Goal: Task Accomplishment & Management: Manage account settings

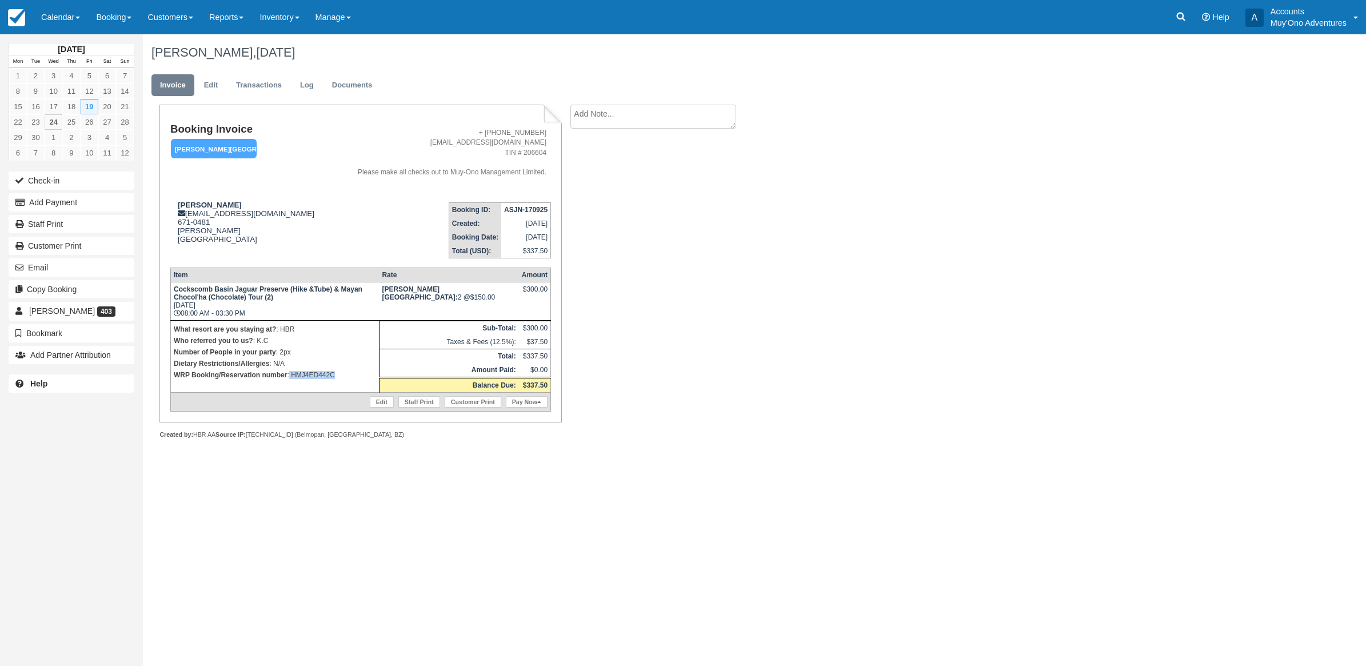
drag, startPoint x: 356, startPoint y: 379, endPoint x: 289, endPoint y: 387, distance: 67.3
click at [289, 387] on td "What resort are you staying at? : HBR Who referred you to us? : K.C Number of P…" at bounding box center [274, 356] width 209 height 72
copy p "HMJ4ED442C"
click at [47, 202] on button "Add Payment" at bounding box center [72, 202] width 126 height 18
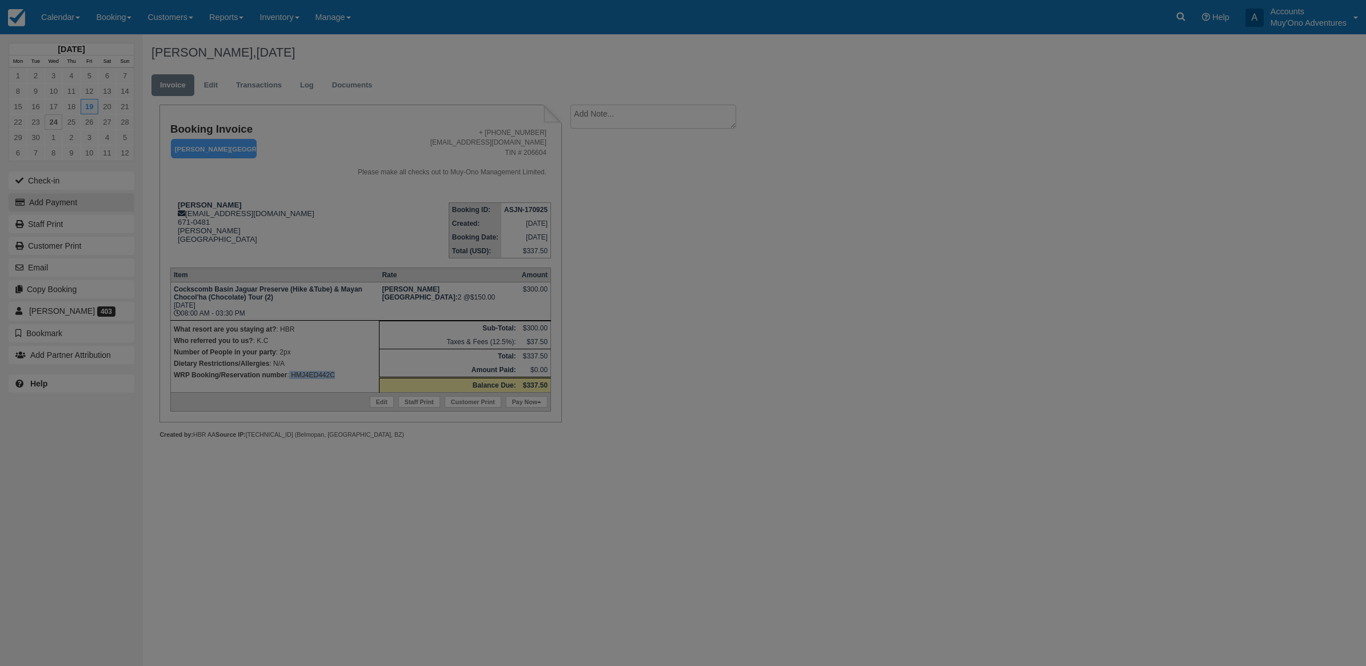
type input "[DATE]"
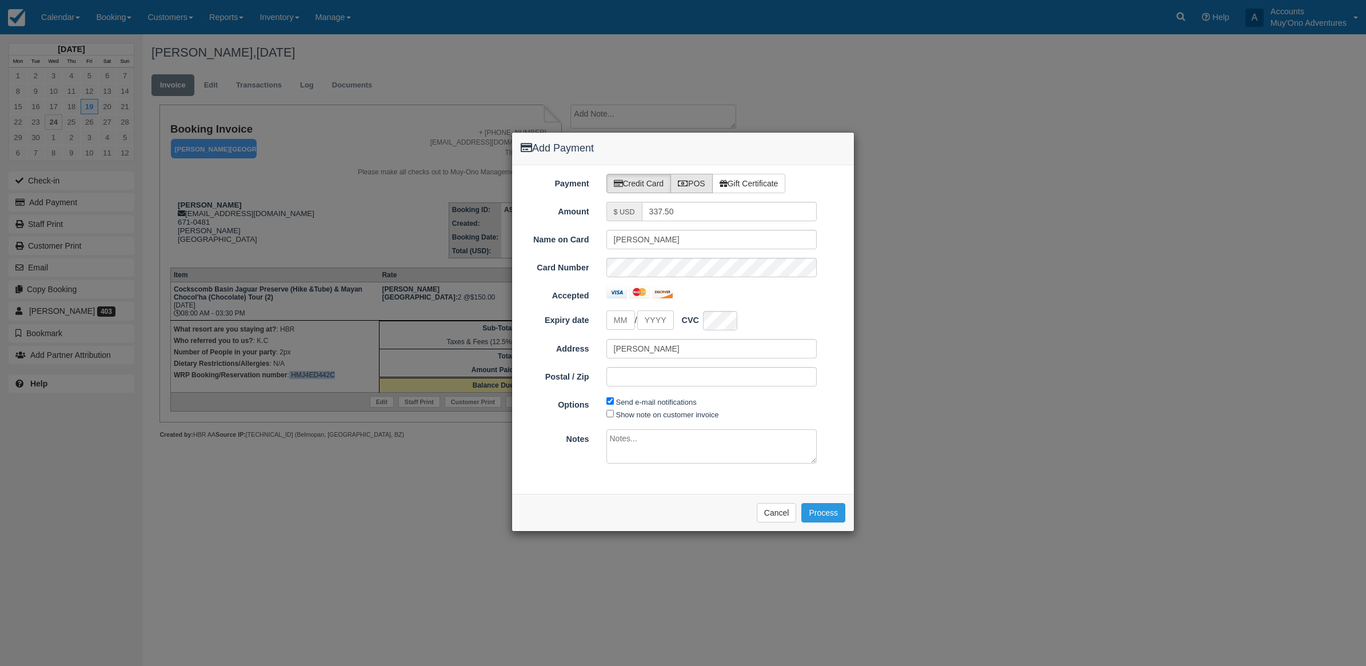
click at [701, 182] on label "POS" at bounding box center [691, 183] width 42 height 19
radio input "true"
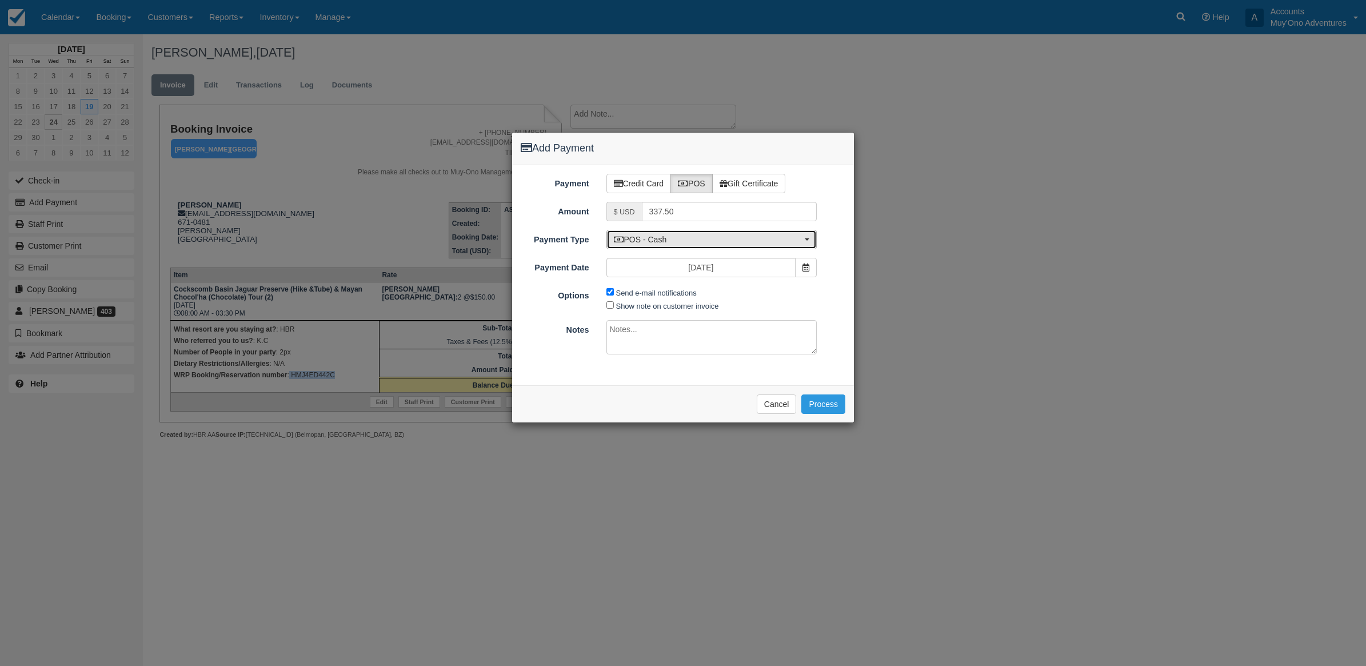
click at [690, 234] on span "POS - Cash" at bounding box center [708, 239] width 189 height 11
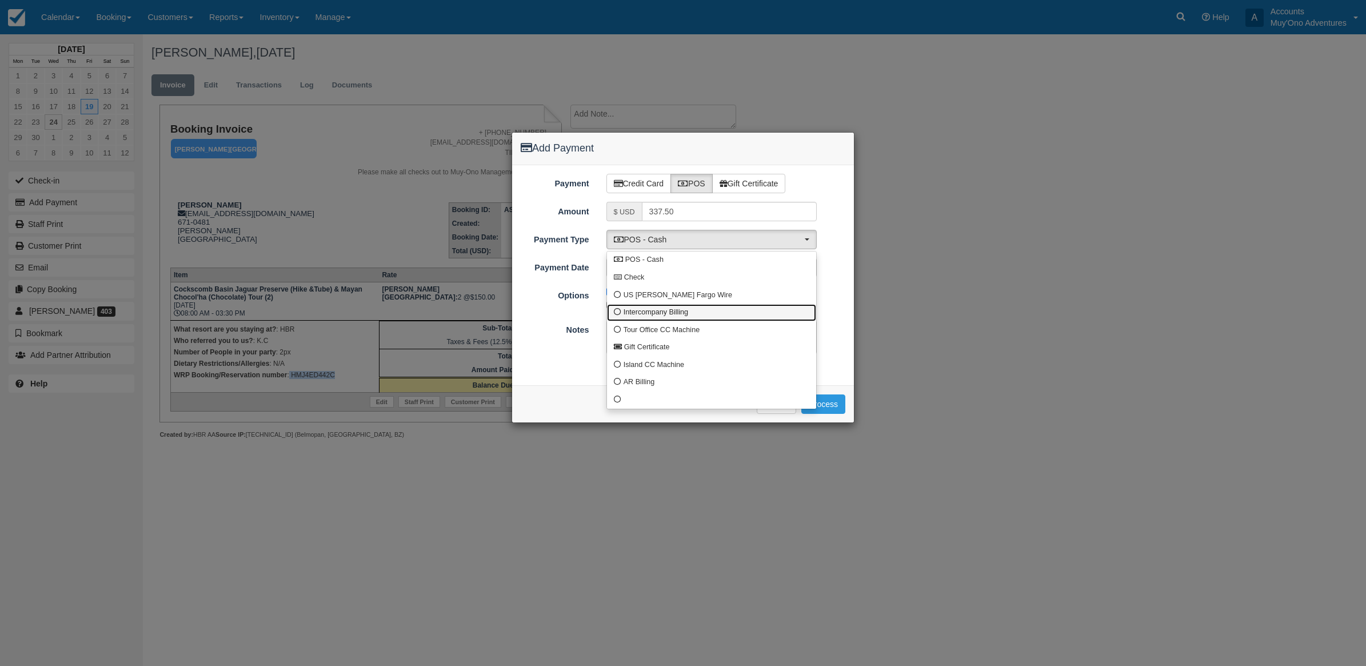
click at [672, 312] on span "Intercompany Billing" at bounding box center [656, 312] width 65 height 10
select select "custom4"
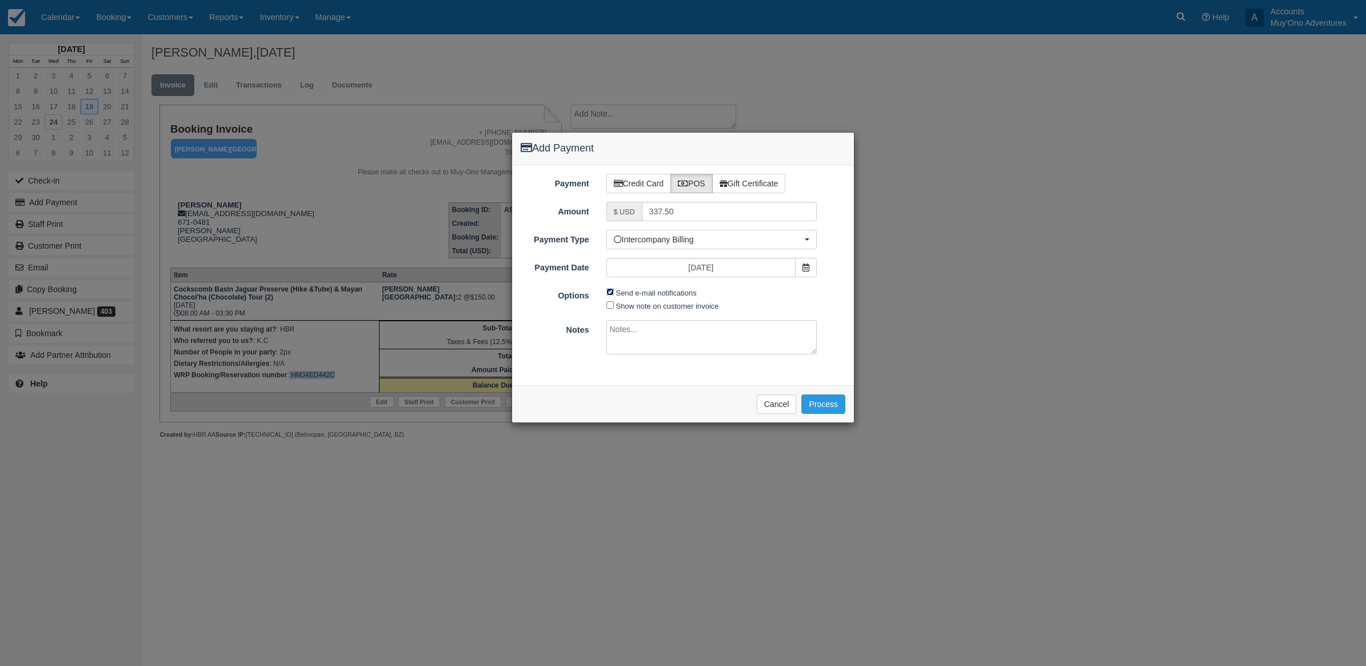
drag, startPoint x: 609, startPoint y: 289, endPoint x: 604, endPoint y: 296, distance: 8.2
click at [609, 289] on input "Send e-mail notifications" at bounding box center [609, 291] width 7 height 7
checkbox input "false"
click at [654, 356] on div at bounding box center [712, 339] width 228 height 38
drag, startPoint x: 646, startPoint y: 335, endPoint x: 650, endPoint y: 325, distance: 11.6
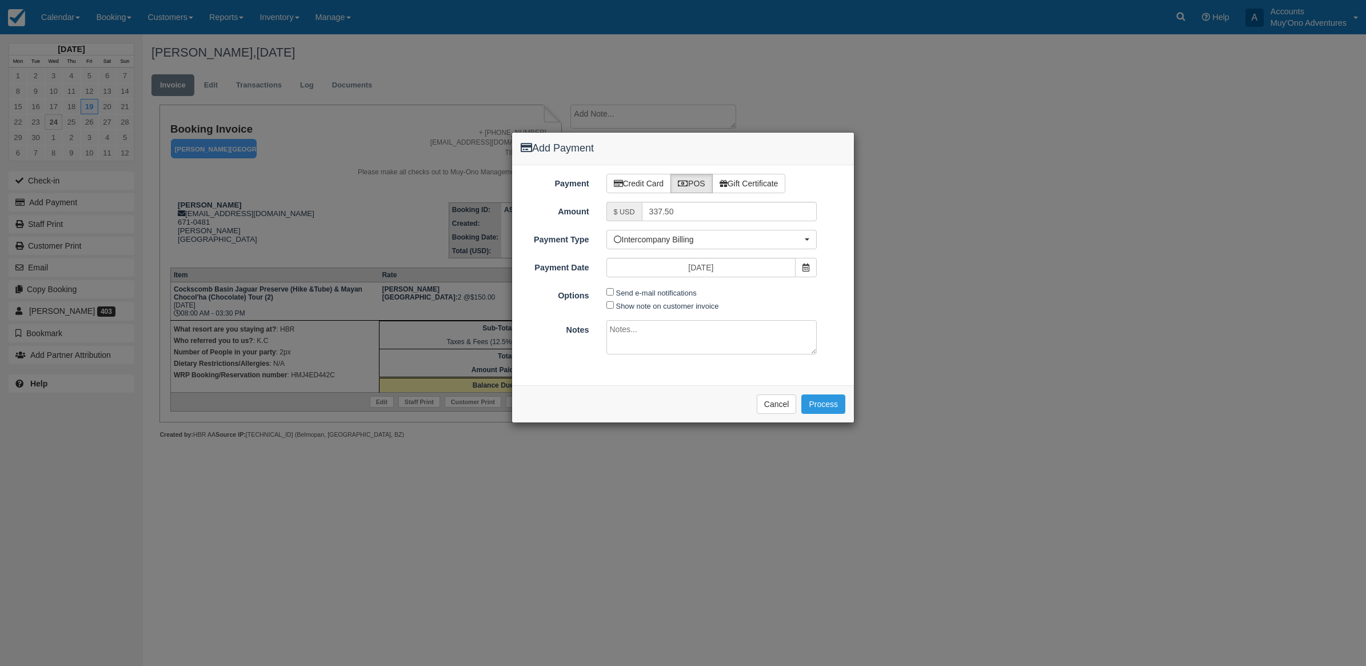
click at [648, 330] on textarea at bounding box center [711, 337] width 211 height 34
type textarea "Invoiced in HBR CT"
click at [824, 404] on button "Process" at bounding box center [823, 403] width 44 height 19
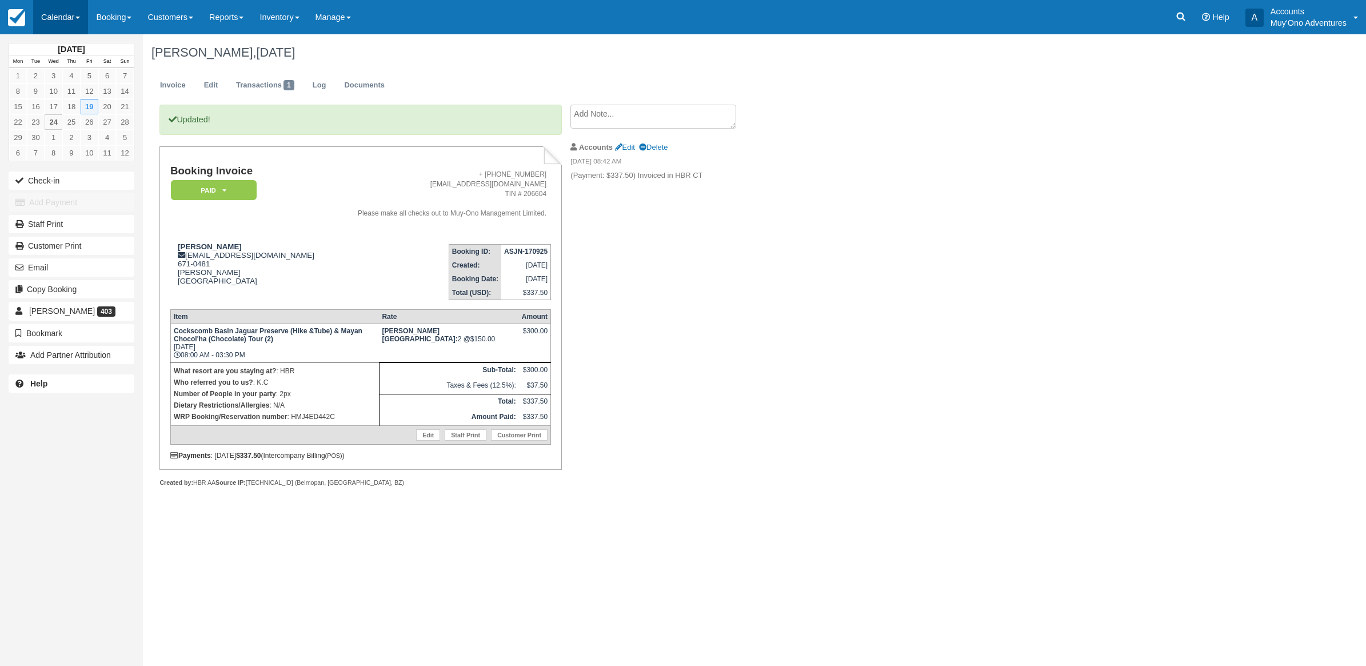
click at [61, 13] on link "Calendar" at bounding box center [60, 17] width 55 height 34
click at [78, 101] on link "Month" at bounding box center [79, 108] width 90 height 24
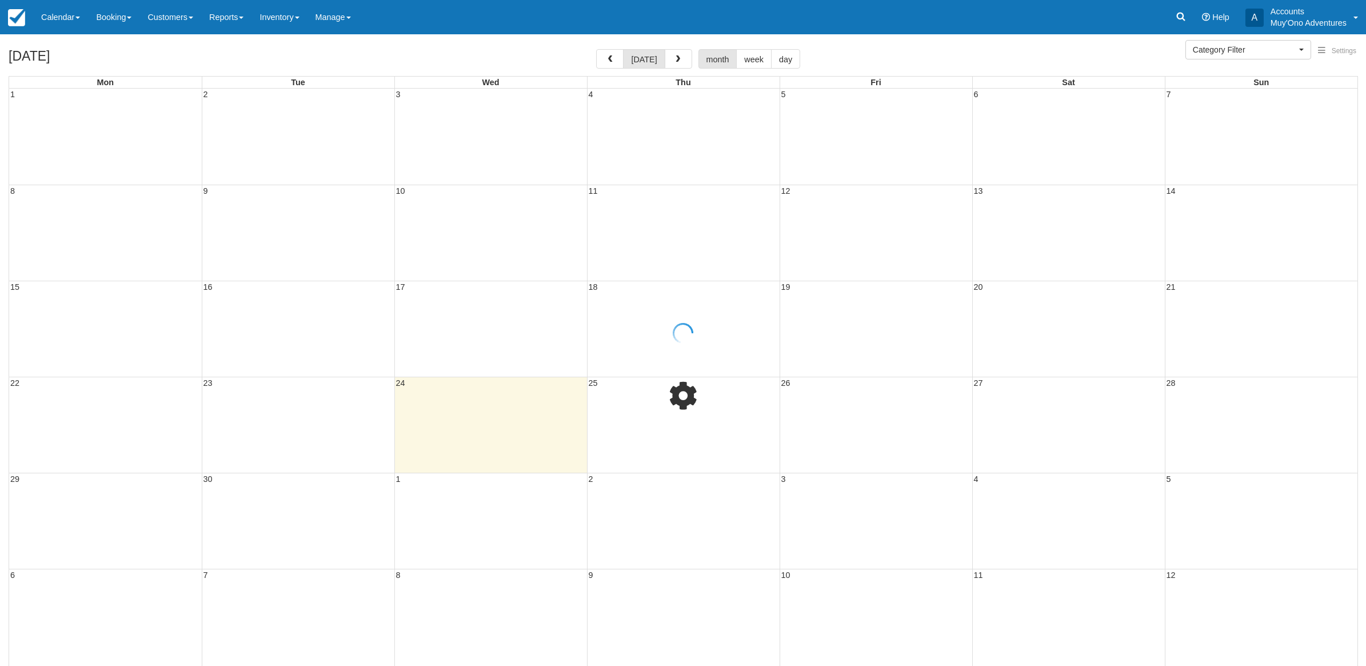
select select
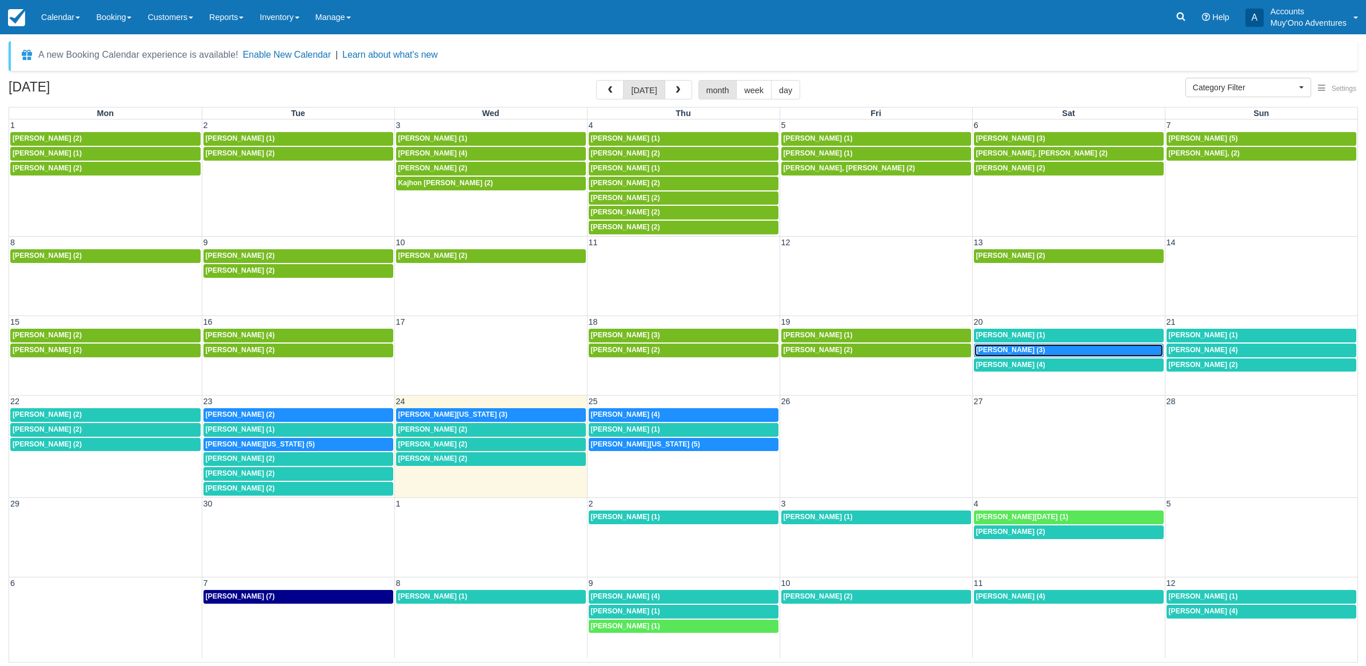
click at [988, 350] on span "Nico Ramsey (3)" at bounding box center [1010, 350] width 69 height 8
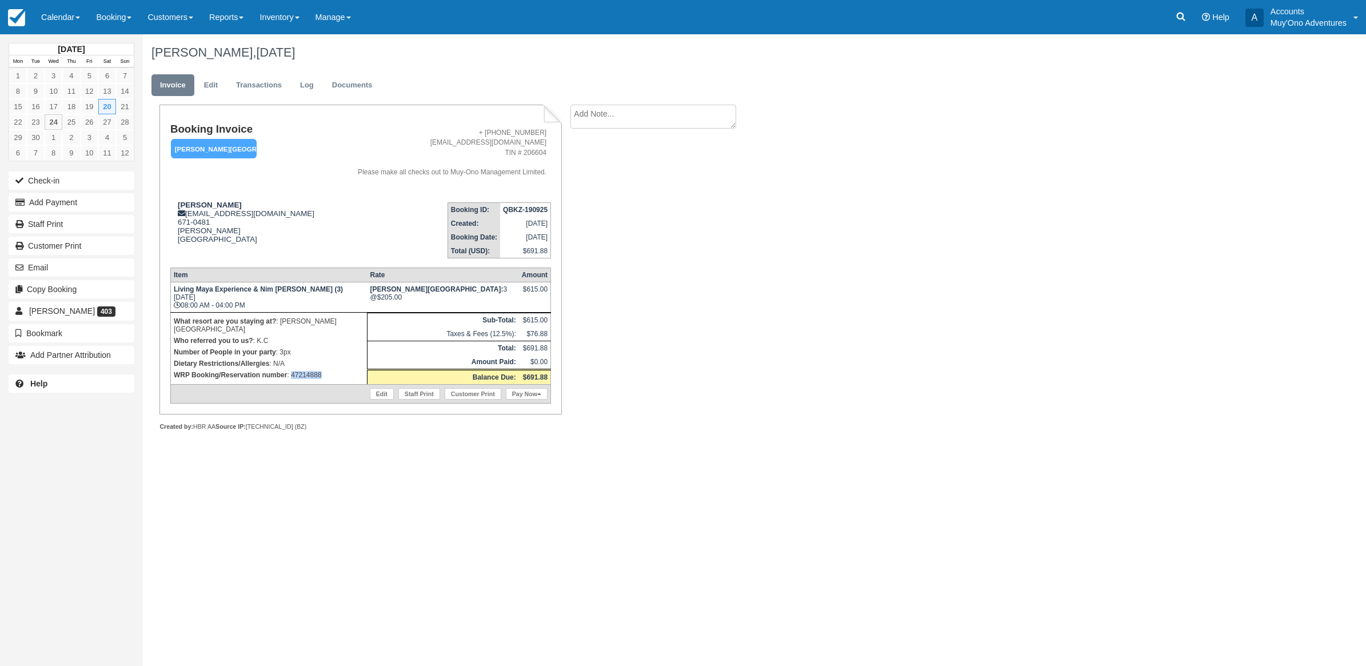
drag, startPoint x: 327, startPoint y: 365, endPoint x: 291, endPoint y: 366, distance: 35.5
click at [291, 369] on p "WRP Booking/Reservation number : 47214888" at bounding box center [269, 374] width 190 height 11
copy p "47214888"
drag, startPoint x: 66, startPoint y: 201, endPoint x: 35, endPoint y: 211, distance: 32.5
click at [66, 201] on button "Add Payment" at bounding box center [72, 202] width 126 height 18
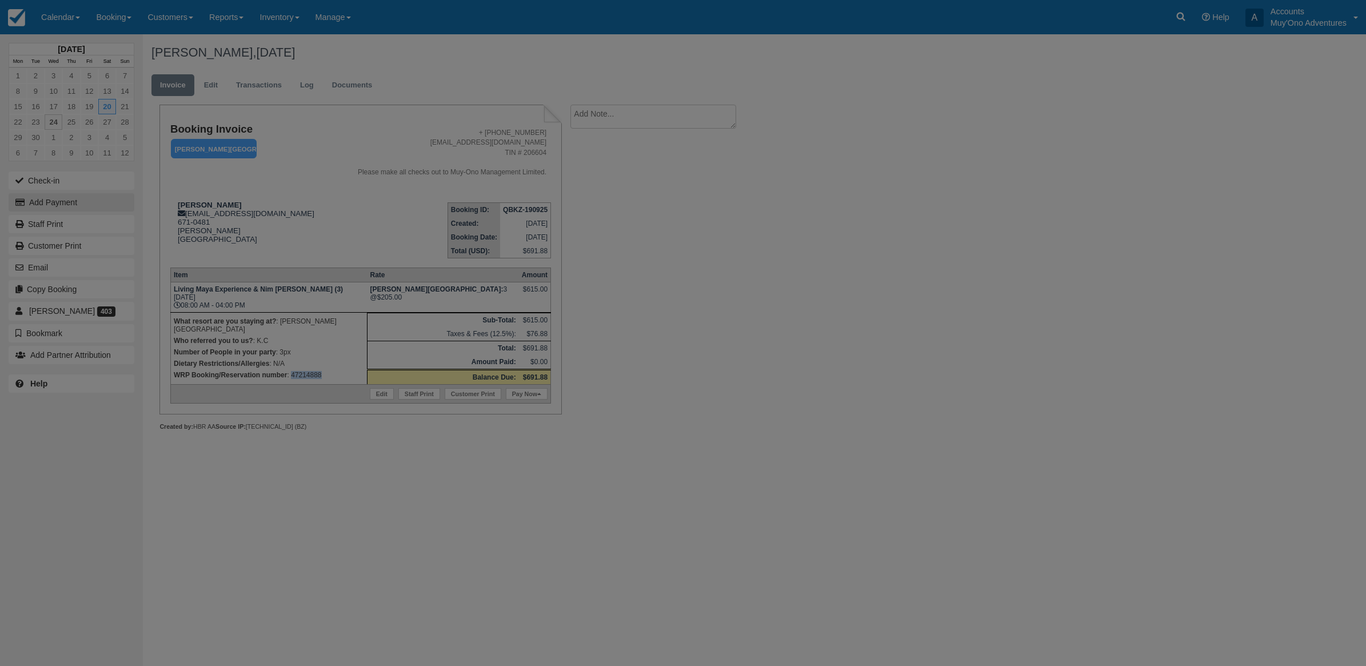
type input "[DATE]"
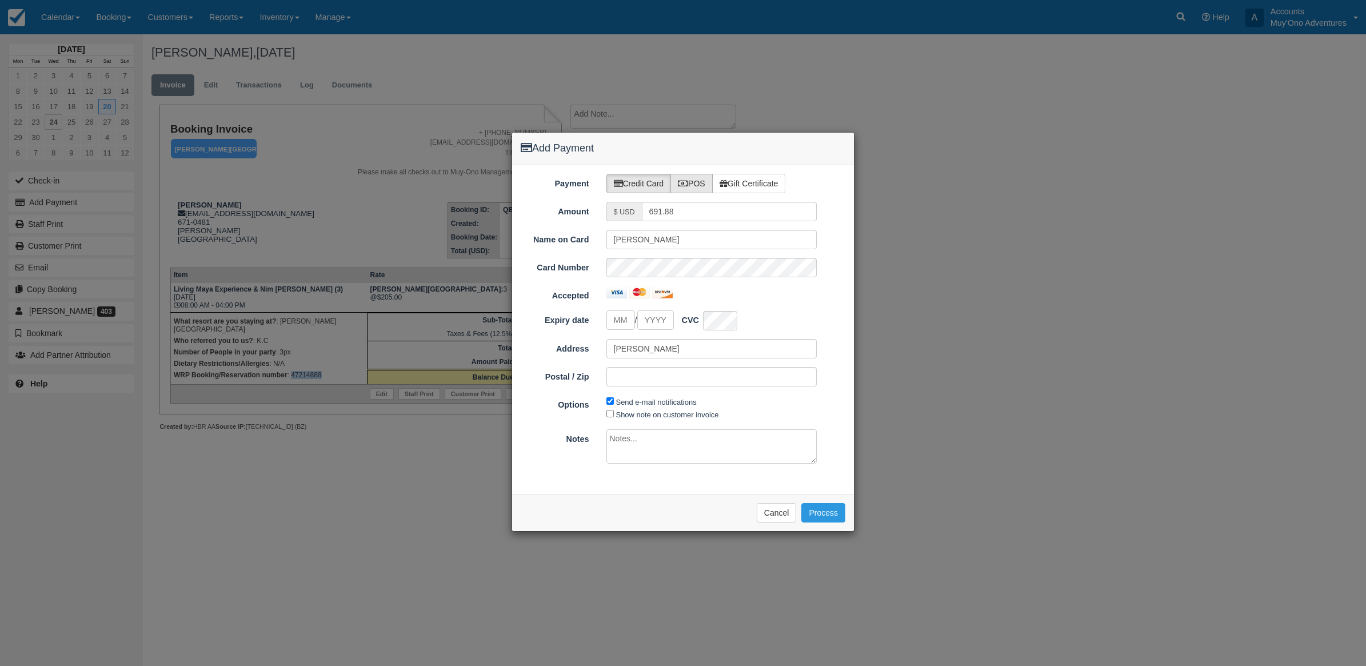
click at [708, 182] on label "POS" at bounding box center [691, 183] width 42 height 19
radio input "true"
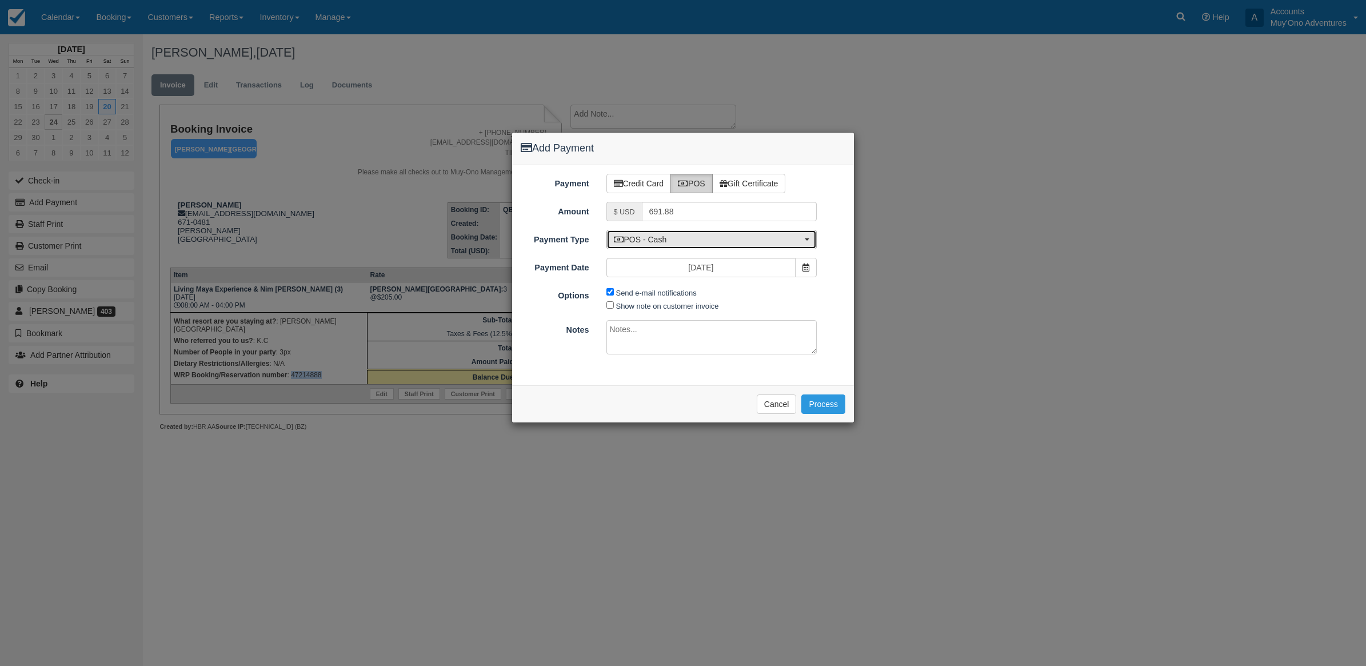
click at [681, 238] on span "POS - Cash" at bounding box center [708, 239] width 189 height 11
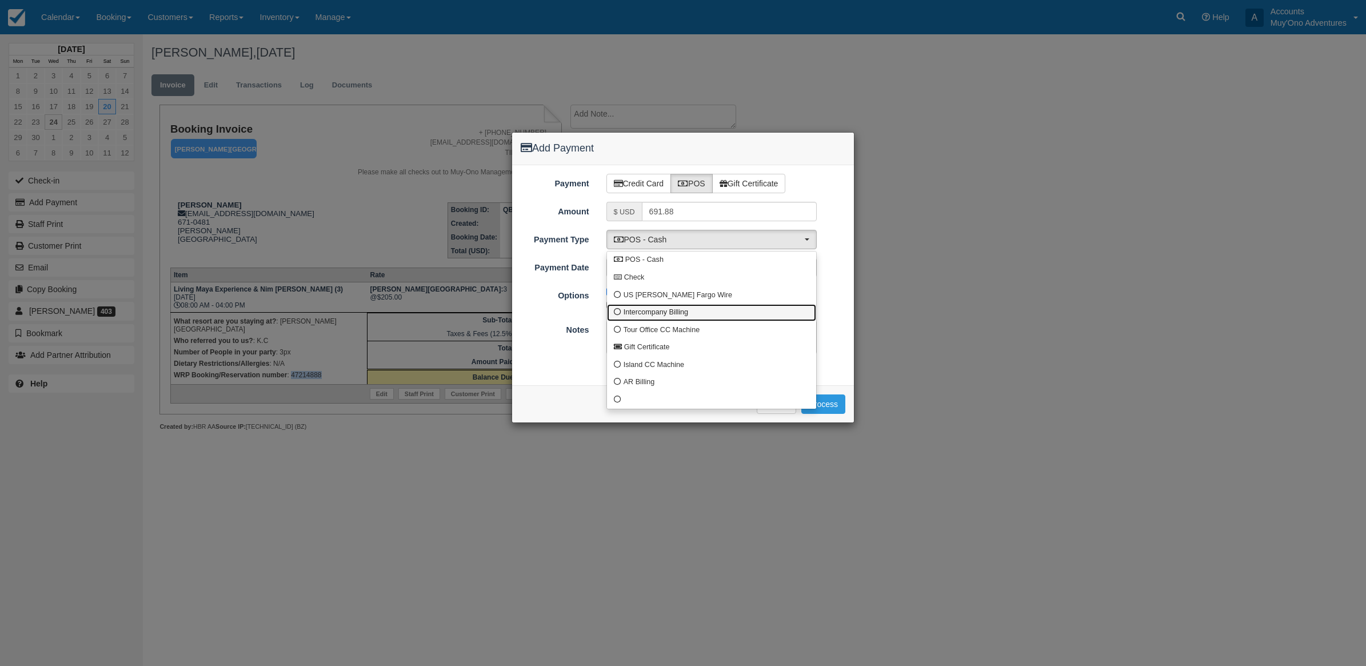
click at [662, 319] on link "Intercompany Billing" at bounding box center [711, 313] width 209 height 18
select select "custom4"
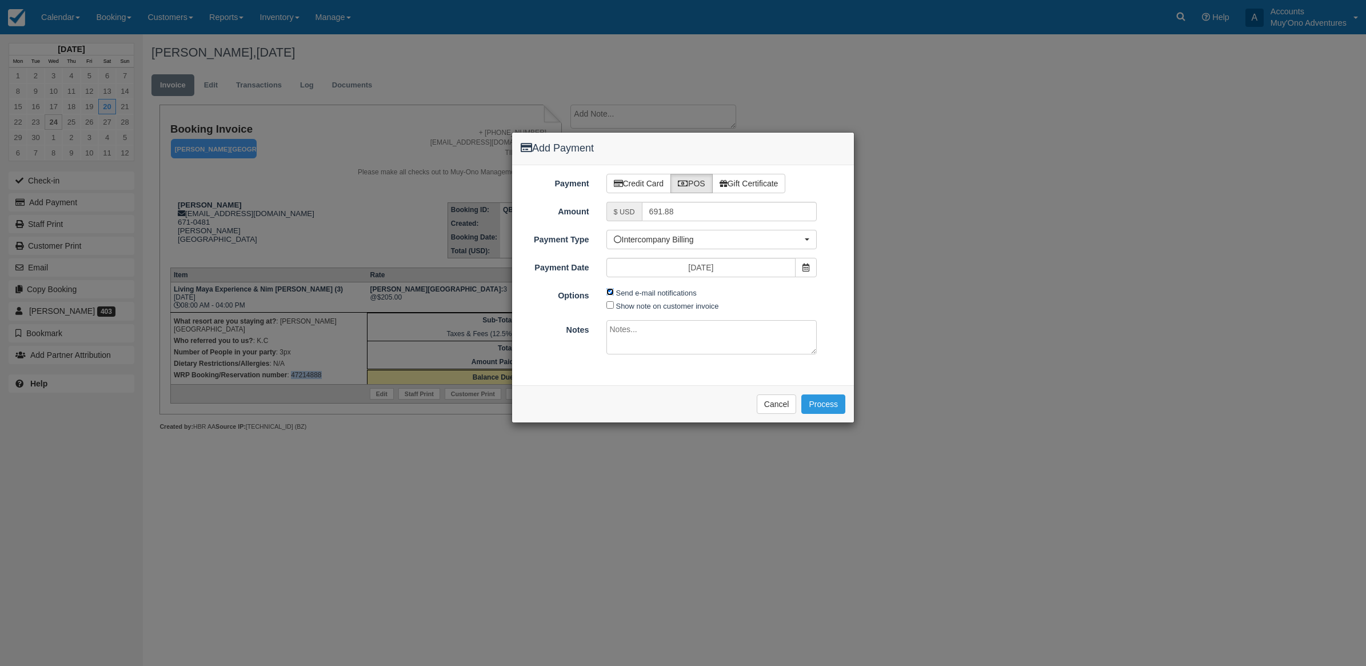
click at [612, 292] on input "Send e-mail notifications" at bounding box center [609, 291] width 7 height 7
checkbox input "false"
click at [621, 352] on textarea at bounding box center [711, 337] width 211 height 34
type textarea "Invoiced in HBR CT"
click at [820, 410] on button "Process" at bounding box center [823, 403] width 44 height 19
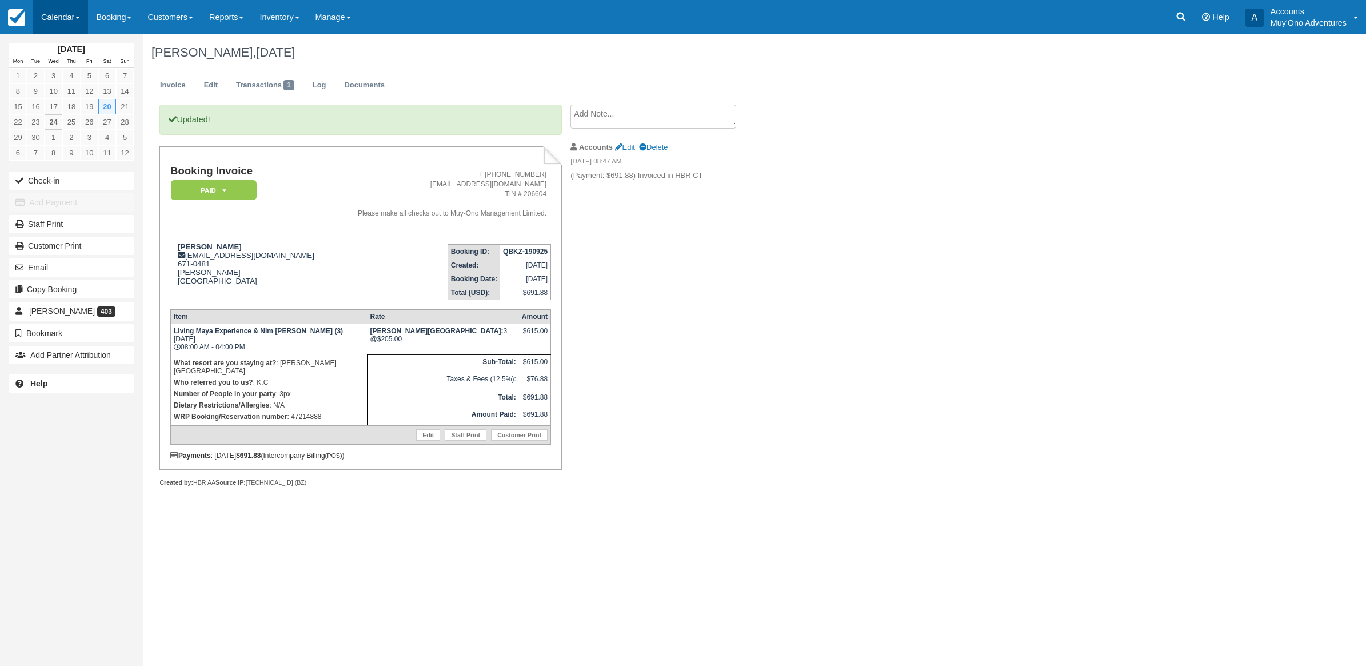
click at [69, 10] on link "Calendar" at bounding box center [60, 17] width 55 height 34
click at [69, 104] on link "Month" at bounding box center [79, 108] width 90 height 24
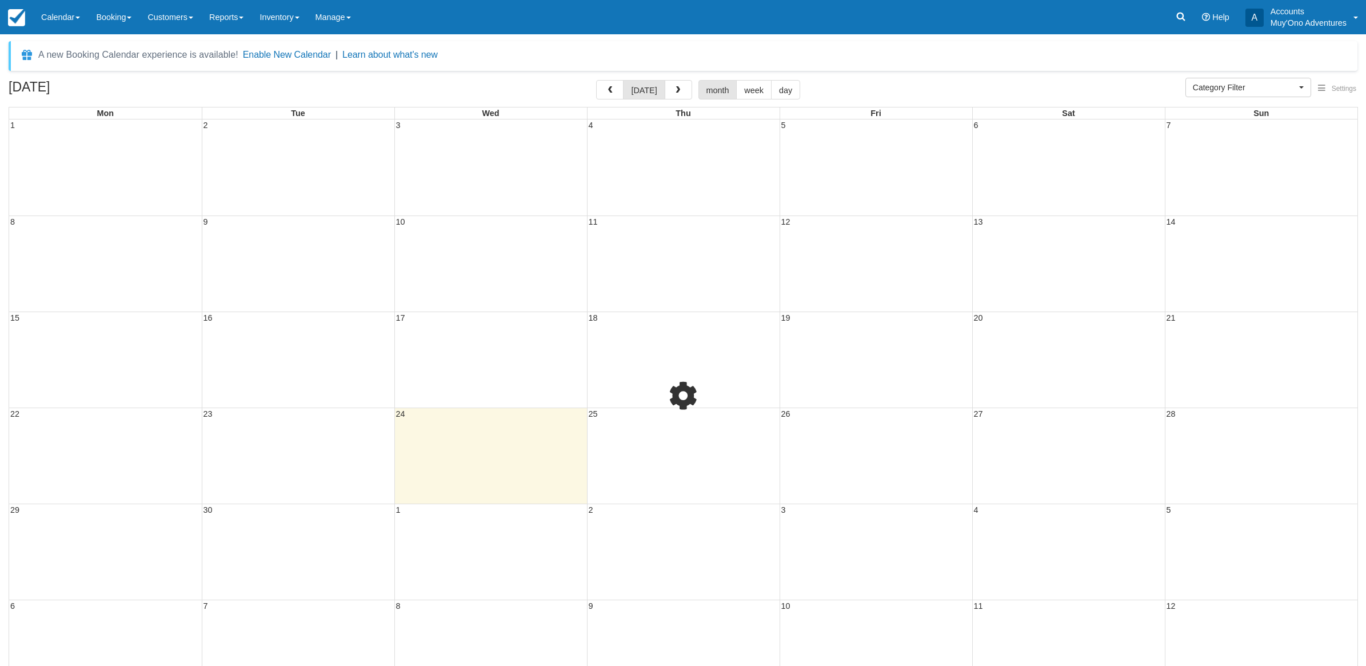
select select
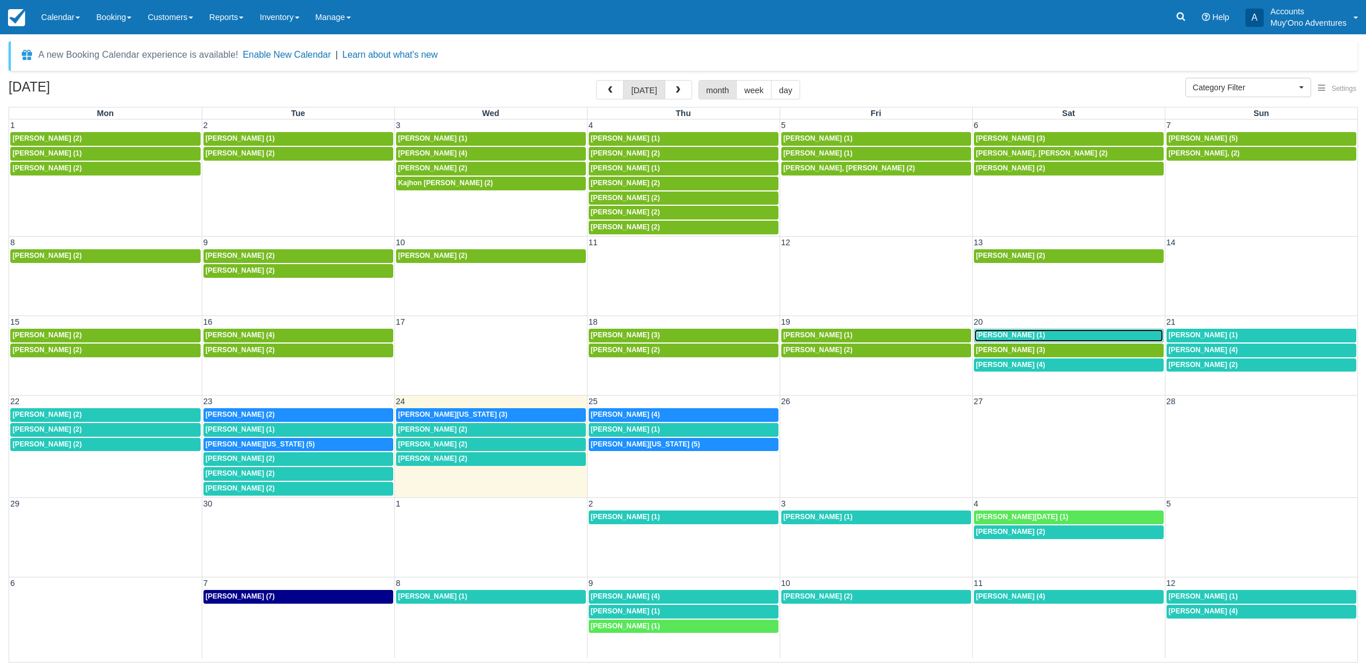
click at [1030, 335] on span "[PERSON_NAME] (1)" at bounding box center [1010, 335] width 69 height 8
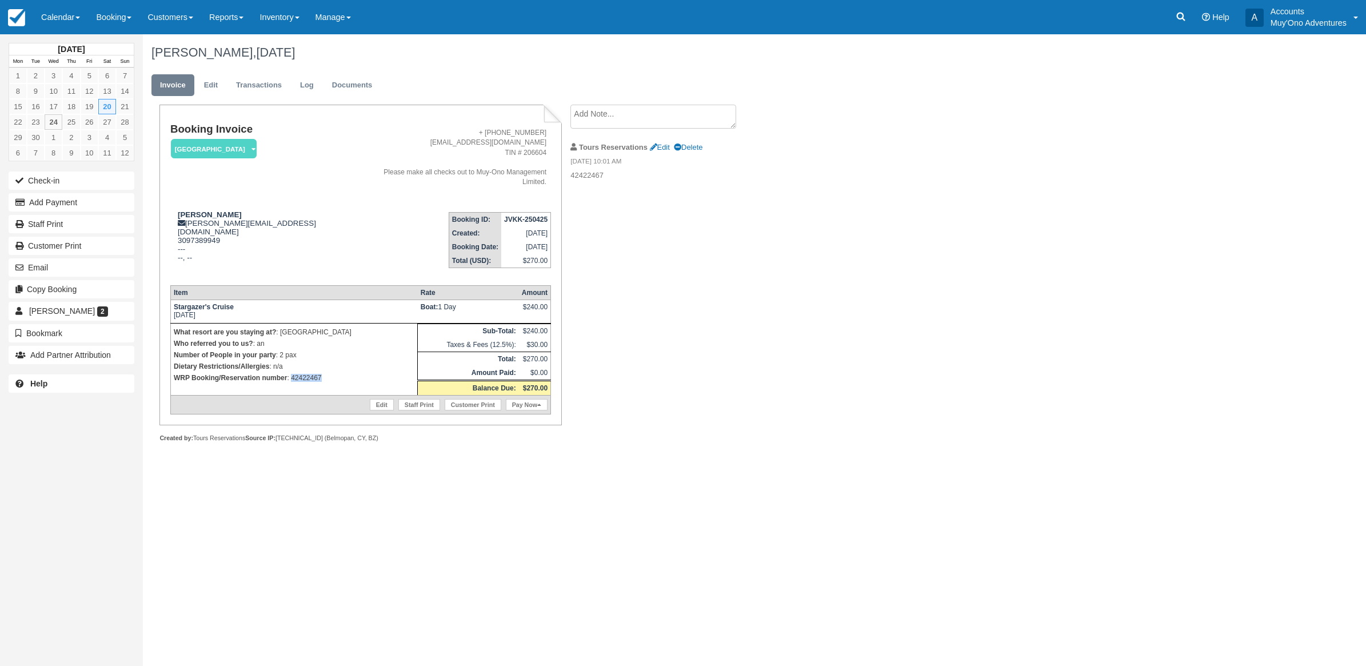
drag, startPoint x: 341, startPoint y: 366, endPoint x: 291, endPoint y: 366, distance: 49.2
click at [291, 366] on td "What resort are you staying at? : Thatch Caye Resort Who referred you to us? : …" at bounding box center [293, 359] width 247 height 72
copy p "42422467"
click at [43, 197] on button "Add Payment" at bounding box center [72, 202] width 126 height 18
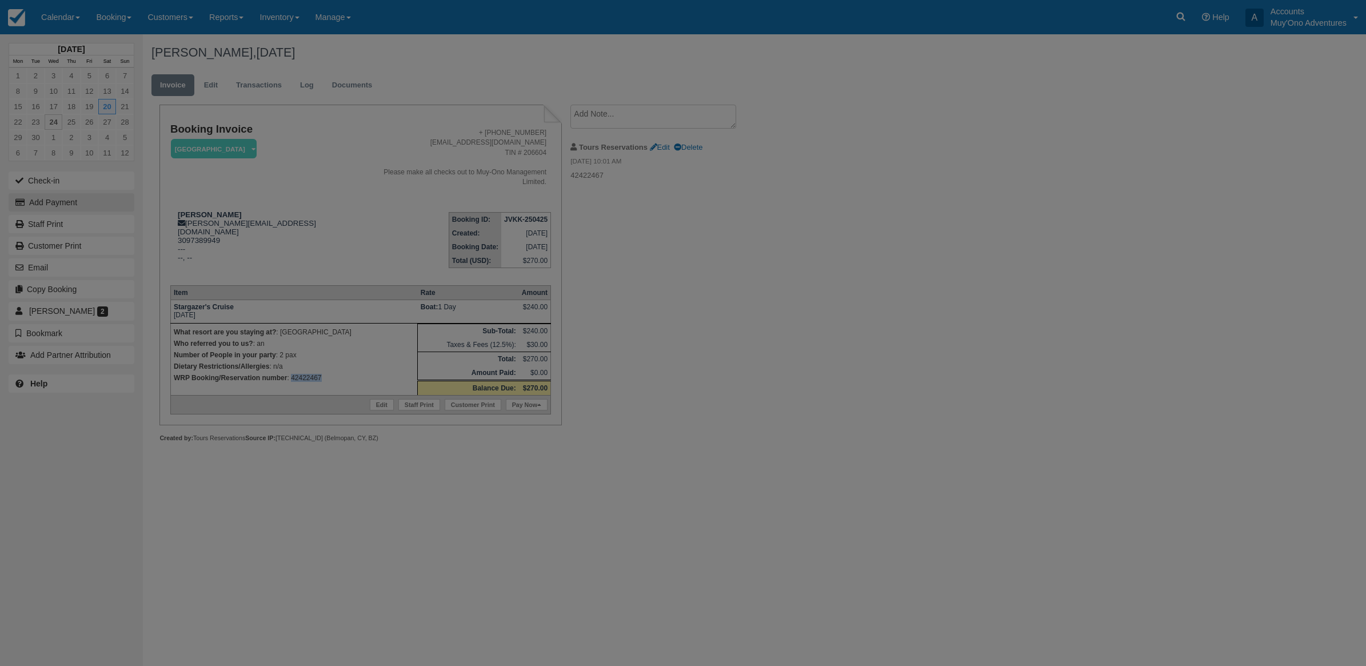
type input "09/24/25"
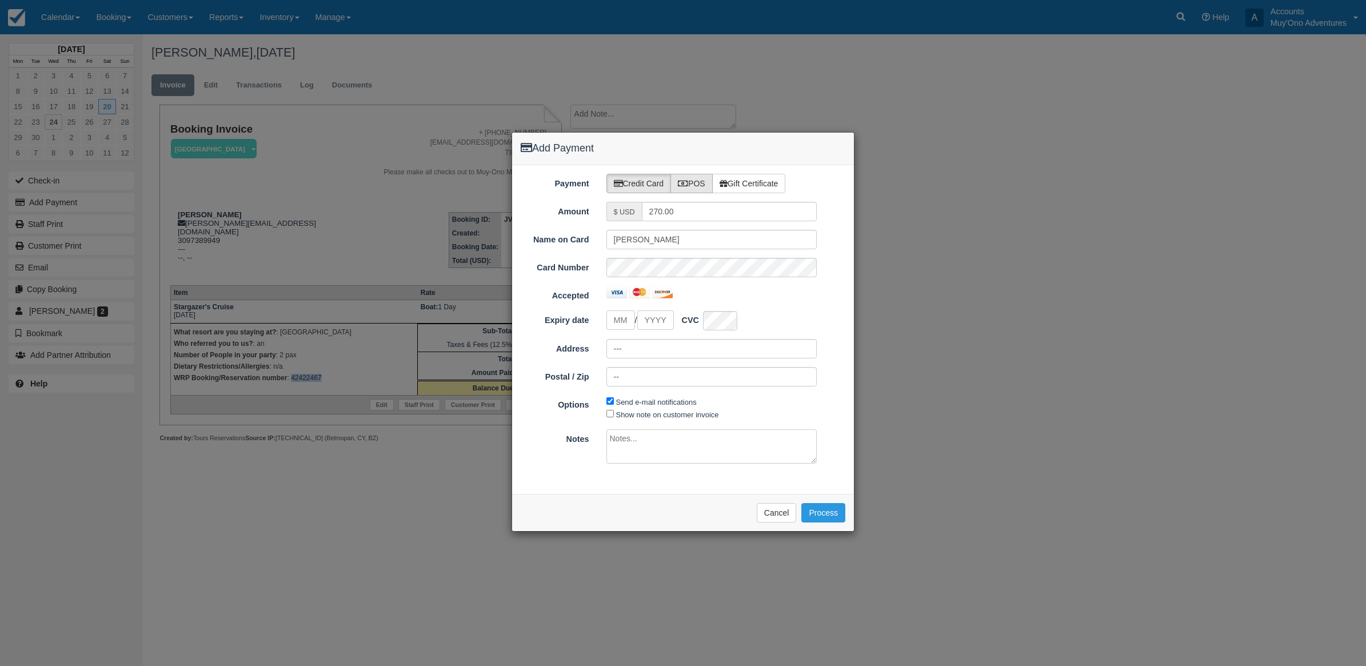
click at [695, 179] on label "POS" at bounding box center [691, 183] width 42 height 19
radio input "true"
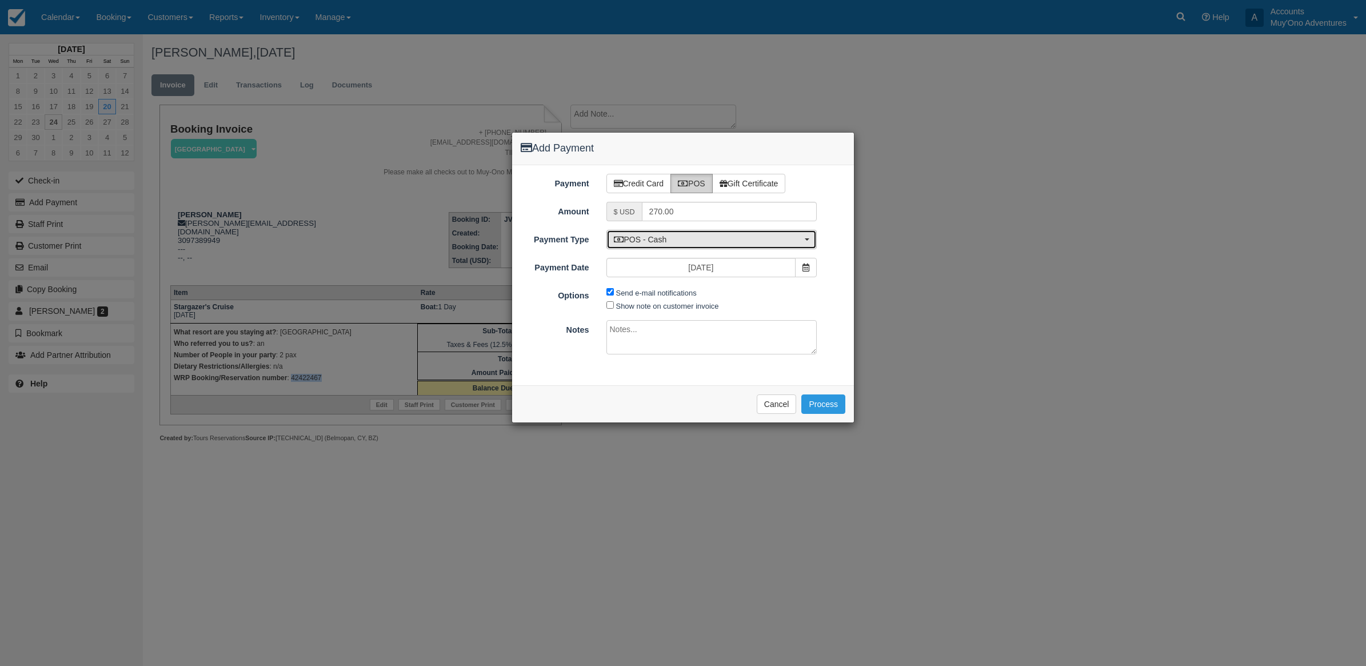
click at [752, 237] on span "POS - Cash" at bounding box center [708, 239] width 189 height 11
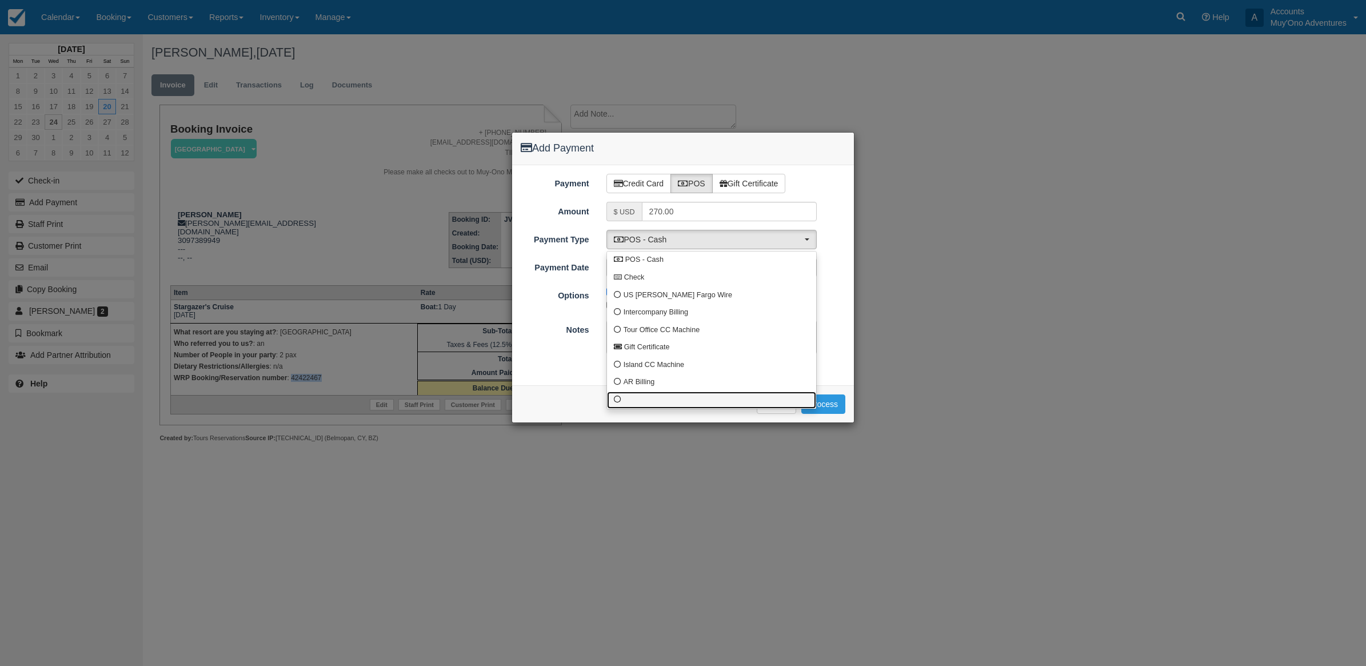
click at [690, 395] on link at bounding box center [711, 400] width 209 height 18
select select "custom10"
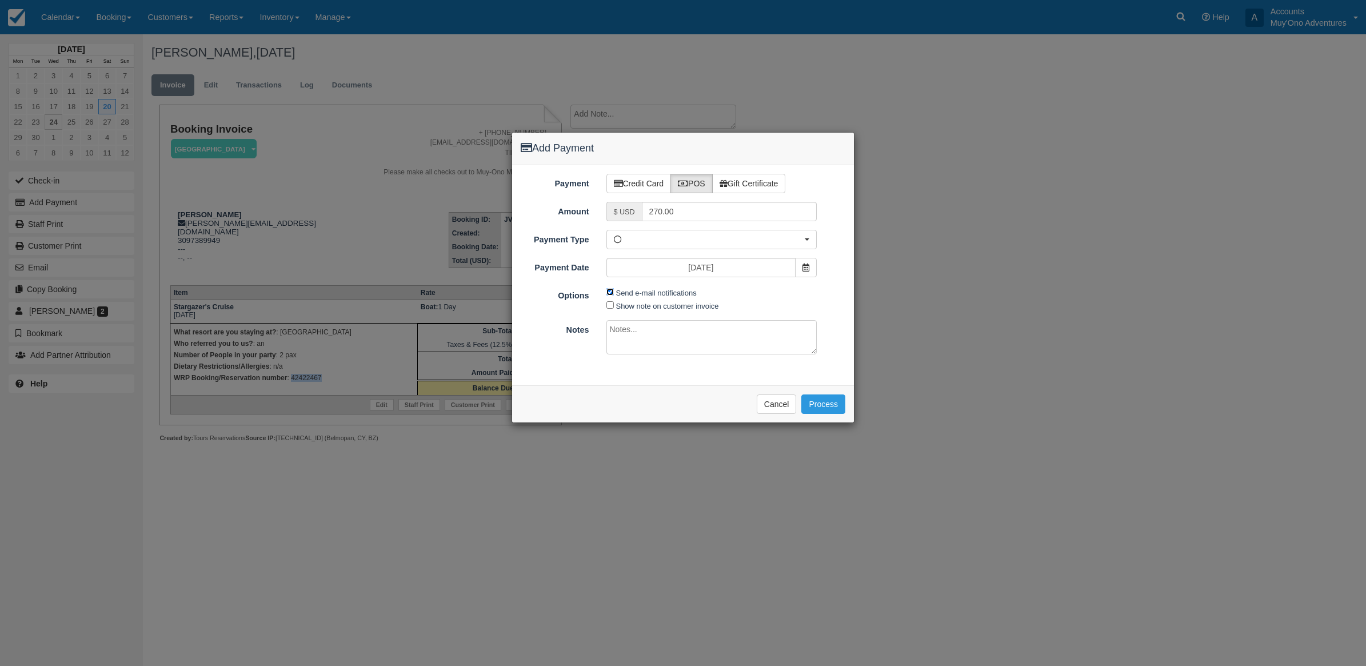
click at [607, 293] on input "Send e-mail notifications" at bounding box center [609, 291] width 7 height 7
checkbox input "false"
click at [621, 337] on textarea at bounding box center [711, 337] width 211 height 34
type textarea "Paid in WRP CT"
click at [812, 409] on button "Process" at bounding box center [823, 403] width 44 height 19
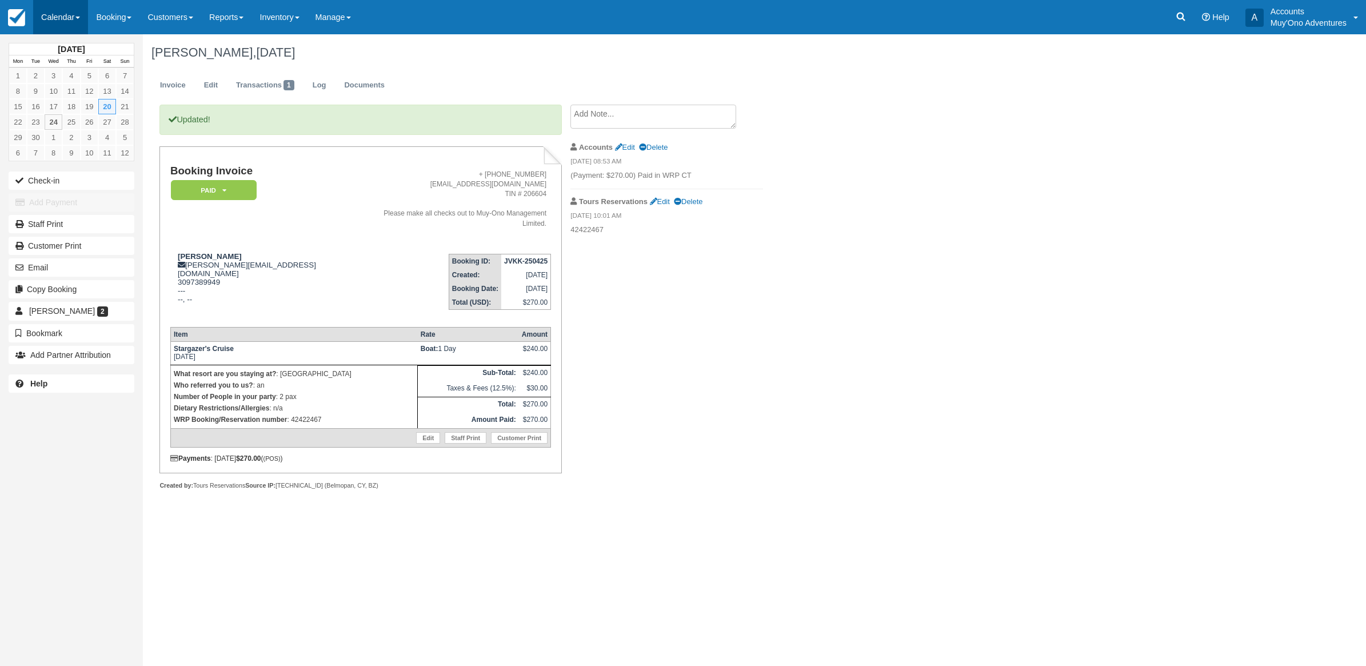
click at [59, 22] on link "Calendar" at bounding box center [60, 17] width 55 height 34
click at [44, 106] on link "Month" at bounding box center [79, 108] width 90 height 24
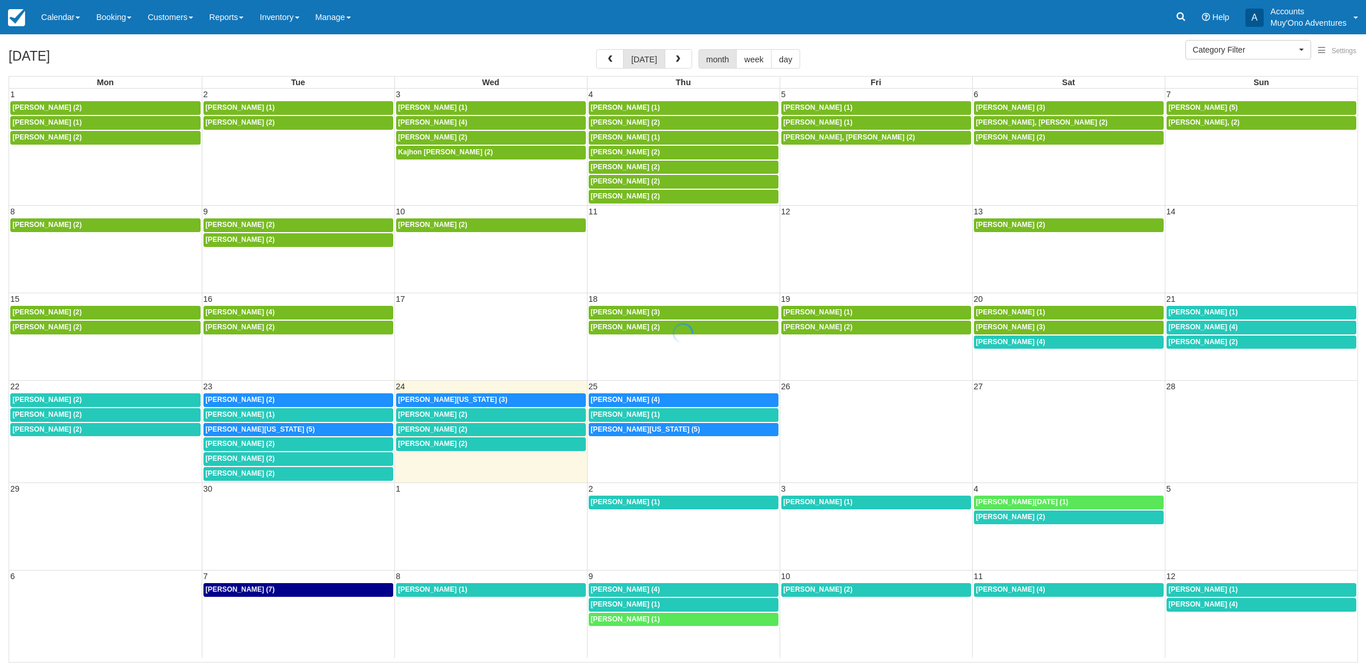
select select
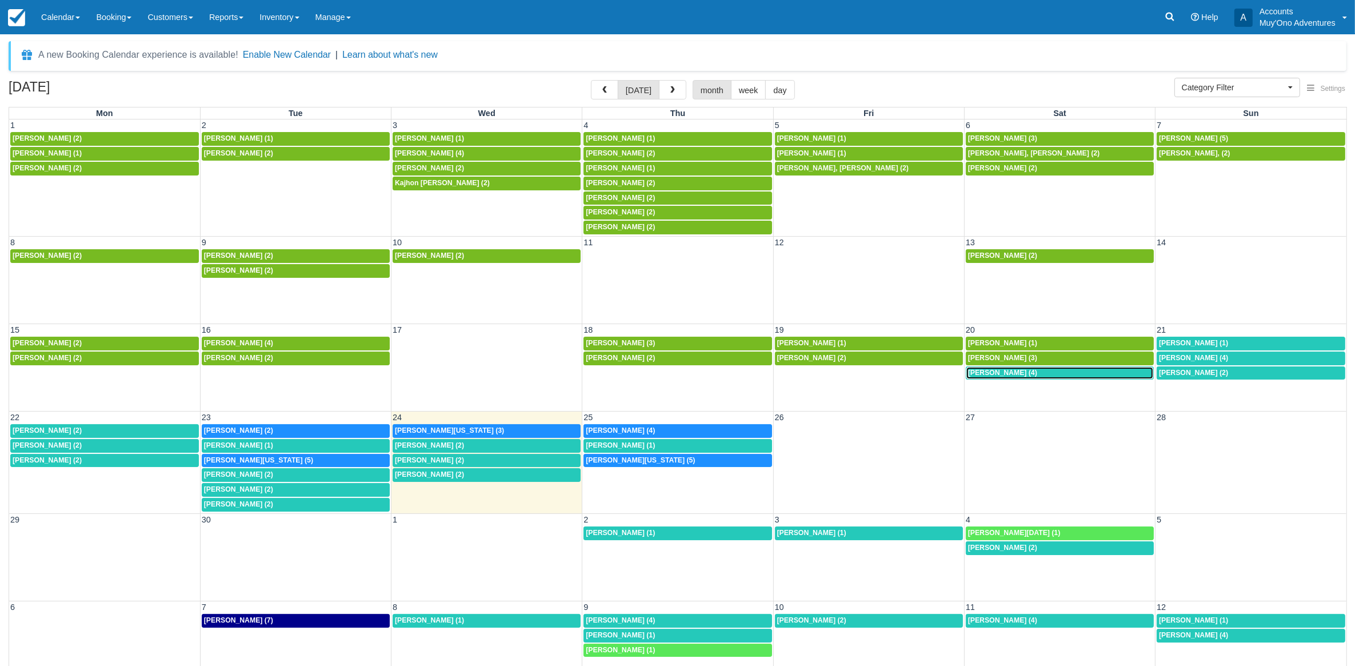
click at [993, 374] on span "Eileen S Naski (4)" at bounding box center [1002, 373] width 69 height 8
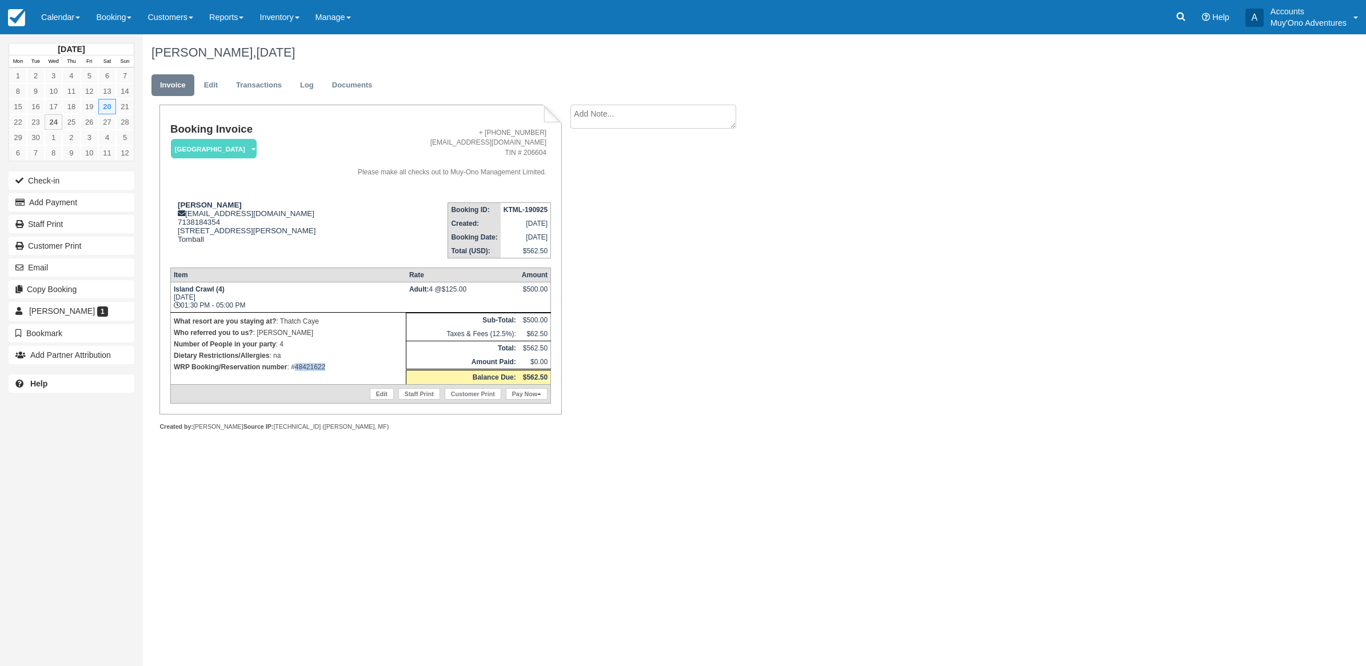
drag, startPoint x: 338, startPoint y: 370, endPoint x: 293, endPoint y: 366, distance: 44.7
click at [293, 366] on p "WRP Booking/Reservation number : #48421622" at bounding box center [288, 366] width 229 height 11
copy p "48421622"
click at [74, 206] on button "Add Payment" at bounding box center [72, 202] width 126 height 18
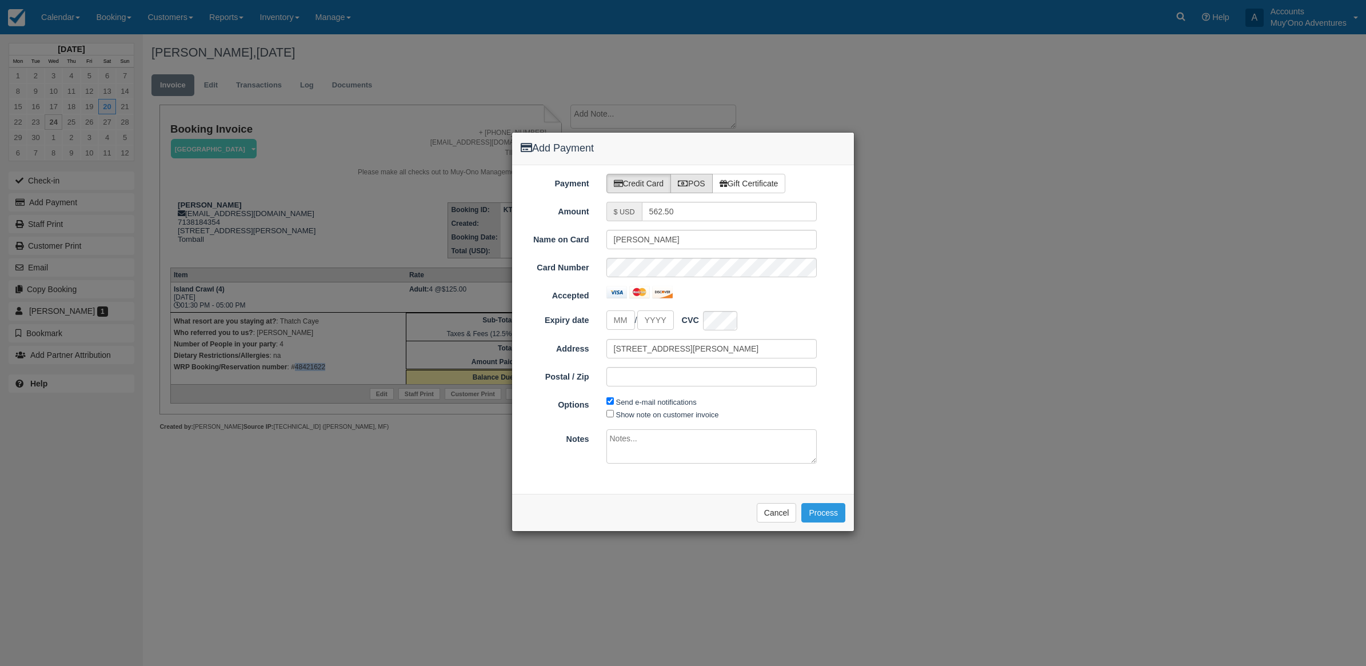
click at [693, 179] on label "POS" at bounding box center [691, 183] width 42 height 19
radio input "true"
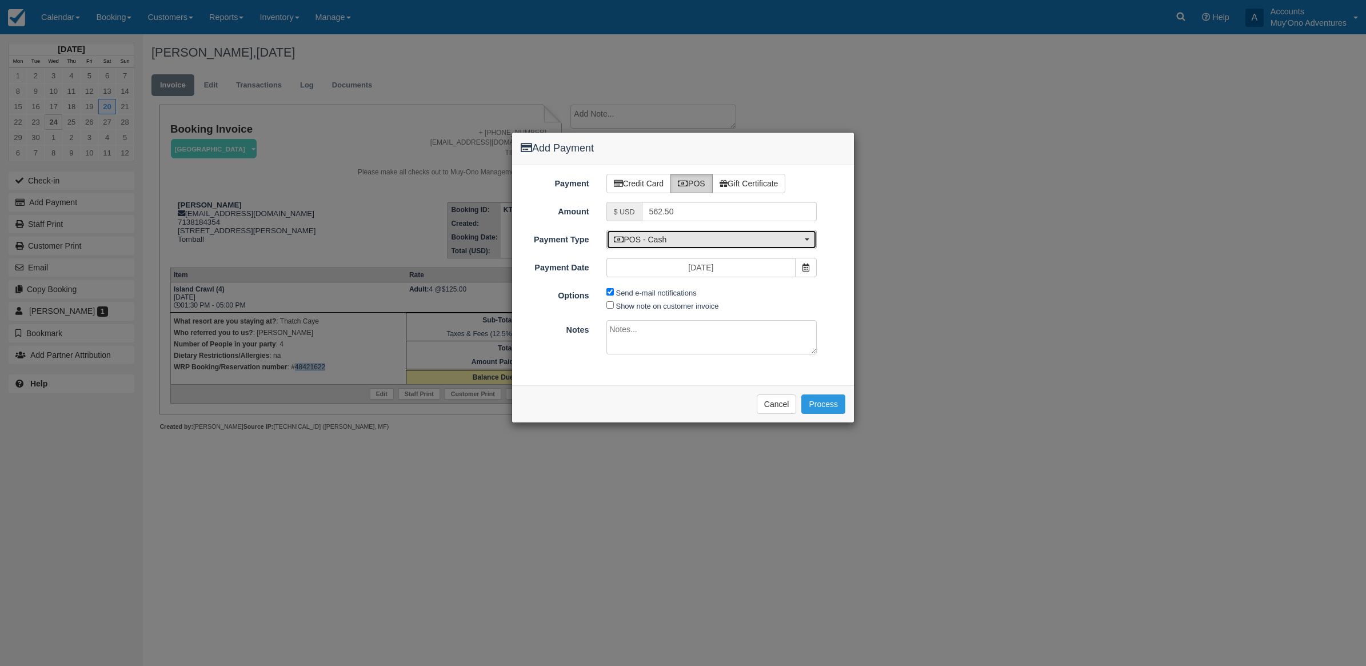
click at [656, 238] on span "POS - Cash" at bounding box center [708, 239] width 189 height 11
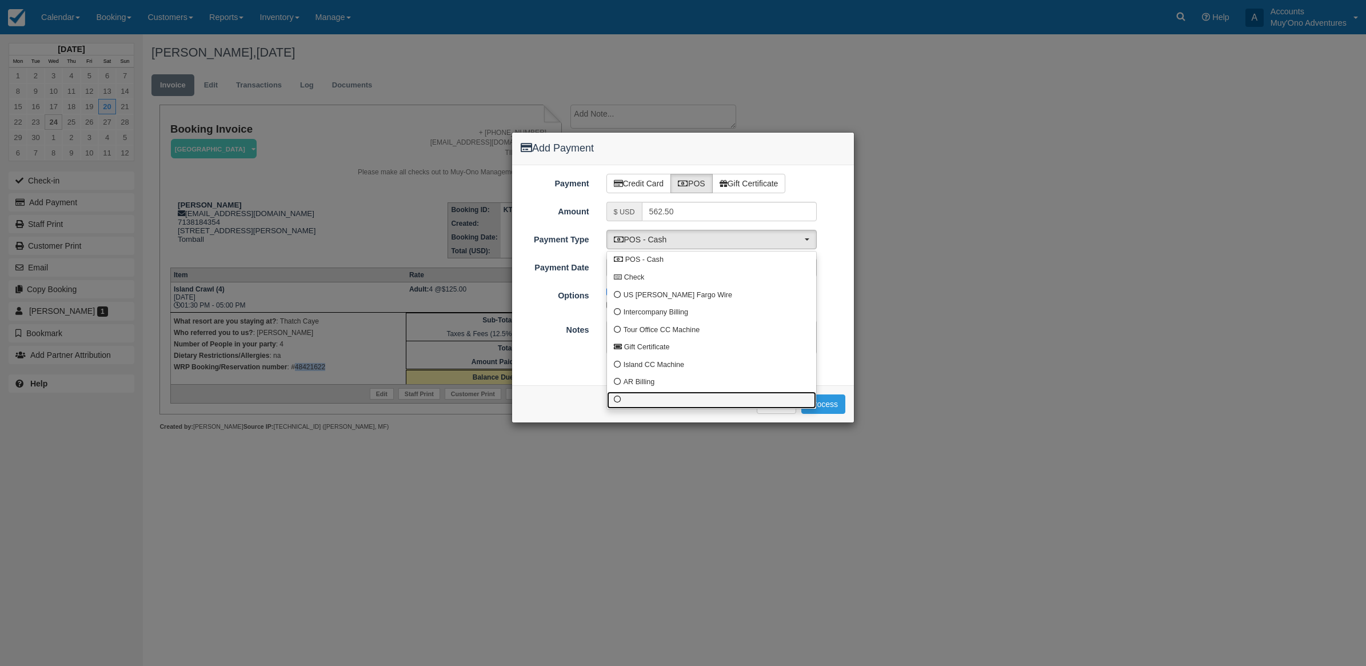
click at [661, 403] on link at bounding box center [711, 400] width 209 height 18
select select "custom10"
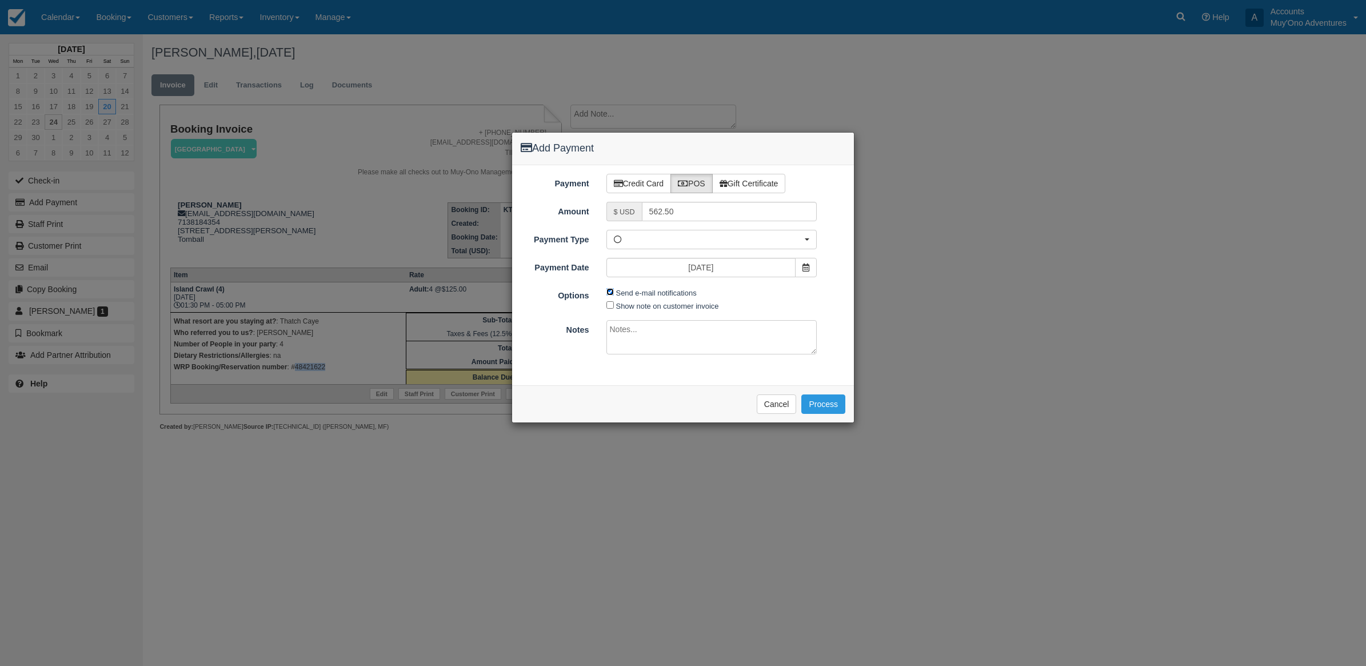
drag, startPoint x: 609, startPoint y: 290, endPoint x: 604, endPoint y: 315, distance: 26.1
click at [609, 295] on input "Send e-mail notifications" at bounding box center [609, 291] width 7 height 7
checkbox input "false"
click at [650, 327] on textarea at bounding box center [711, 337] width 211 height 34
type textarea "Paid in WRP CT"
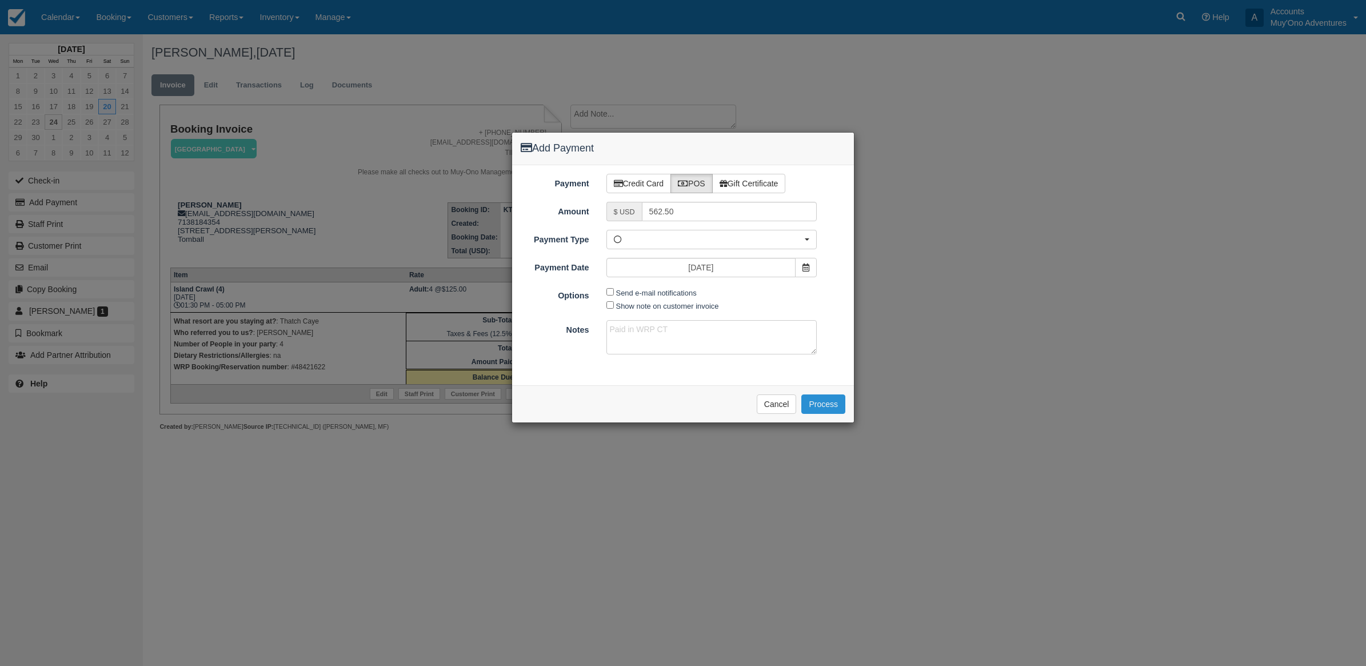
click at [841, 405] on button "Process" at bounding box center [823, 403] width 44 height 19
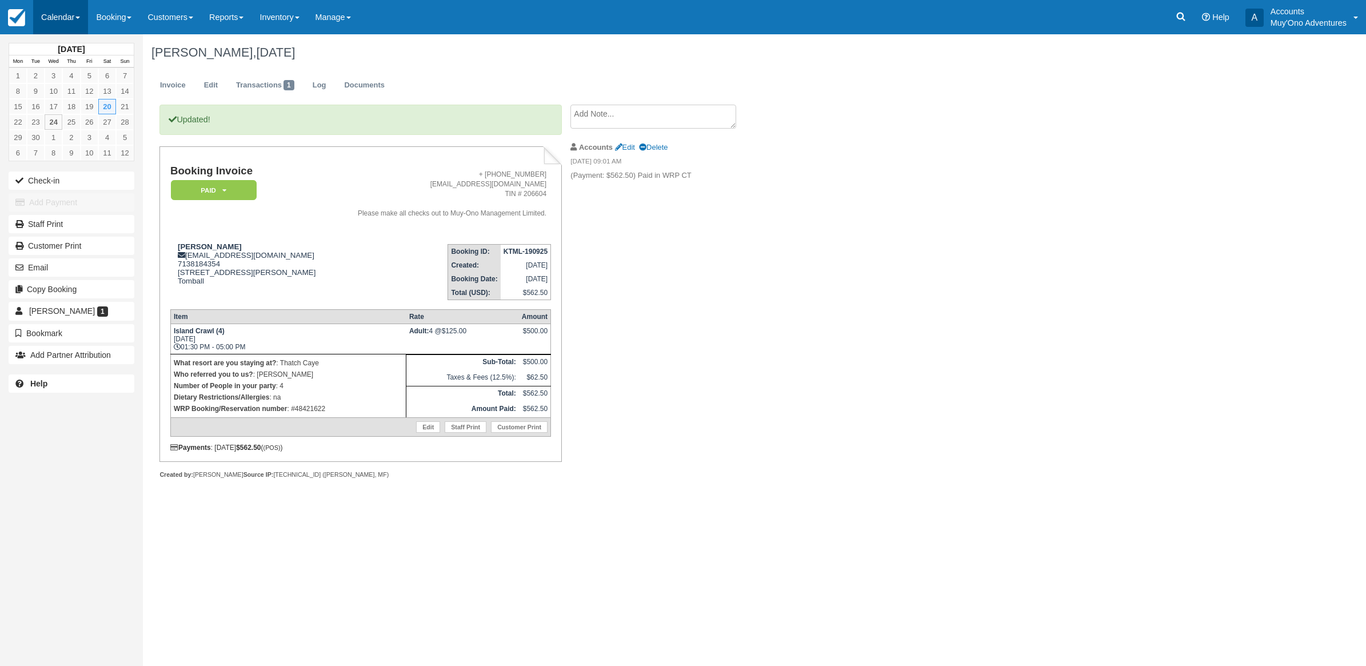
click at [45, 26] on link "Calendar" at bounding box center [60, 17] width 55 height 34
click at [81, 114] on link "Month" at bounding box center [79, 108] width 90 height 24
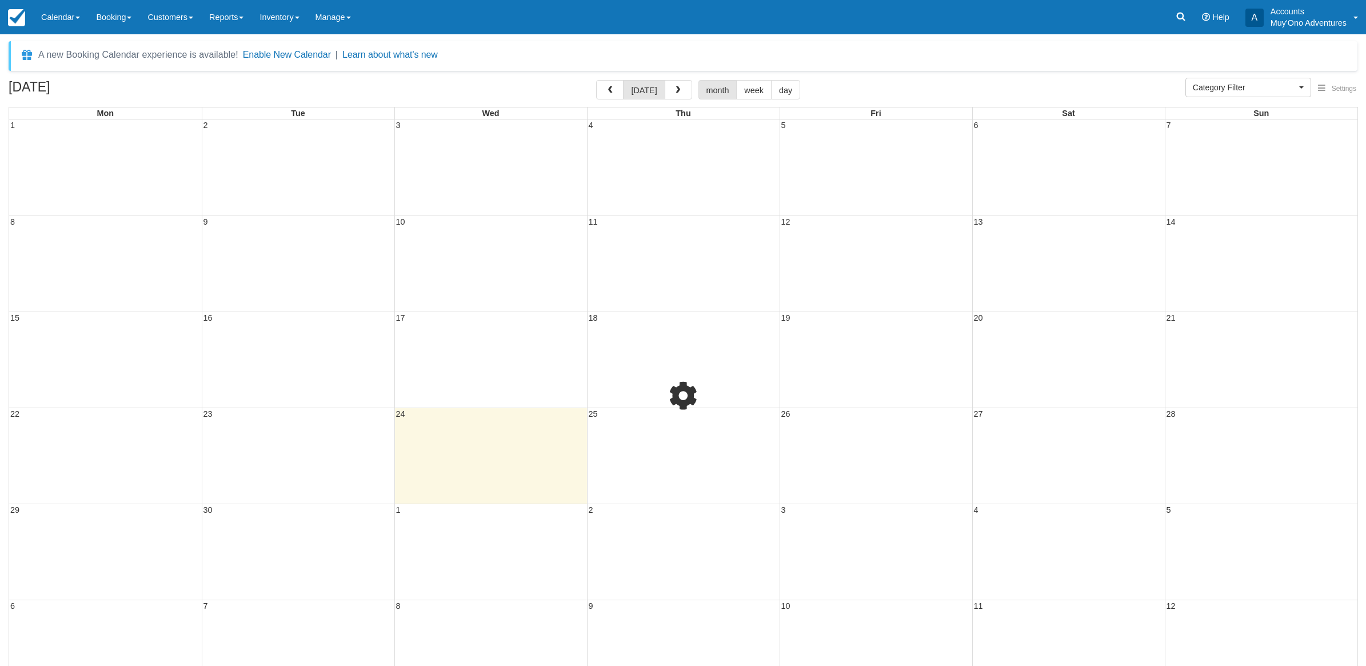
select select
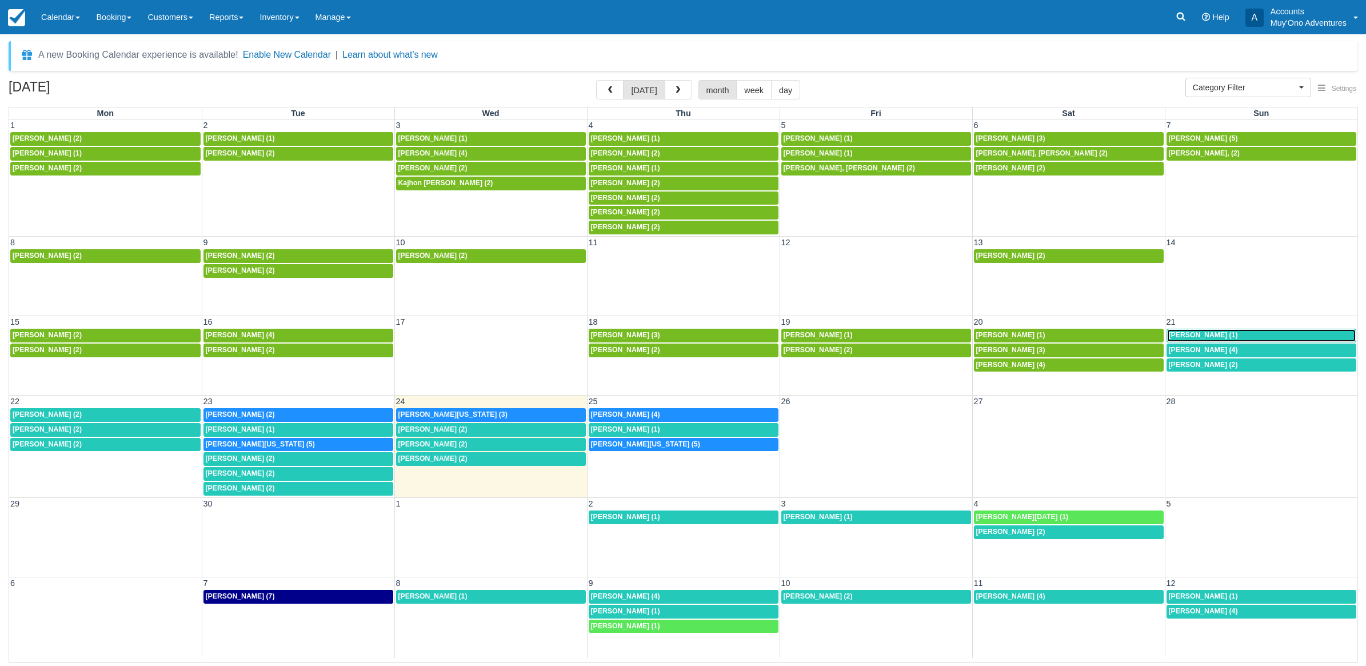
click at [1172, 339] on span "[PERSON_NAME] (1)" at bounding box center [1203, 335] width 69 height 8
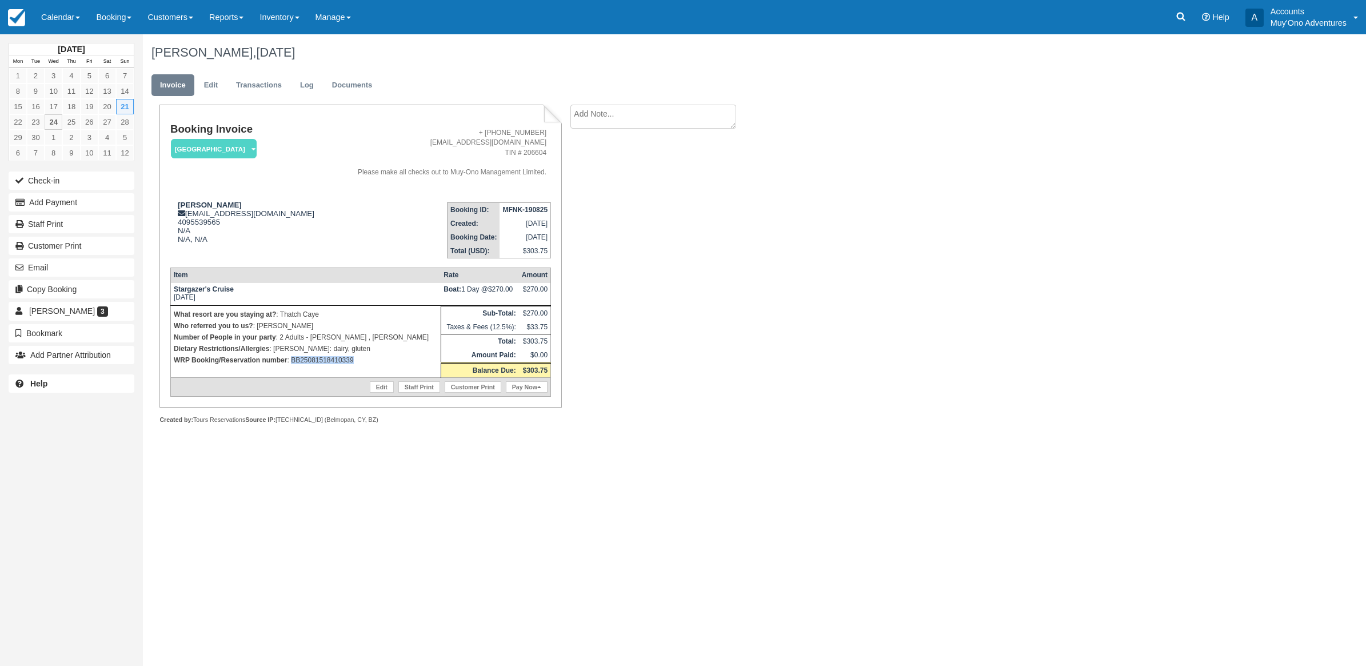
drag, startPoint x: 357, startPoint y: 367, endPoint x: 292, endPoint y: 369, distance: 65.2
click at [292, 369] on td "What resort are you staying at? : Thatch Caye Who referred you to us? : Denise …" at bounding box center [305, 341] width 270 height 72
copy p "BB25081518410339"
drag, startPoint x: 832, startPoint y: 369, endPoint x: 838, endPoint y: 363, distance: 8.1
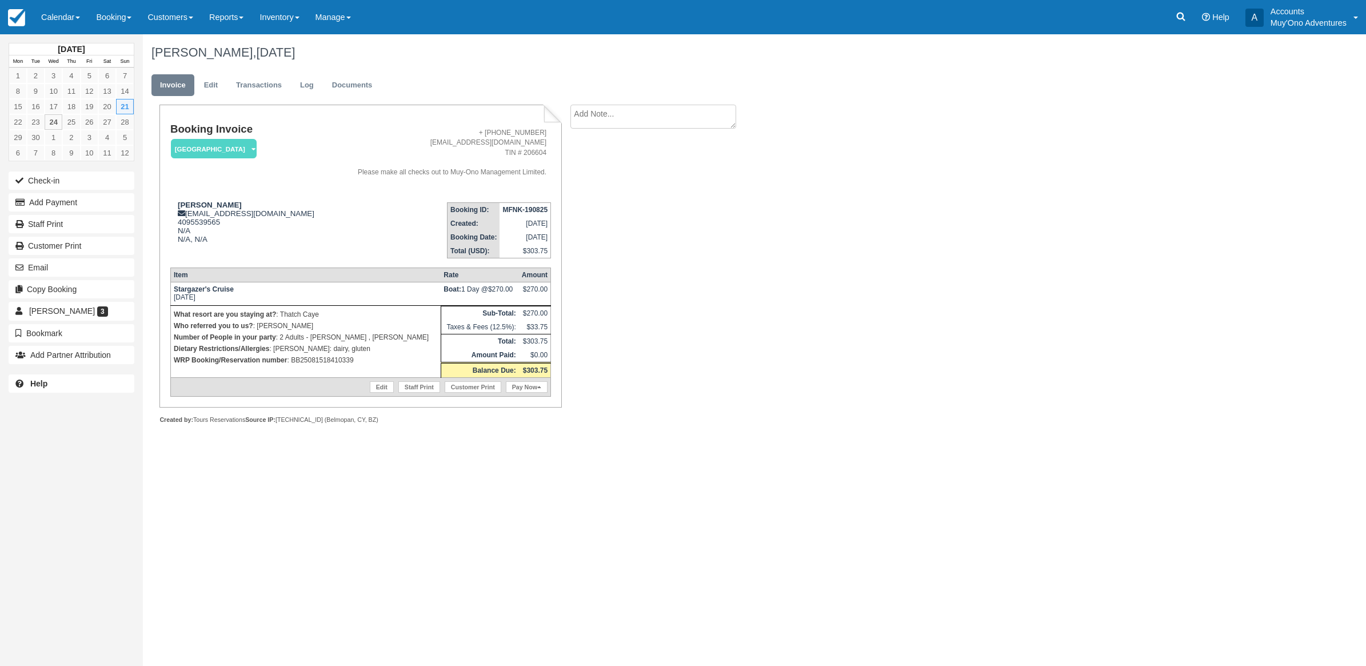
click at [836, 366] on div "Ashley halter, September 21 2025 Invoice Edit Transactions Log Documents Bookin…" at bounding box center [655, 241] width 1025 height 415
click at [70, 209] on button "Add Payment" at bounding box center [72, 202] width 126 height 18
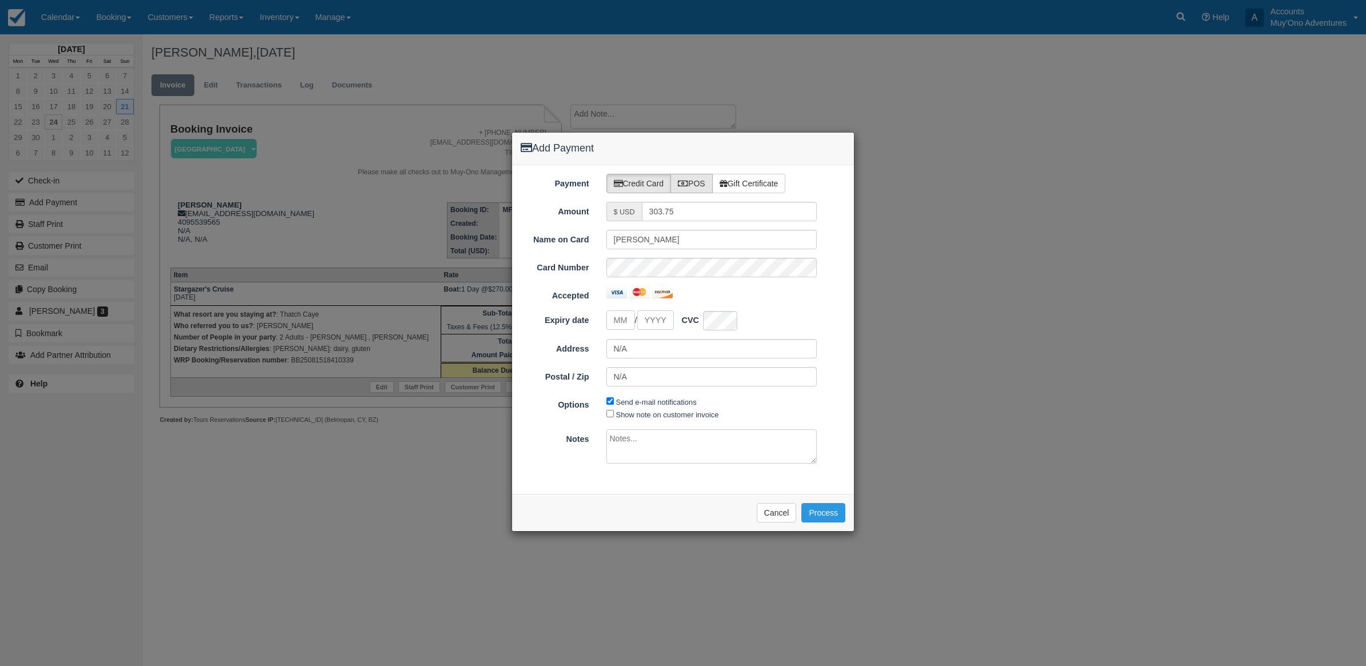
click at [699, 179] on label "POS" at bounding box center [691, 183] width 42 height 19
radio input "true"
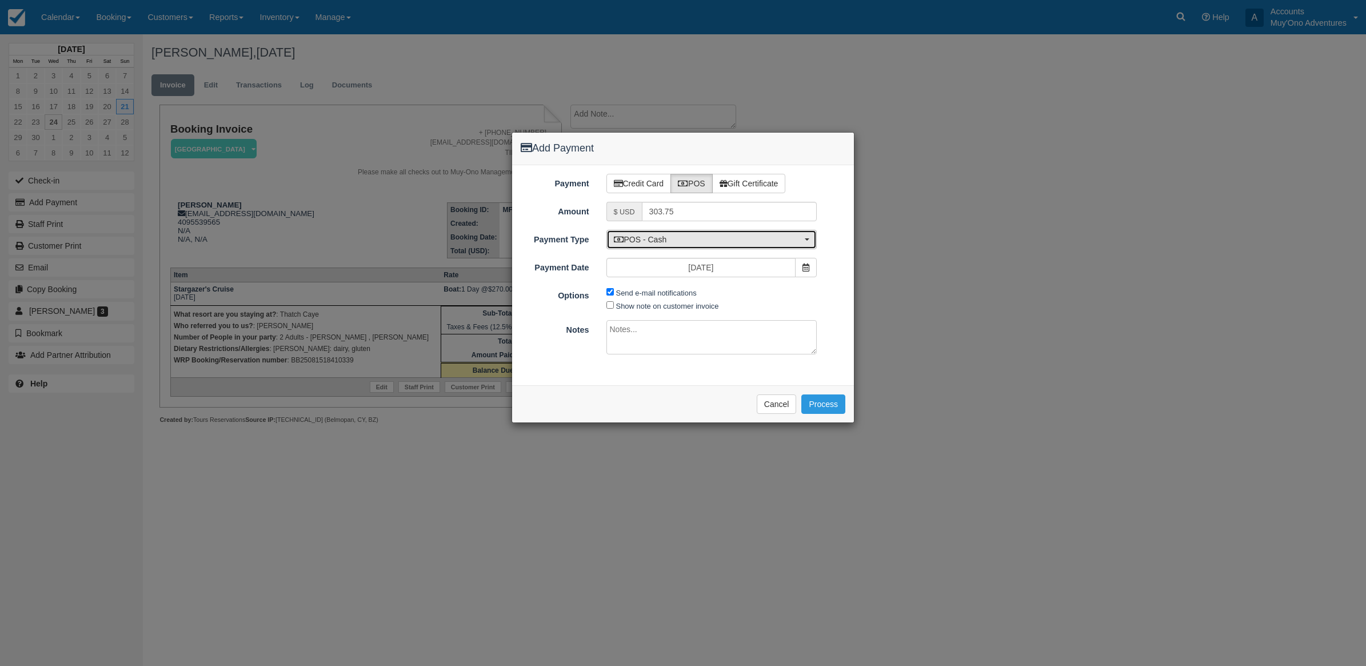
click at [656, 234] on span "POS - Cash" at bounding box center [708, 239] width 189 height 11
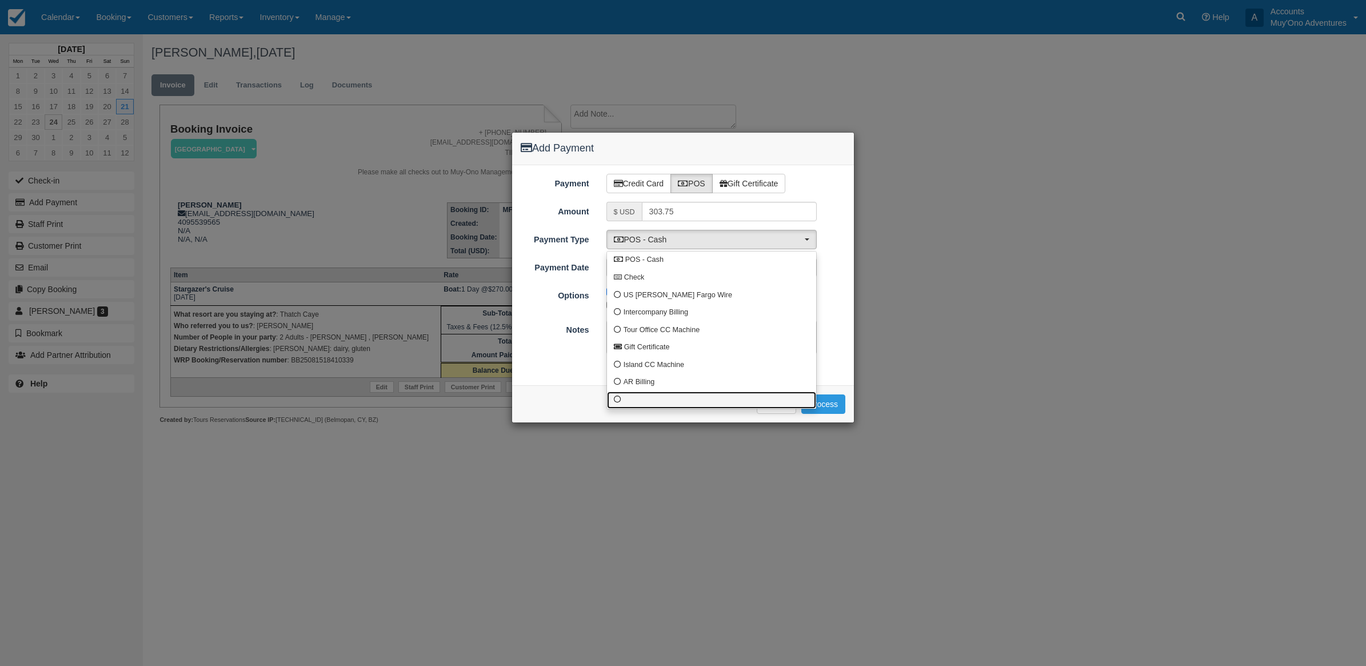
click at [642, 401] on link at bounding box center [711, 400] width 209 height 18
select select "custom10"
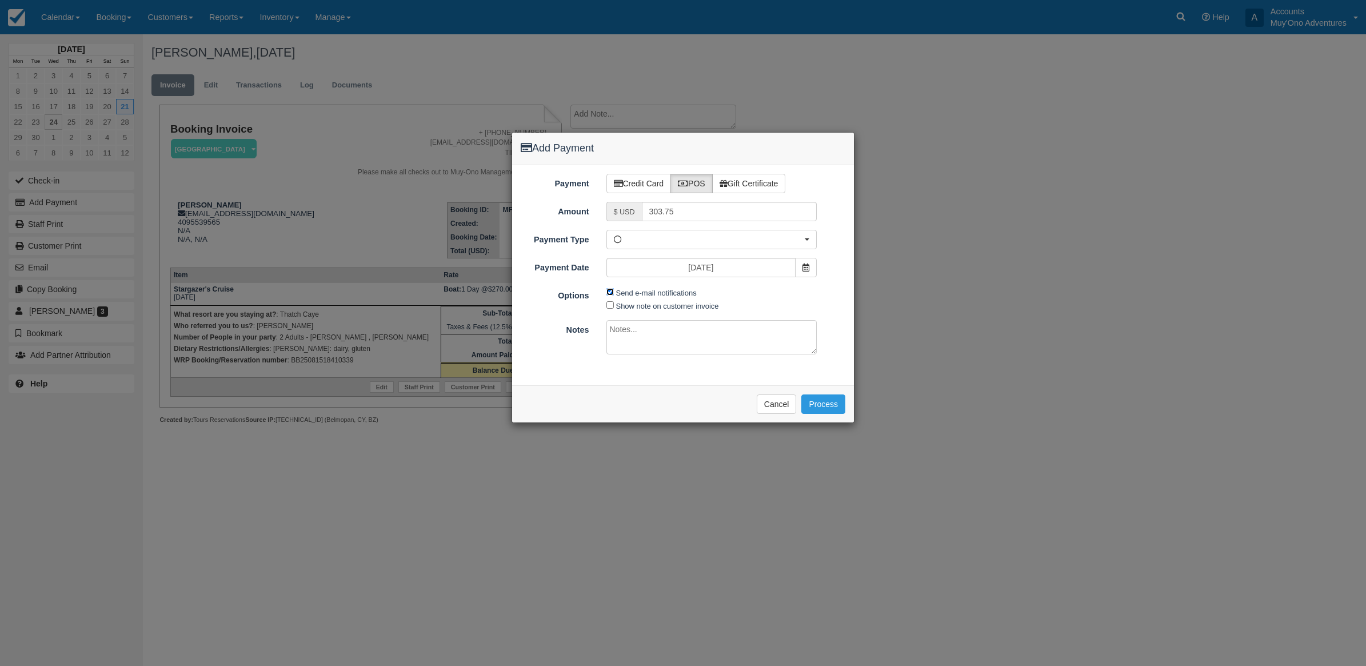
click at [610, 293] on input "Send e-mail notifications" at bounding box center [609, 291] width 7 height 7
checkbox input "false"
click at [648, 387] on div "Please wait while the payment is processed ... Cancel Process" at bounding box center [683, 403] width 342 height 37
click at [649, 359] on div "Payment Credit Card POS Gift Certificate Amount $ USD 303.75 Name on Card Ashle…" at bounding box center [683, 275] width 342 height 220
click at [646, 347] on textarea at bounding box center [711, 337] width 211 height 34
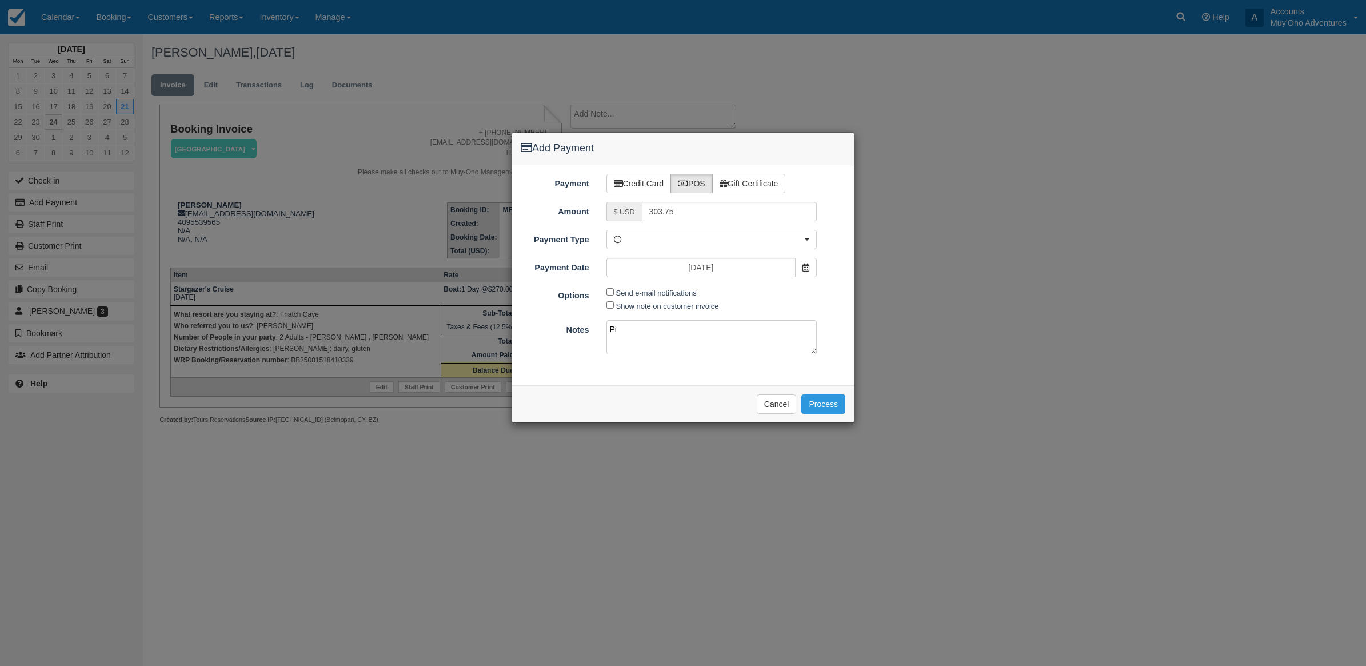
type textarea "P"
type textarea "p"
type textarea "Paid in WRP CT"
click at [828, 401] on button "Process" at bounding box center [823, 403] width 44 height 19
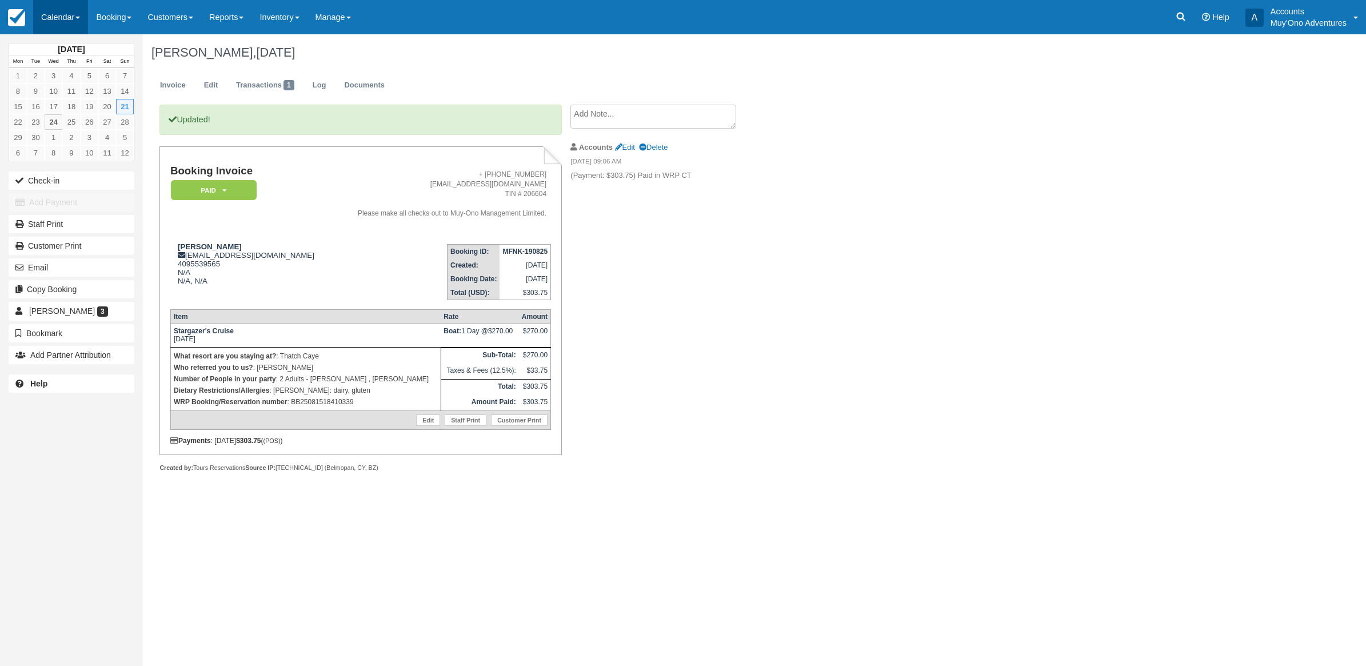
click at [73, 20] on link "Calendar" at bounding box center [60, 17] width 55 height 34
click at [79, 109] on link "Month" at bounding box center [79, 108] width 90 height 24
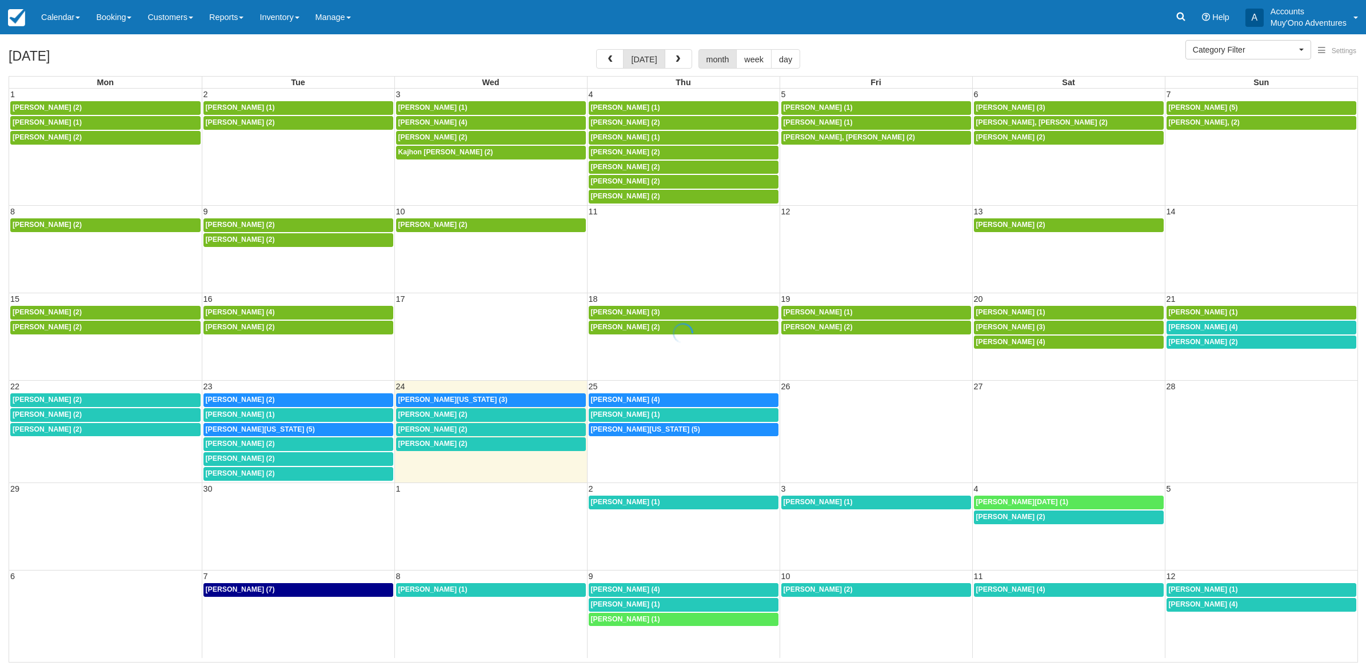
select select
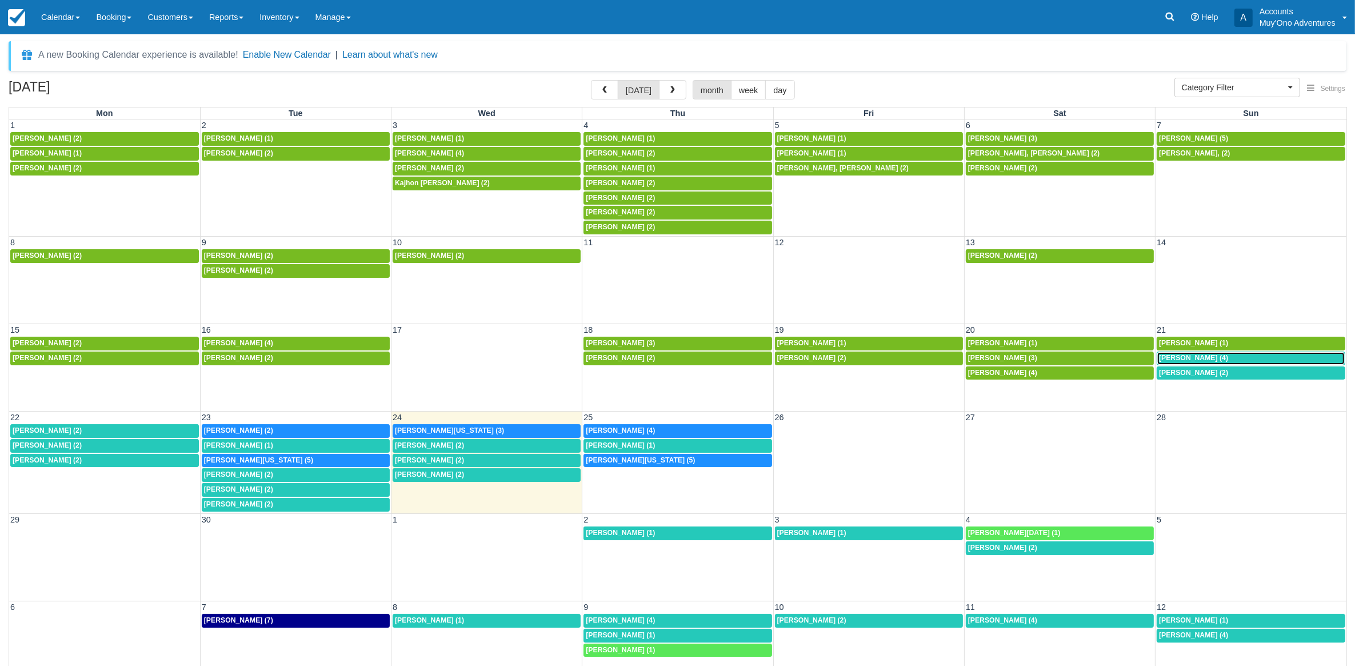
click at [1256, 361] on div "8a [PERSON_NAME] (4)" at bounding box center [1251, 358] width 184 height 9
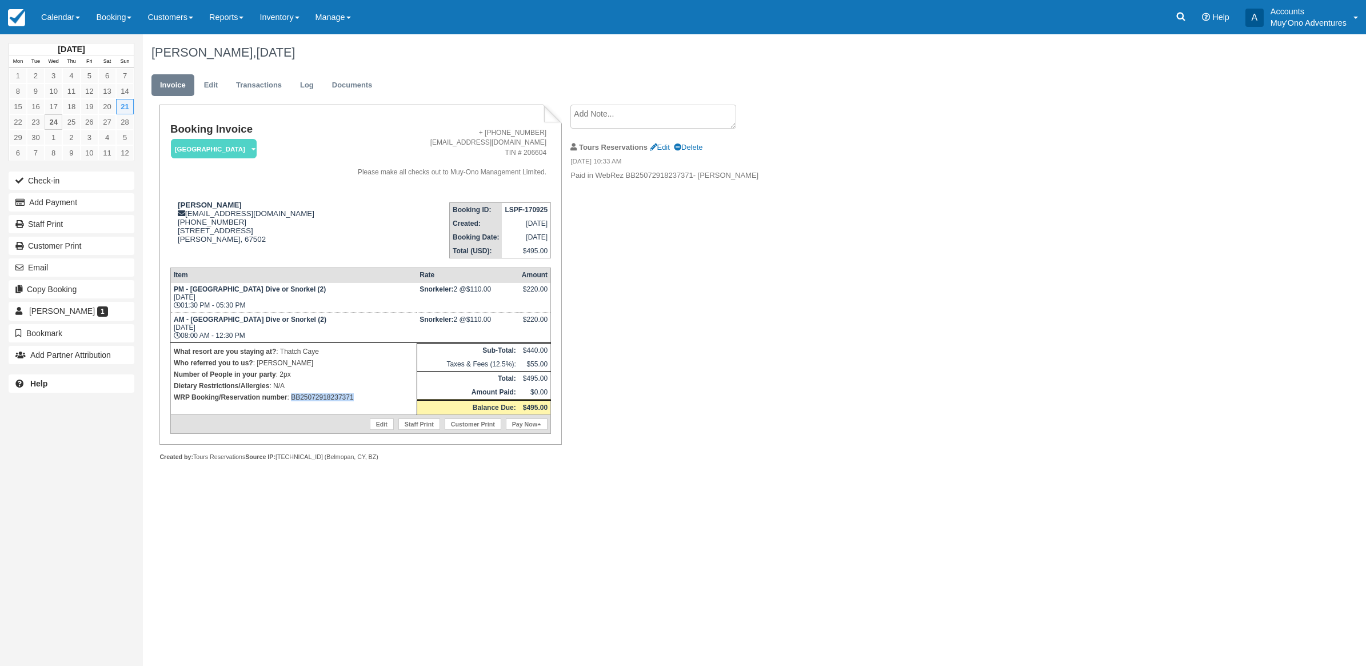
drag, startPoint x: 386, startPoint y: 401, endPoint x: 292, endPoint y: 409, distance: 94.6
click at [292, 409] on td "What resort are you staying at? : Thatch Caye Who referred you to us? : Eduar B…" at bounding box center [293, 378] width 246 height 72
copy p "BB25072918237371"
click at [67, 19] on link "Calendar" at bounding box center [60, 17] width 55 height 34
click at [69, 104] on link "Month" at bounding box center [79, 108] width 90 height 24
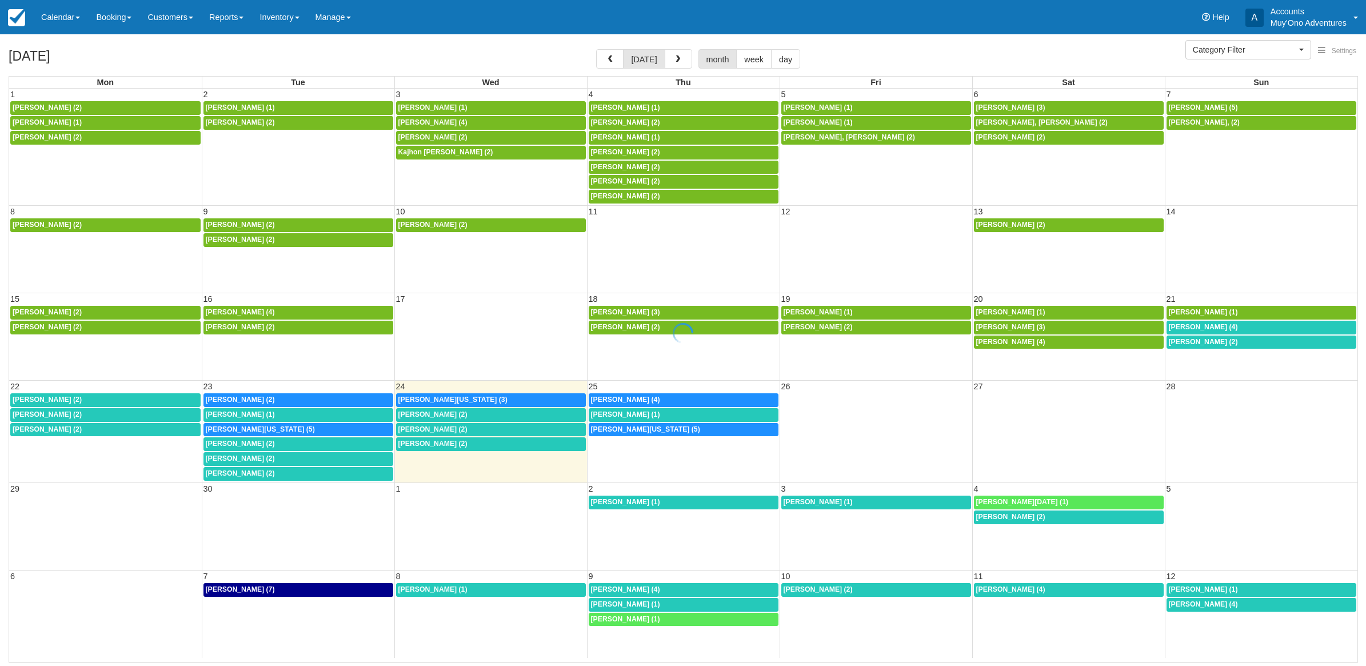
select select
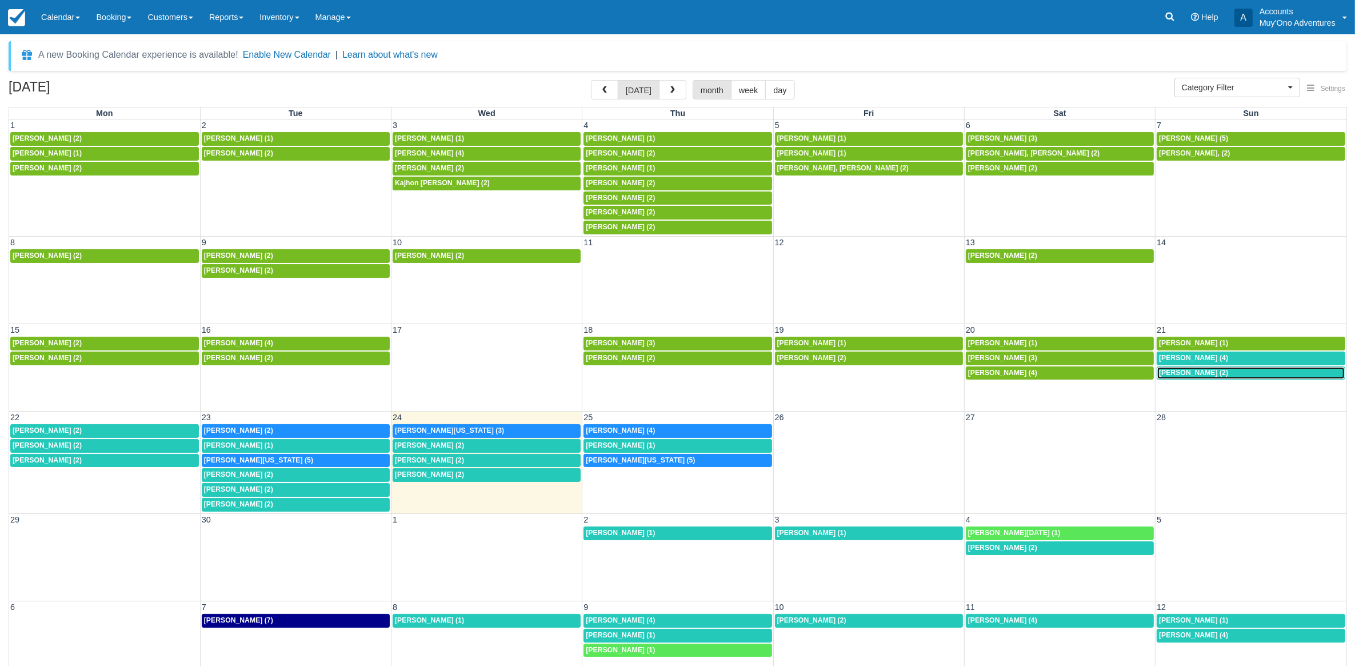
click at [1206, 372] on span "Ashley halter (2)" at bounding box center [1193, 373] width 69 height 8
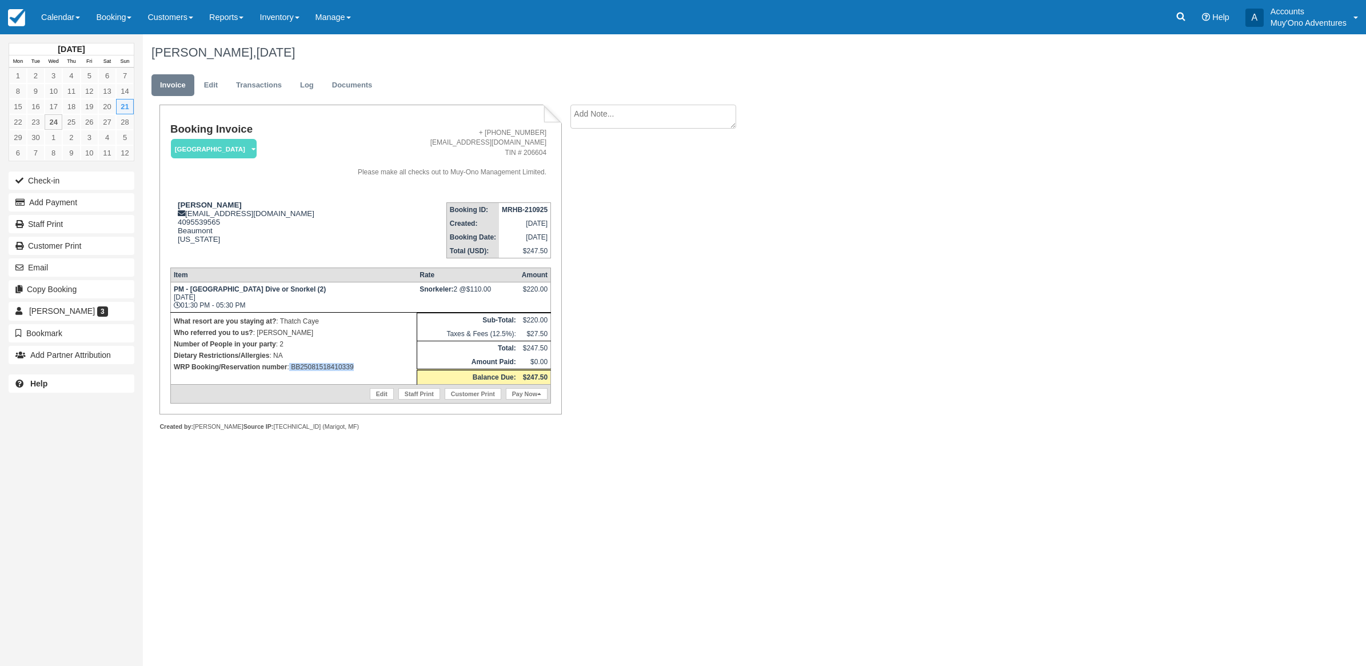
drag, startPoint x: 363, startPoint y: 373, endPoint x: 290, endPoint y: 381, distance: 74.1
click at [290, 381] on td "What resort are you staying at? : Thatch Caye Who referred you to us? : [PERSON…" at bounding box center [293, 348] width 246 height 72
copy p "BB25081518410339"
click at [67, 203] on button "Add Payment" at bounding box center [72, 202] width 126 height 18
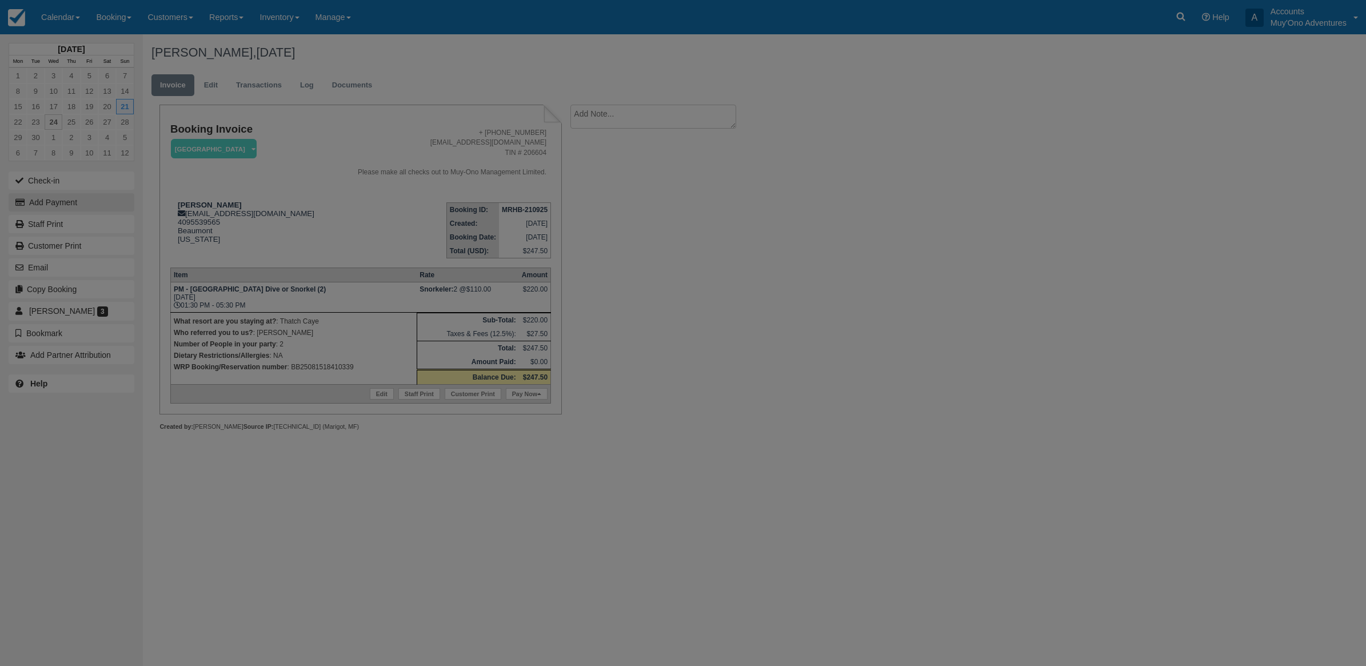
type input "09/24/25"
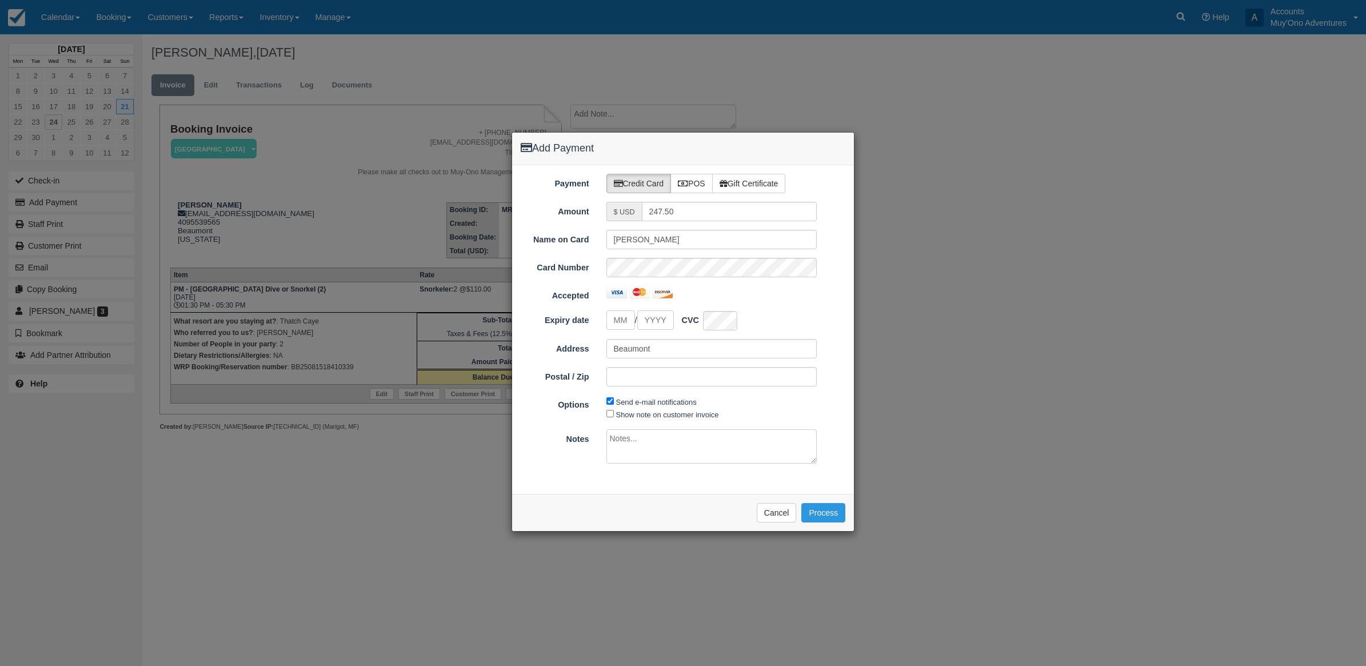
click at [702, 187] on label "POS" at bounding box center [691, 183] width 42 height 19
radio input "true"
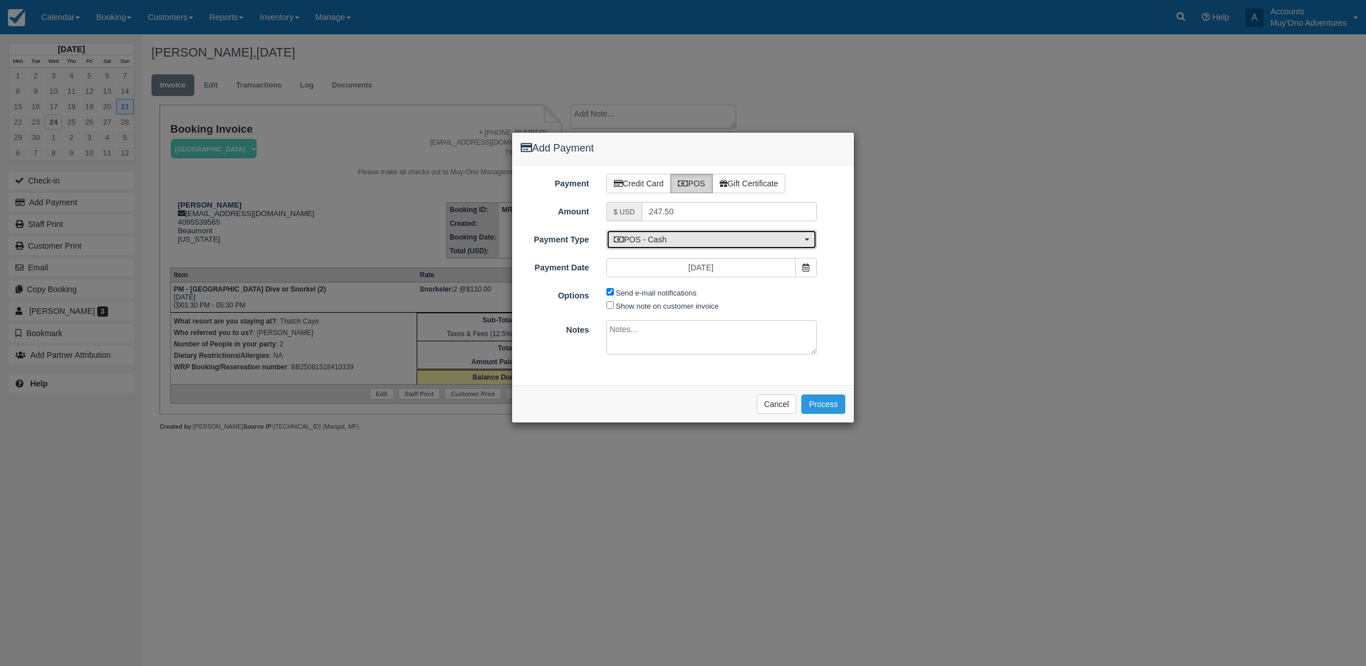
click at [670, 236] on span "POS - Cash" at bounding box center [708, 239] width 189 height 11
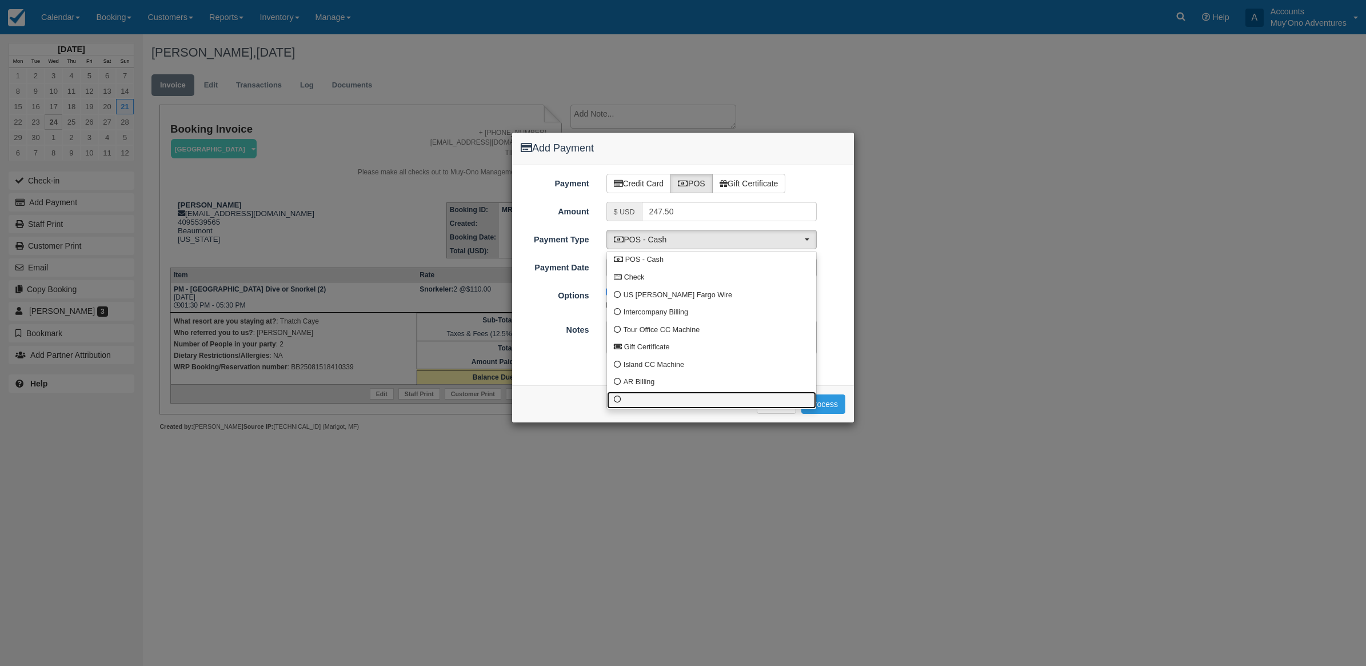
click at [613, 402] on link at bounding box center [711, 400] width 209 height 18
select select "custom10"
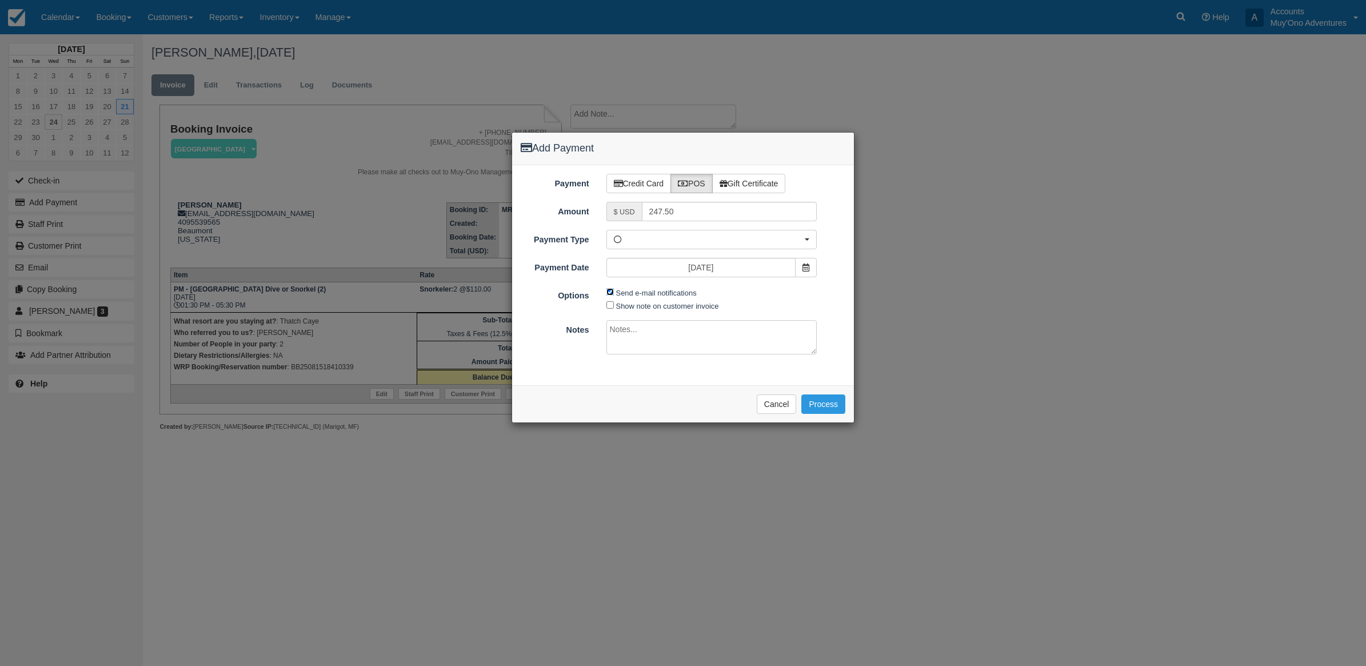
click at [613, 294] on input "Send e-mail notifications" at bounding box center [609, 291] width 7 height 7
checkbox input "false"
click at [633, 354] on textarea at bounding box center [711, 337] width 211 height 34
type textarea "Paid in WRP CT"
click at [818, 411] on button "Process" at bounding box center [823, 403] width 44 height 19
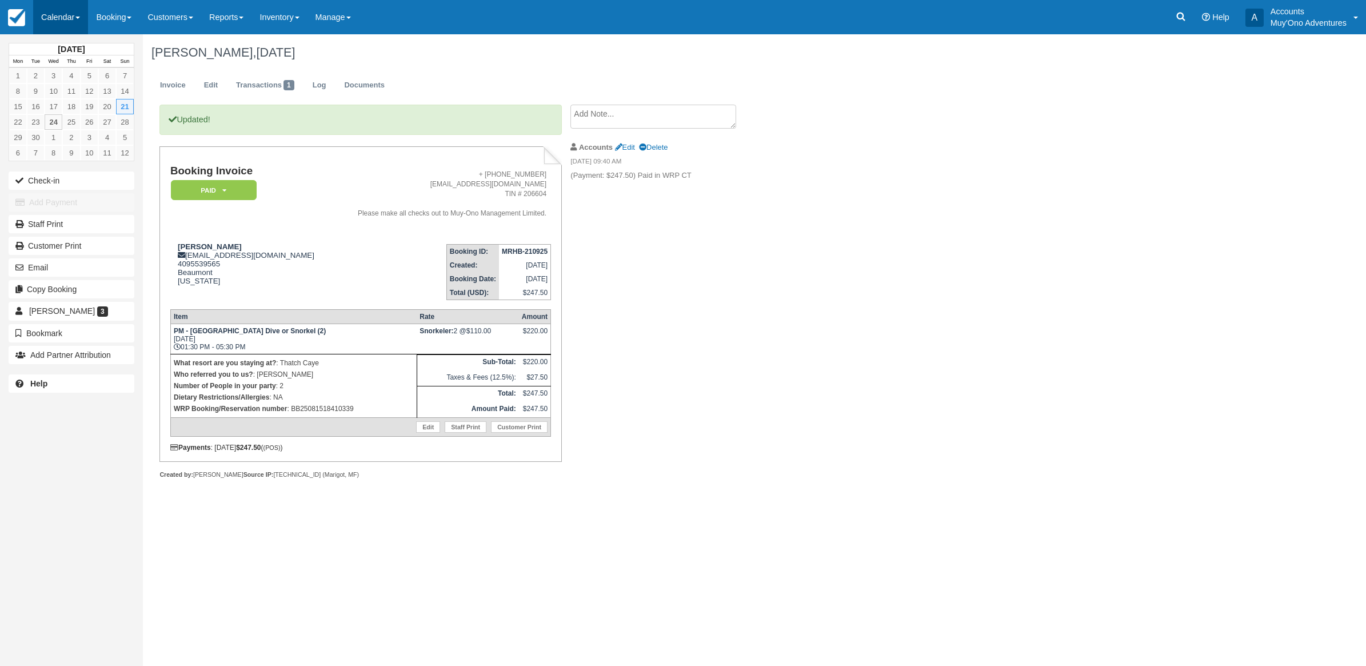
click at [63, 18] on link "Calendar" at bounding box center [60, 17] width 55 height 34
click at [55, 100] on link "Month" at bounding box center [79, 108] width 90 height 24
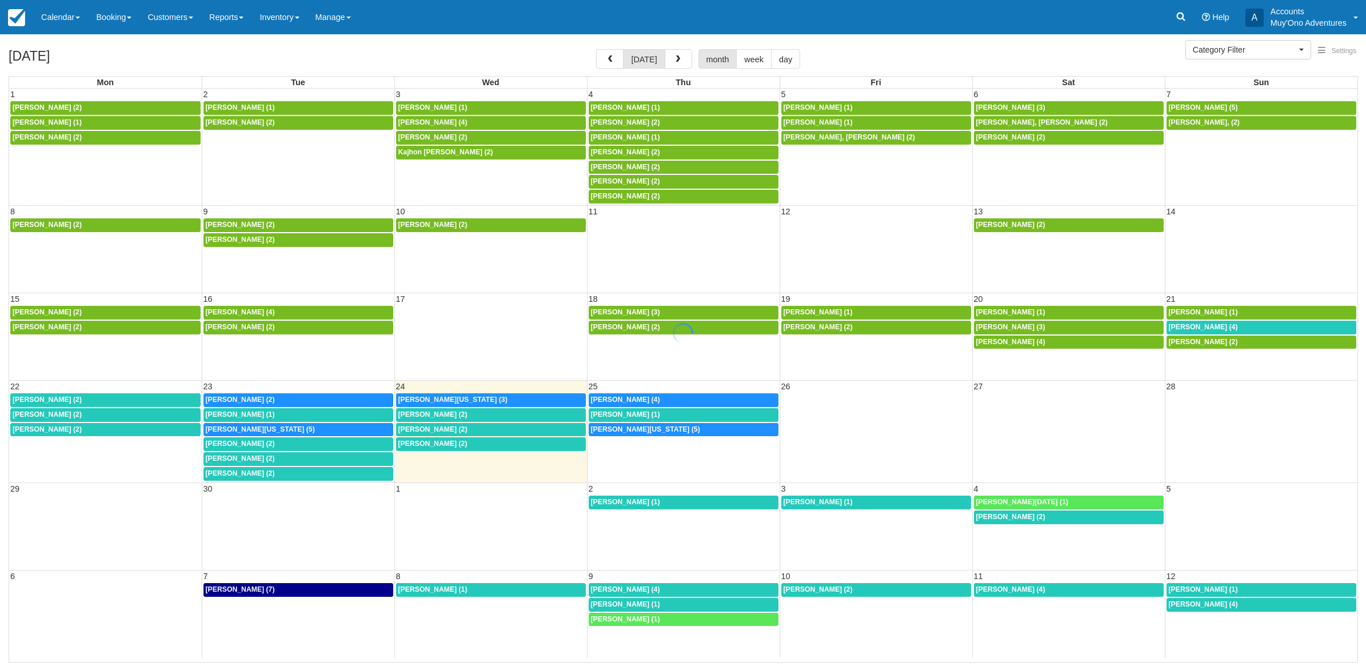
select select
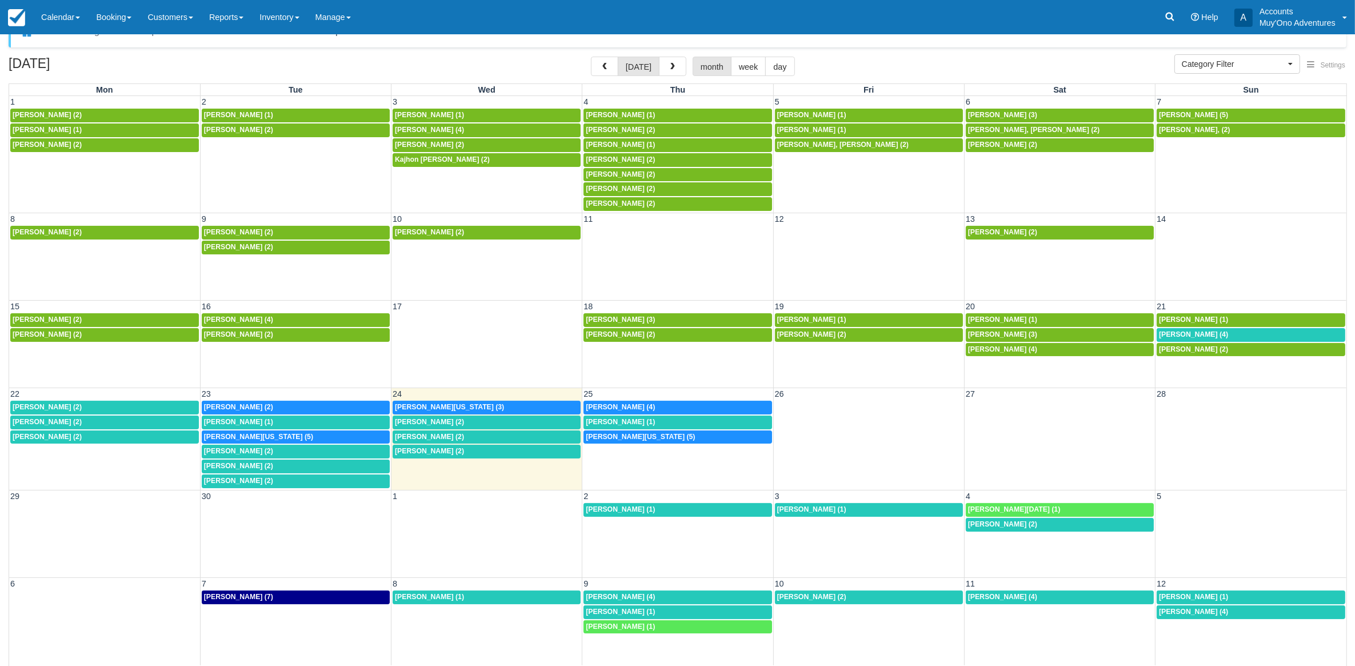
scroll to position [30, 0]
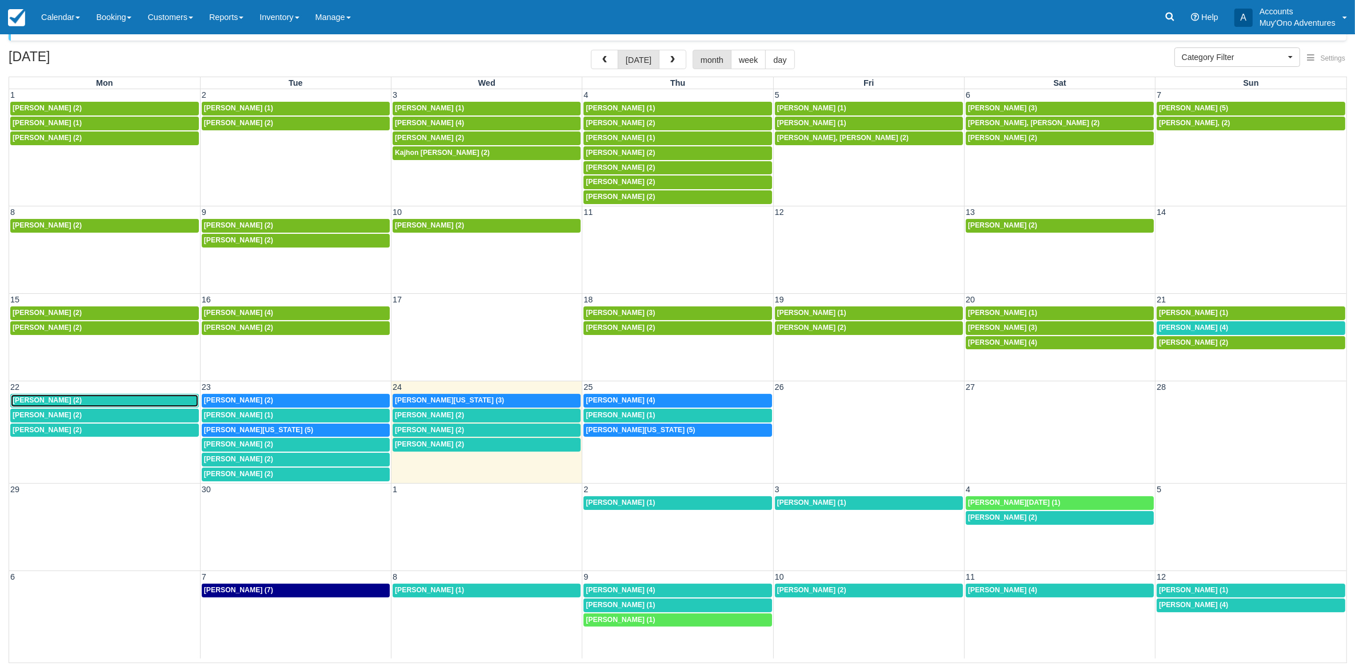
click at [55, 404] on span "[PERSON_NAME] (2)" at bounding box center [47, 400] width 69 height 8
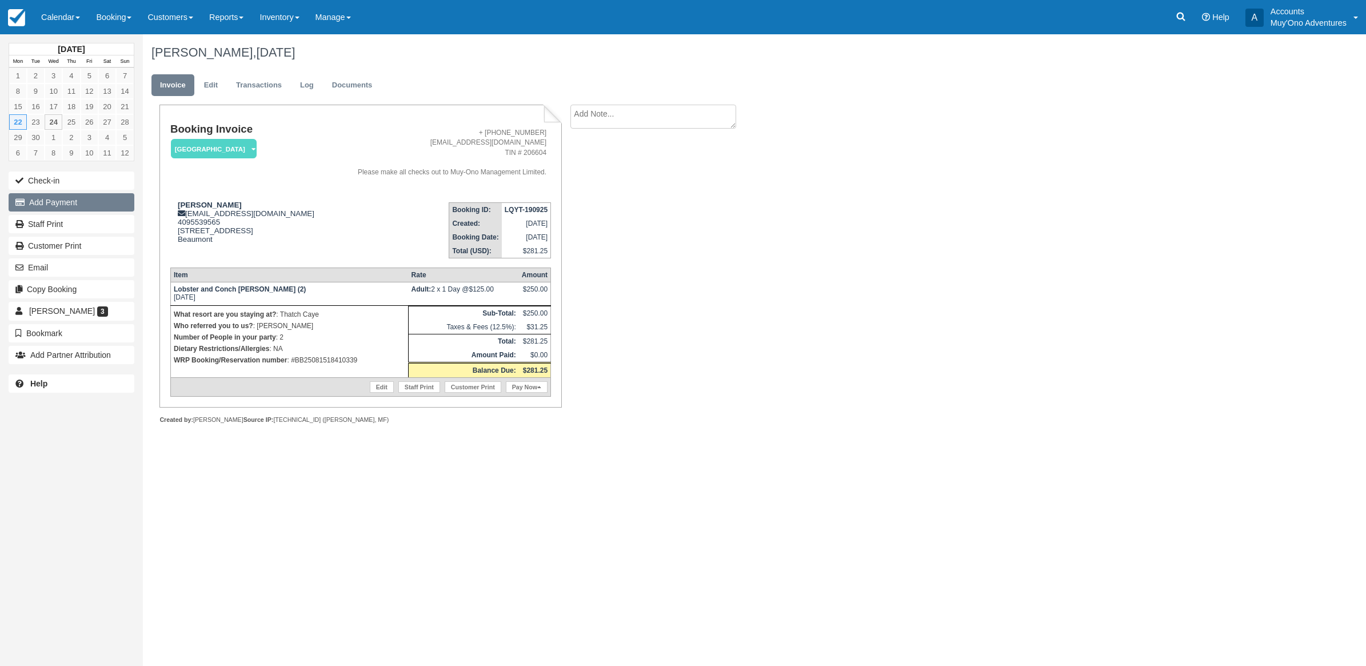
click at [69, 197] on button "Add Payment" at bounding box center [72, 202] width 126 height 18
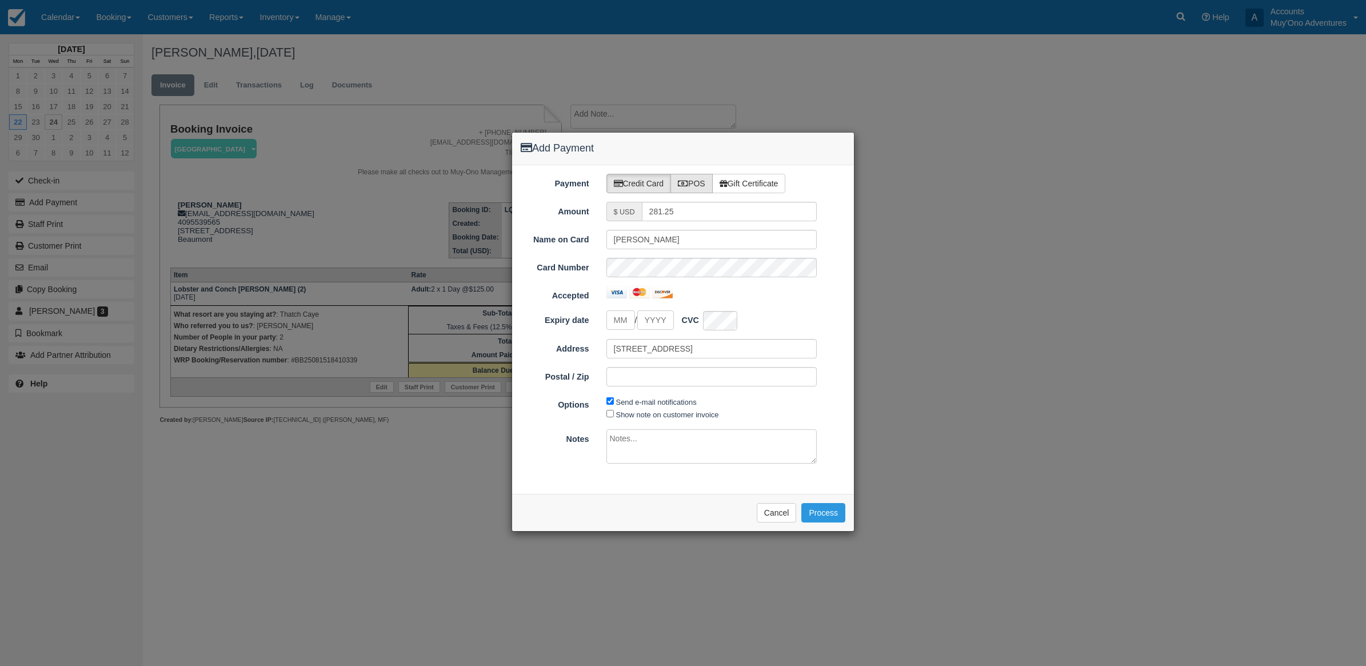
click at [692, 186] on label "POS" at bounding box center [691, 183] width 42 height 19
radio input "true"
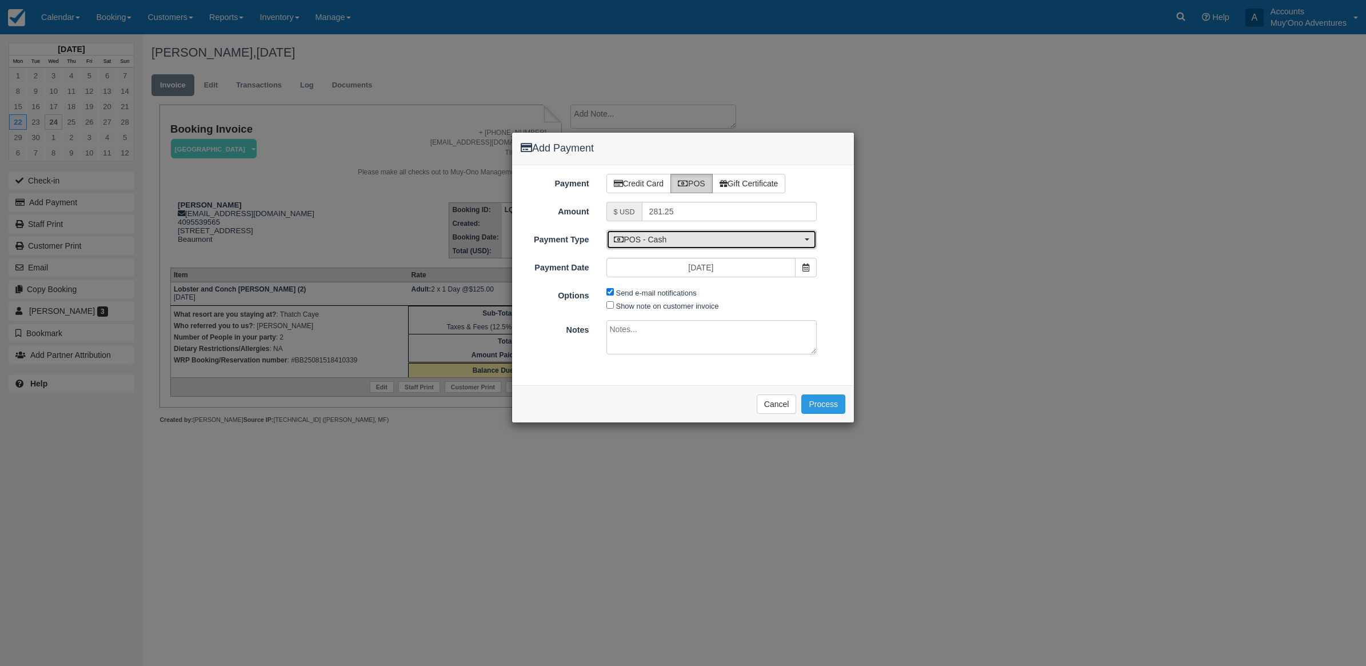
click at [646, 242] on span "POS - Cash" at bounding box center [708, 239] width 189 height 11
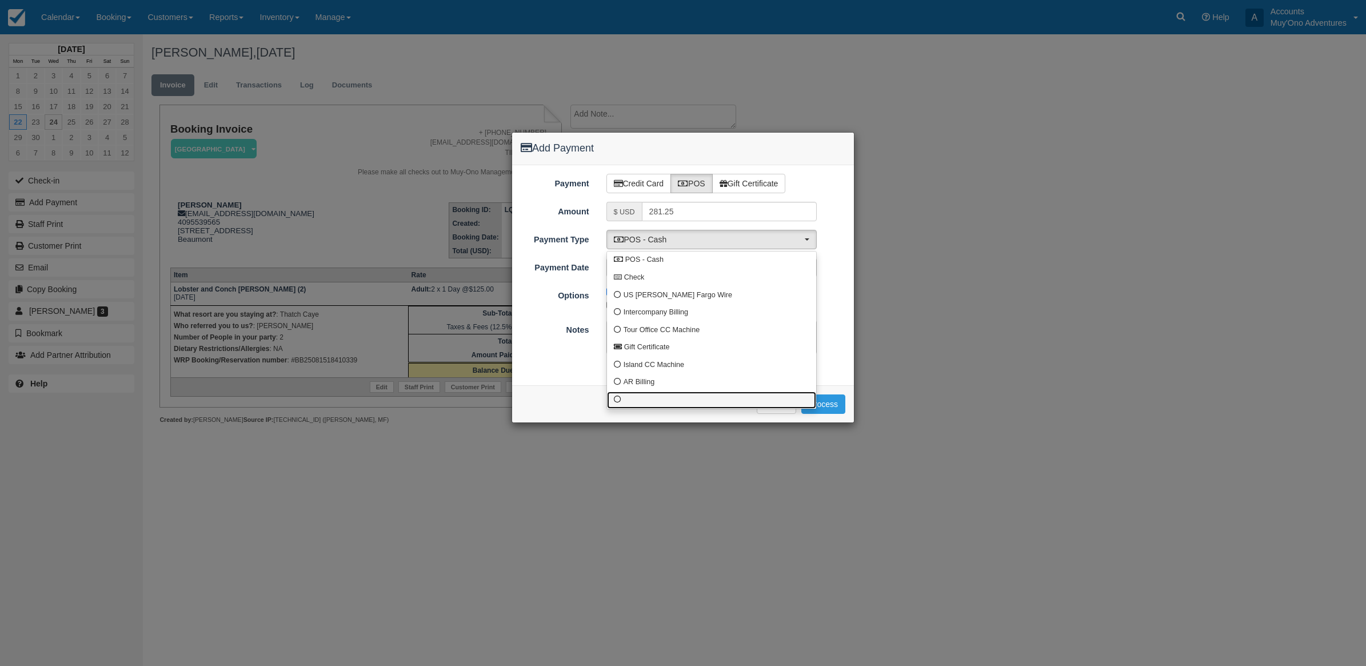
click at [614, 401] on span at bounding box center [617, 399] width 7 height 7
select select "custom10"
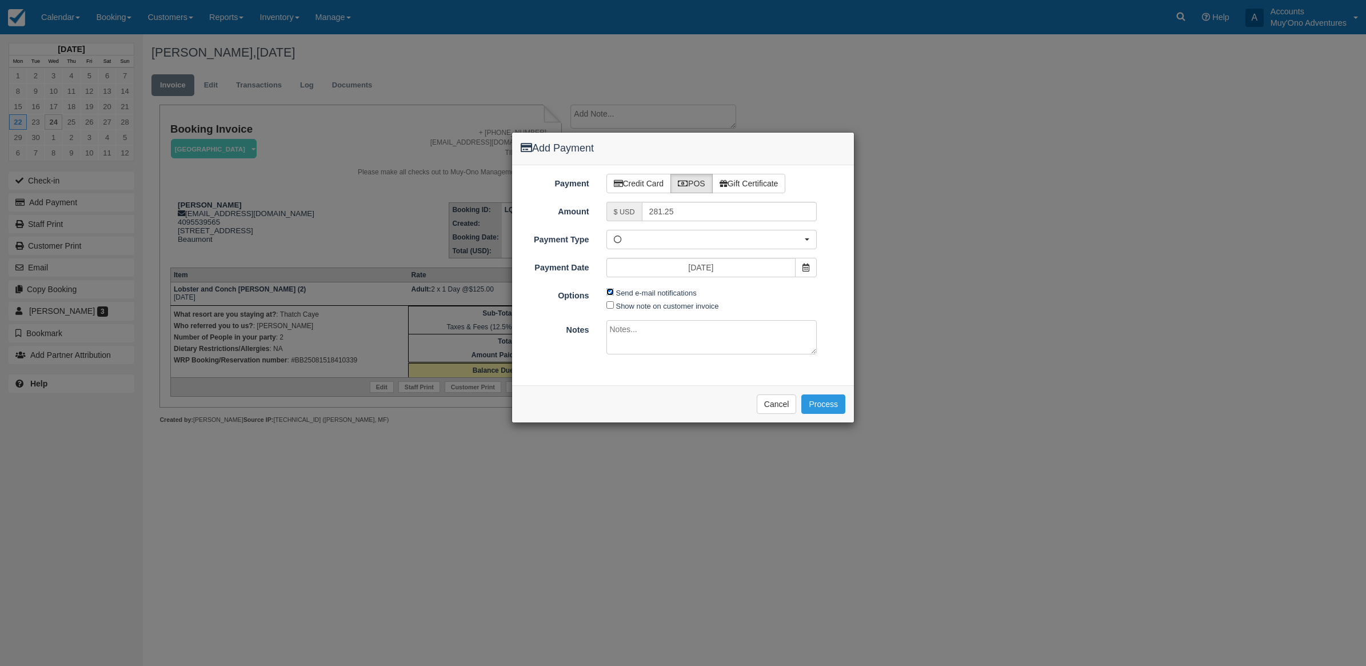
click at [610, 293] on input "Send e-mail notifications" at bounding box center [609, 291] width 7 height 7
checkbox input "false"
click at [693, 354] on textarea at bounding box center [711, 337] width 211 height 34
click at [653, 338] on textarea at bounding box center [711, 337] width 211 height 34
type textarea "Paid in WRP CT"
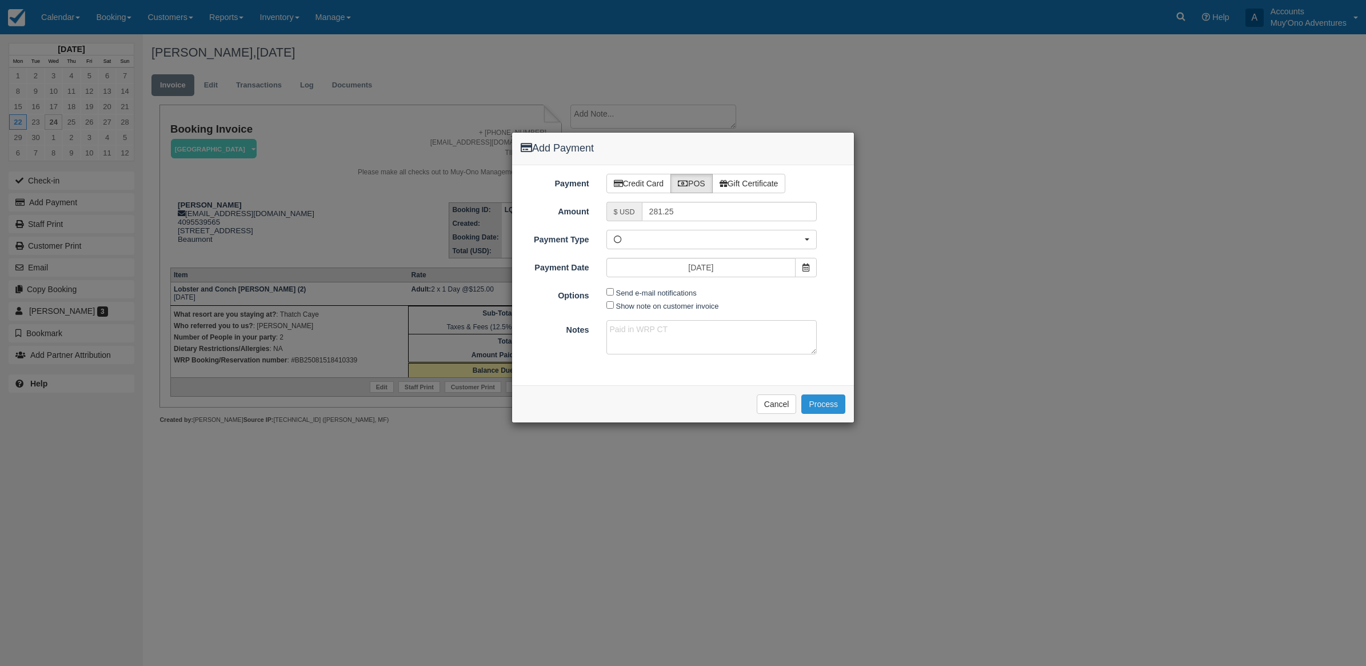
click at [824, 410] on button "Process" at bounding box center [823, 403] width 44 height 19
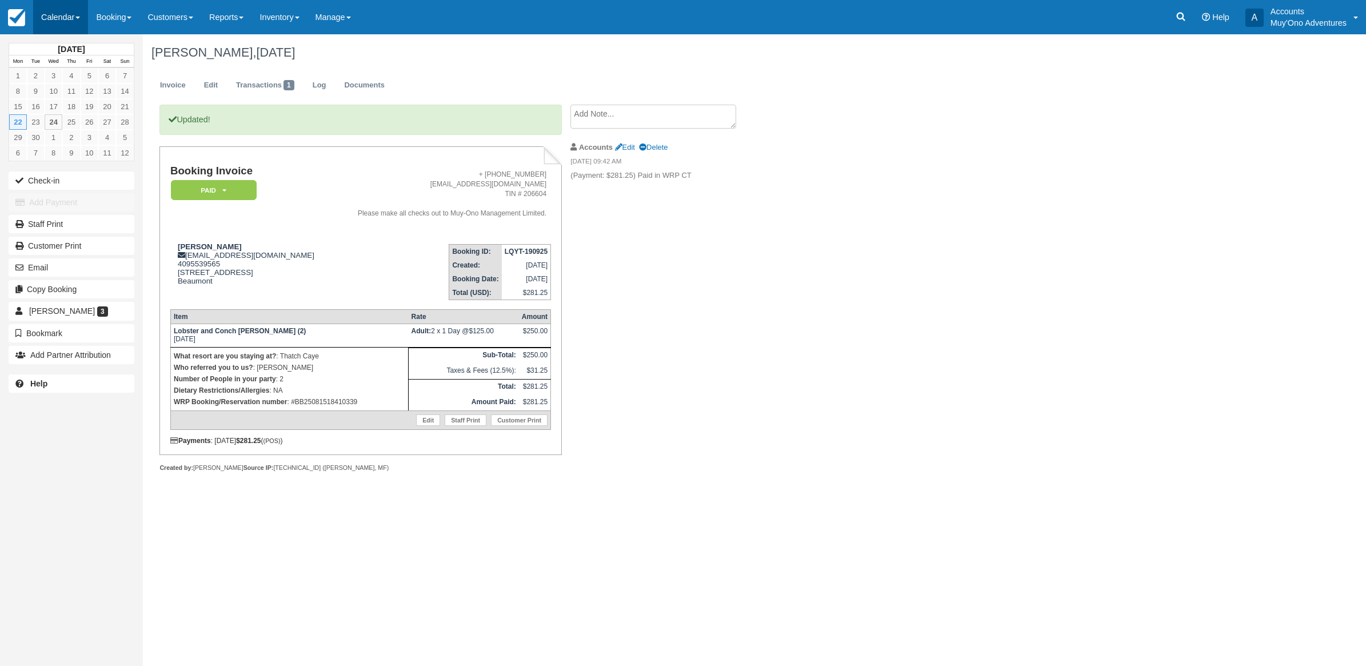
click at [45, 15] on link "Calendar" at bounding box center [60, 17] width 55 height 34
click at [73, 112] on link "Month" at bounding box center [79, 108] width 90 height 24
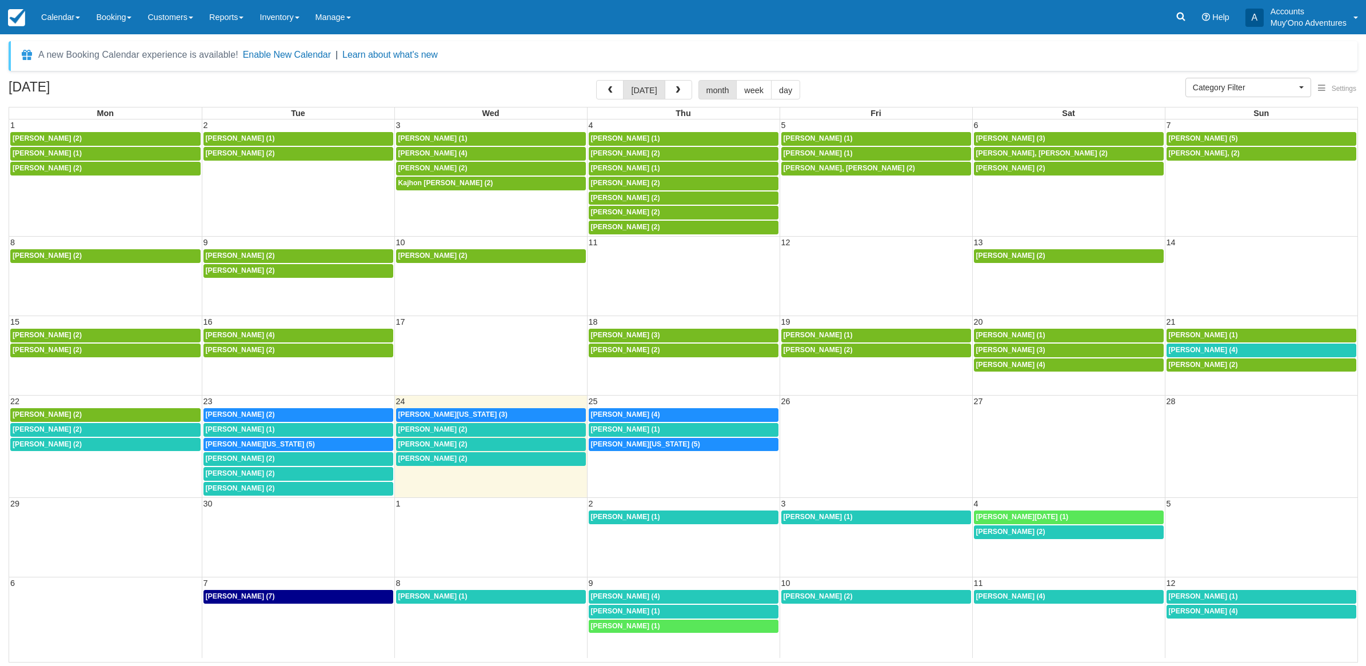
select select
click at [86, 431] on div "Douglas Nagle (2)" at bounding box center [106, 429] width 186 height 9
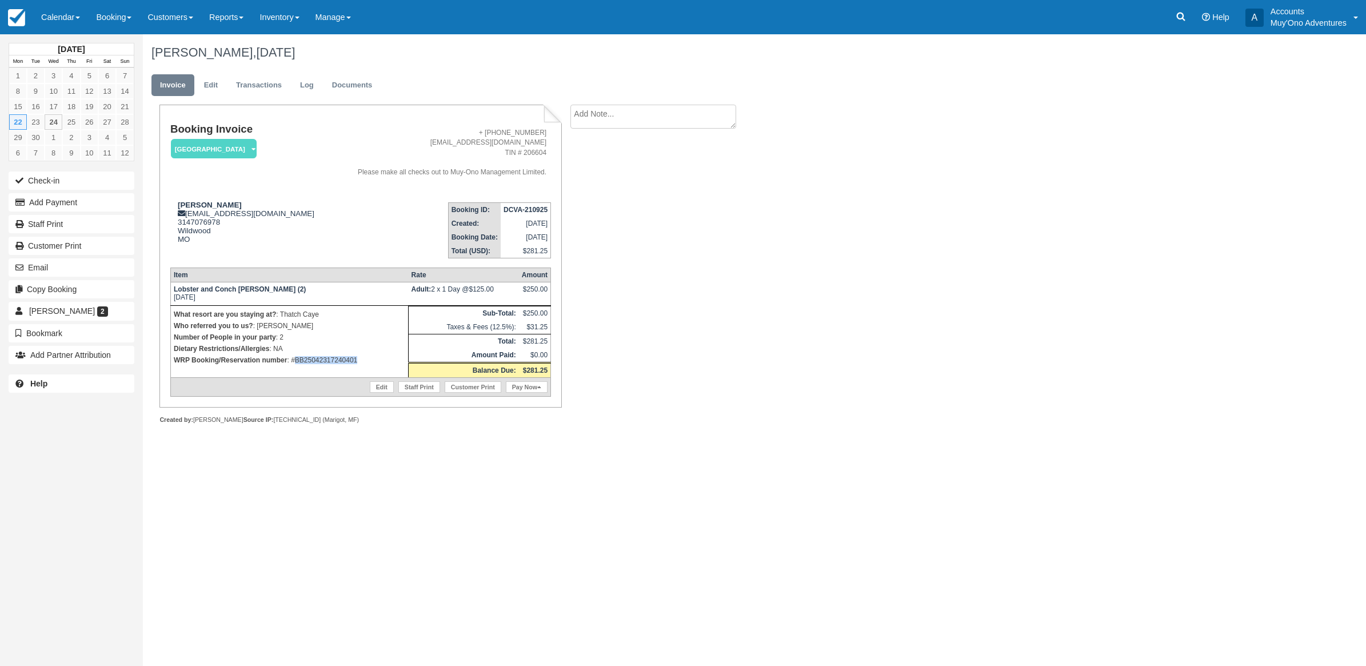
drag, startPoint x: 367, startPoint y: 361, endPoint x: 294, endPoint y: 367, distance: 73.4
click at [294, 367] on td "What resort are you staying at? : Thatch Caye Who referred you to us? : [PERSON…" at bounding box center [289, 341] width 238 height 72
copy p "BB25042317240401"
click at [62, 197] on button "Add Payment" at bounding box center [72, 202] width 126 height 18
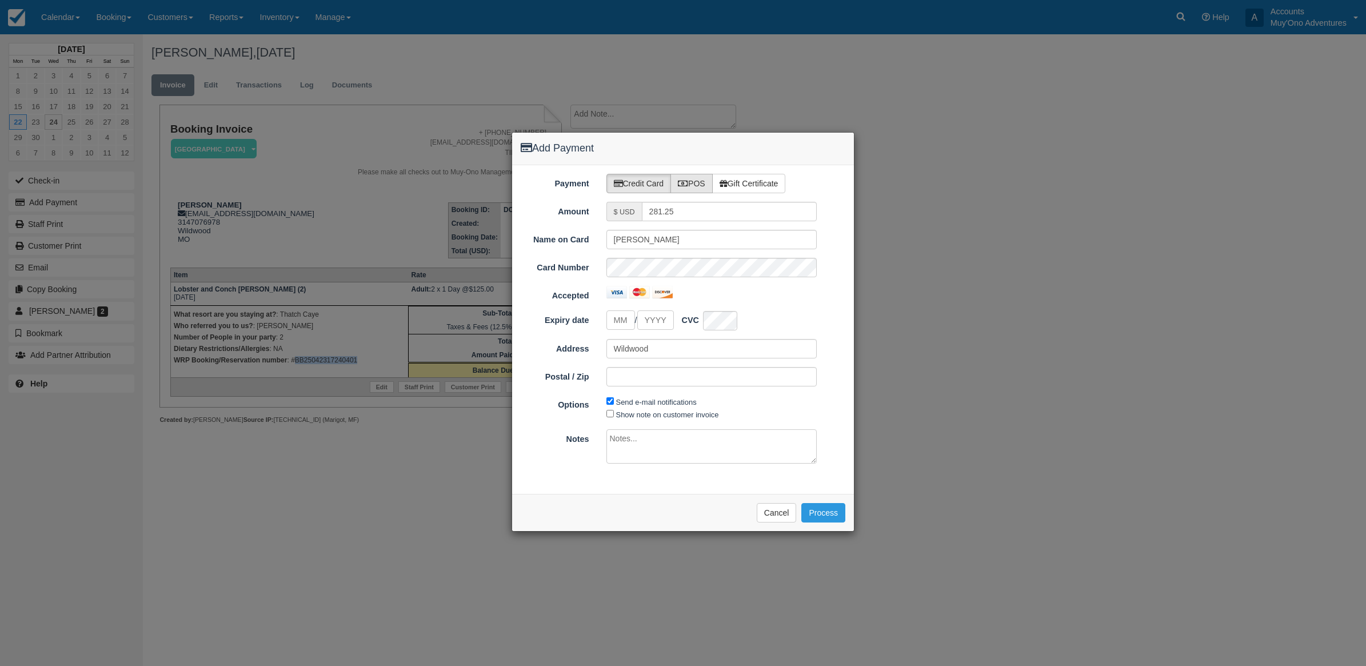
click at [698, 183] on label "POS" at bounding box center [691, 183] width 42 height 19
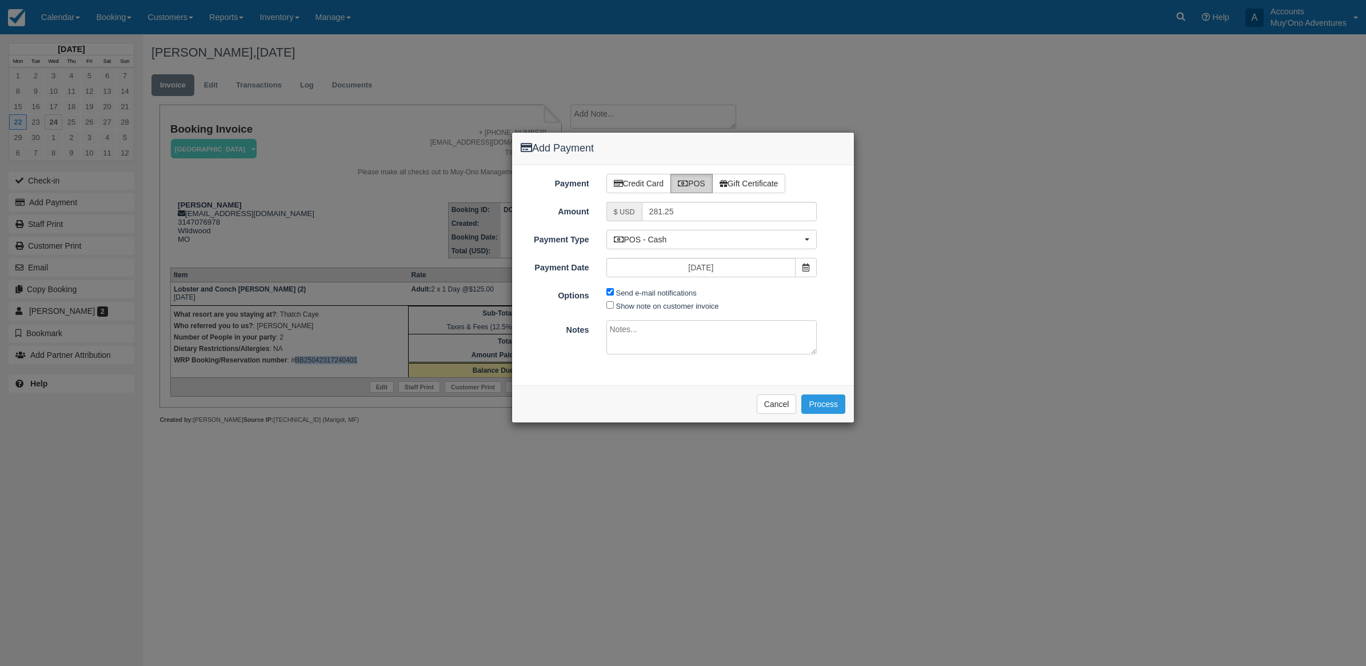
radio input "true"
click at [676, 247] on button "POS - Cash" at bounding box center [711, 239] width 211 height 19
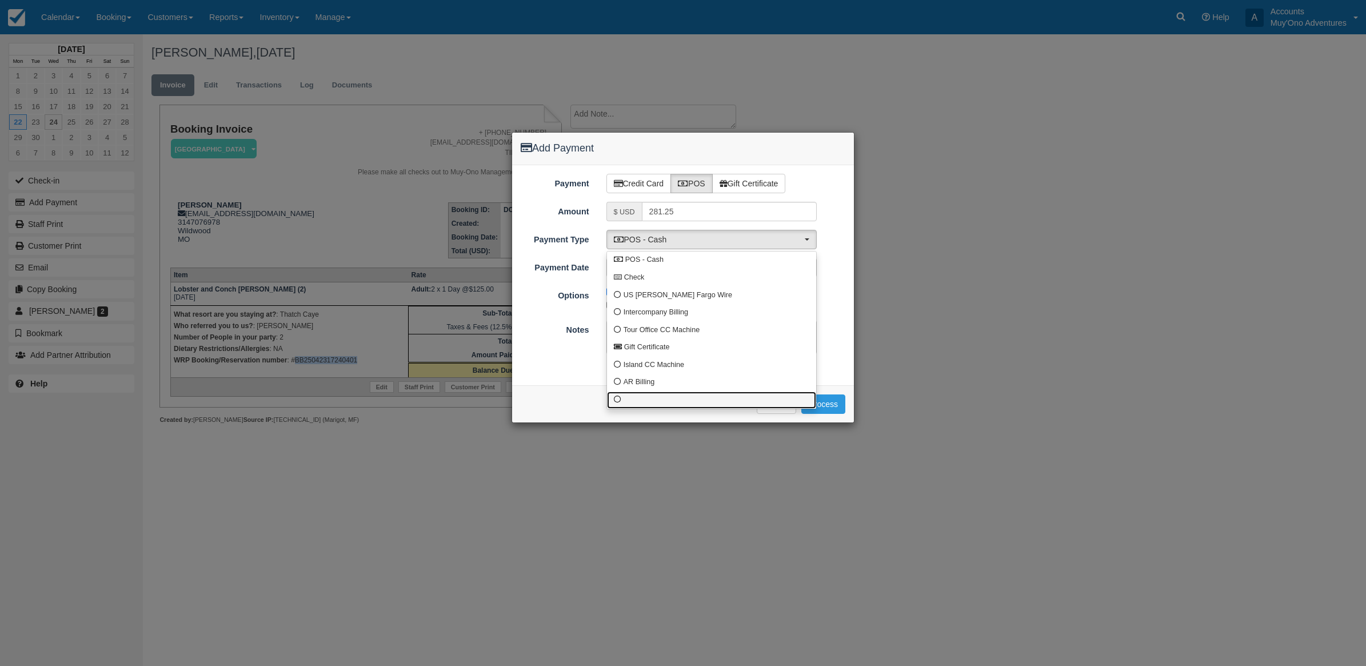
click at [636, 395] on link at bounding box center [711, 400] width 209 height 18
select select "custom10"
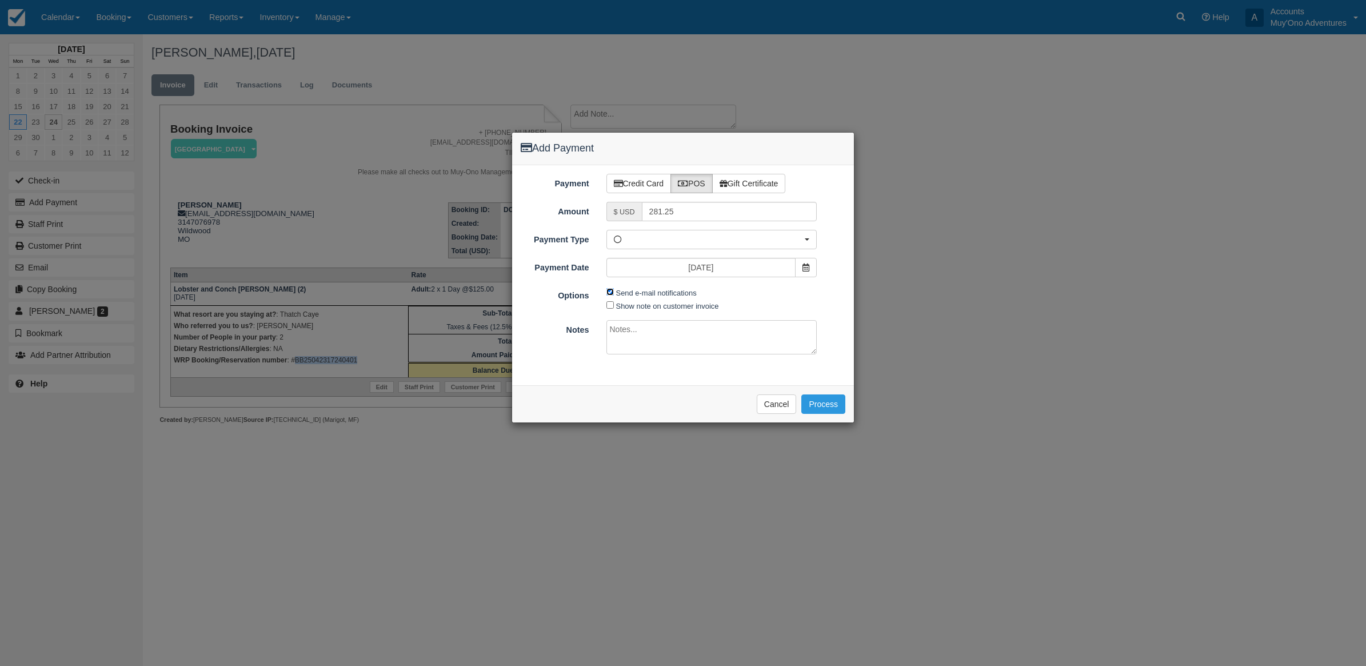
click at [610, 295] on input "Send e-mail notifications" at bounding box center [609, 291] width 7 height 7
checkbox input "false"
click at [620, 343] on textarea at bounding box center [711, 337] width 211 height 34
type textarea "Paid in WRP CT"
click at [821, 413] on button "Process" at bounding box center [823, 403] width 44 height 19
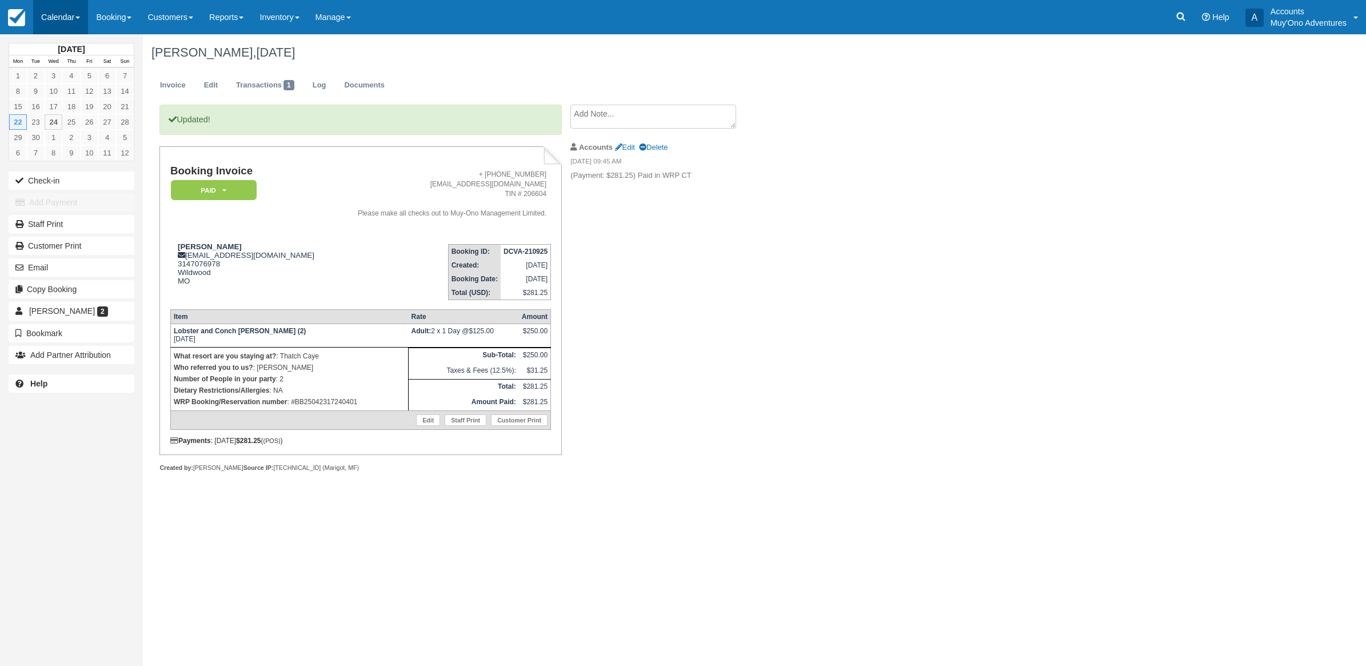
click at [58, 26] on link "Calendar" at bounding box center [60, 17] width 55 height 34
click at [86, 103] on link "Month" at bounding box center [79, 108] width 90 height 24
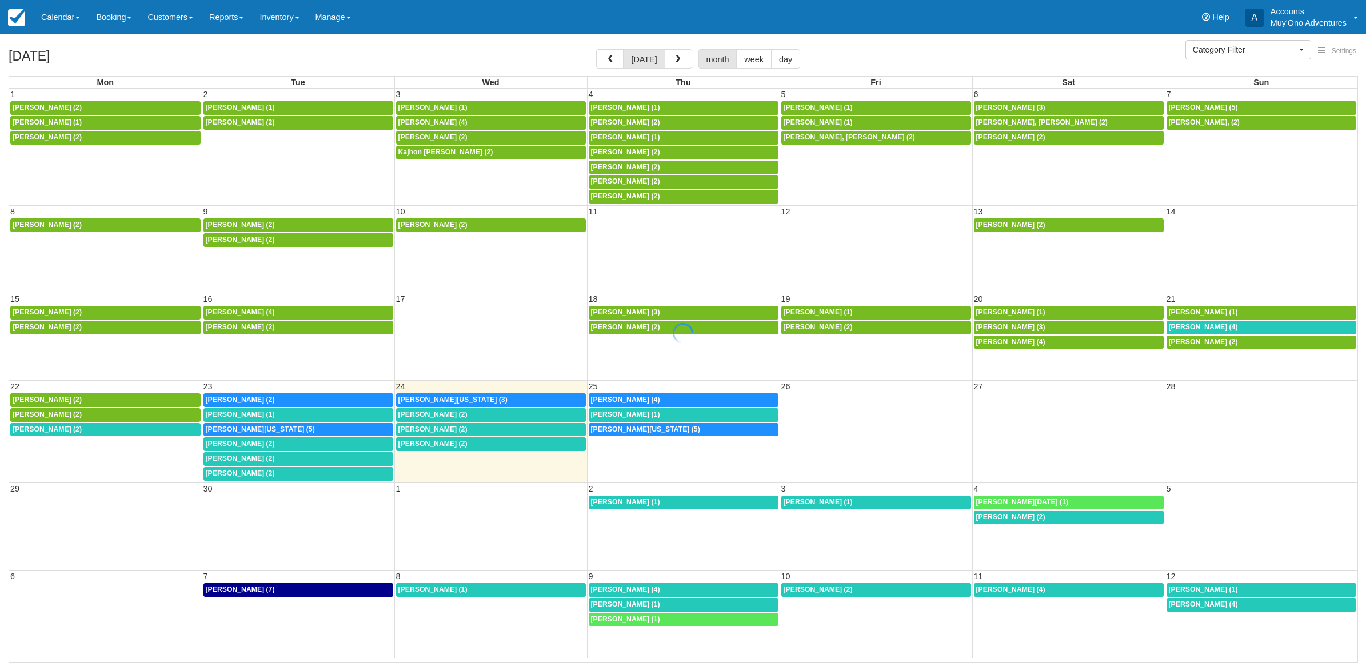
select select
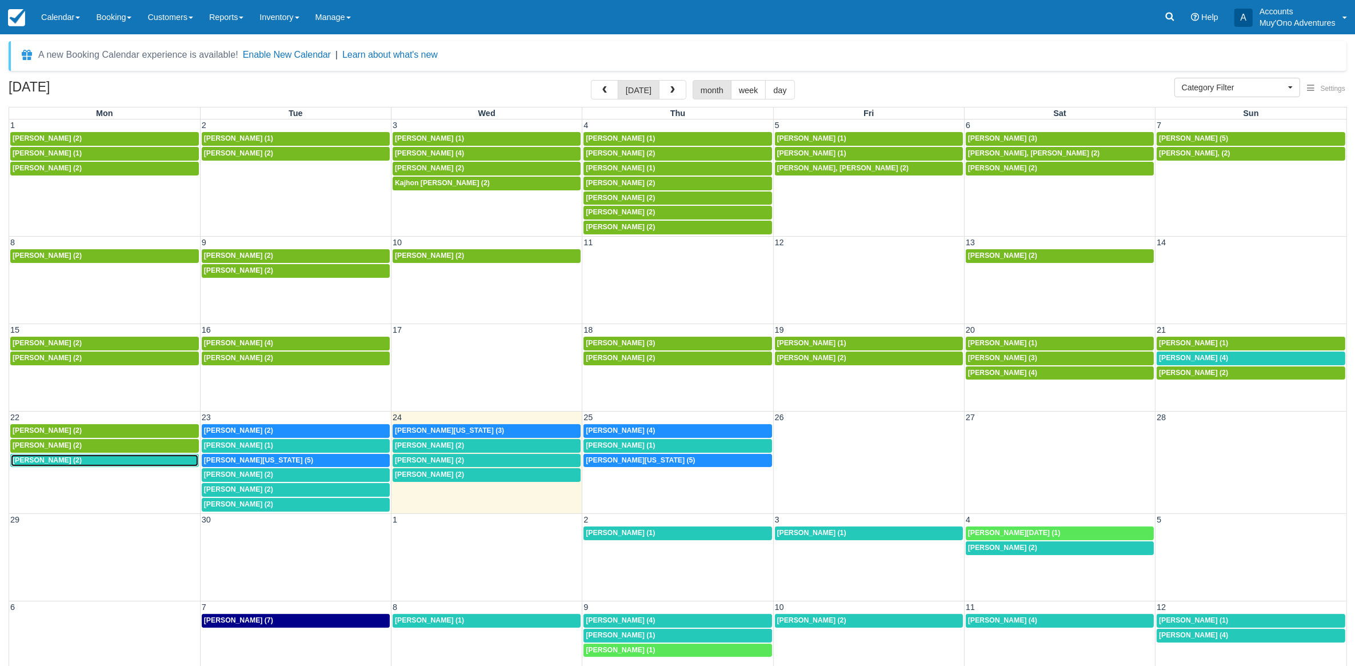
drag, startPoint x: 67, startPoint y: 461, endPoint x: 49, endPoint y: 487, distance: 32.0
click at [67, 461] on span "Alexandria Ellison Weller (2)" at bounding box center [47, 460] width 69 height 8
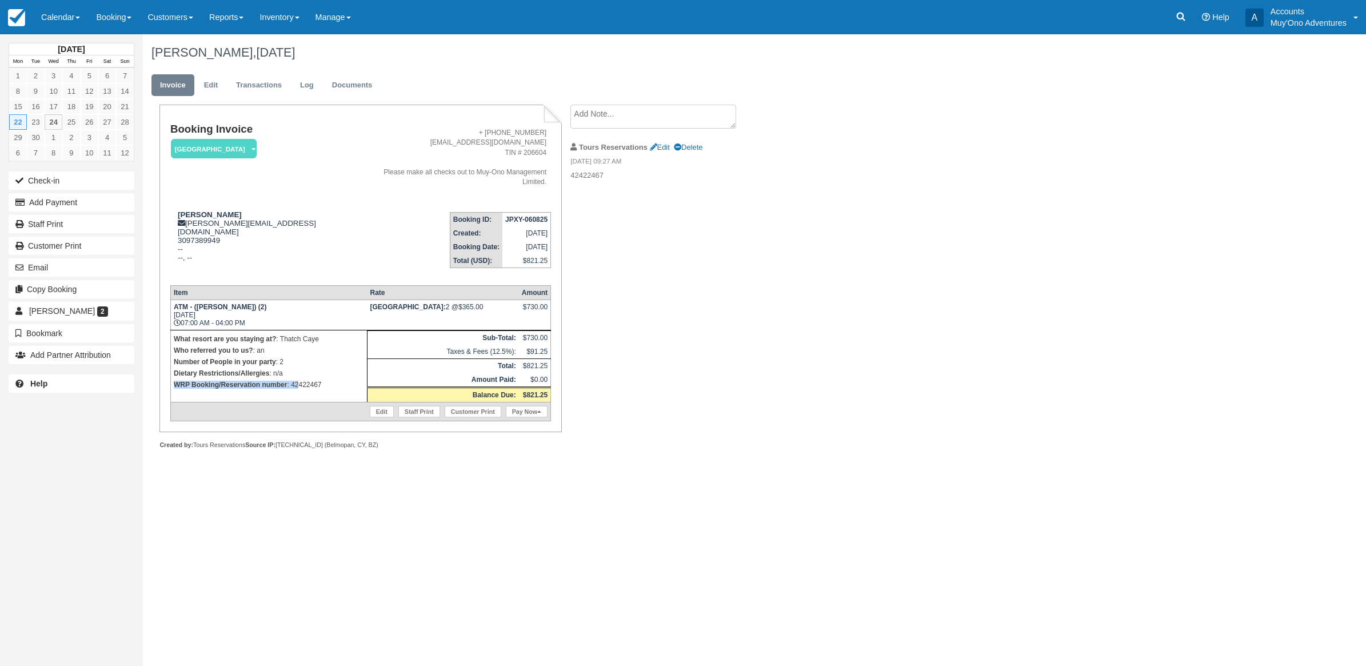
drag, startPoint x: 338, startPoint y: 355, endPoint x: 303, endPoint y: 365, distance: 36.6
click at [303, 365] on td "What resort are you staying at? : Thatch Caye Who referred you to us? : an Numb…" at bounding box center [268, 366] width 197 height 72
drag, startPoint x: 303, startPoint y: 365, endPoint x: 333, endPoint y: 366, distance: 29.7
click at [333, 379] on p "WRP Booking/Reservation number : 42422467" at bounding box center [269, 384] width 190 height 11
drag, startPoint x: 305, startPoint y: 366, endPoint x: 292, endPoint y: 367, distance: 12.6
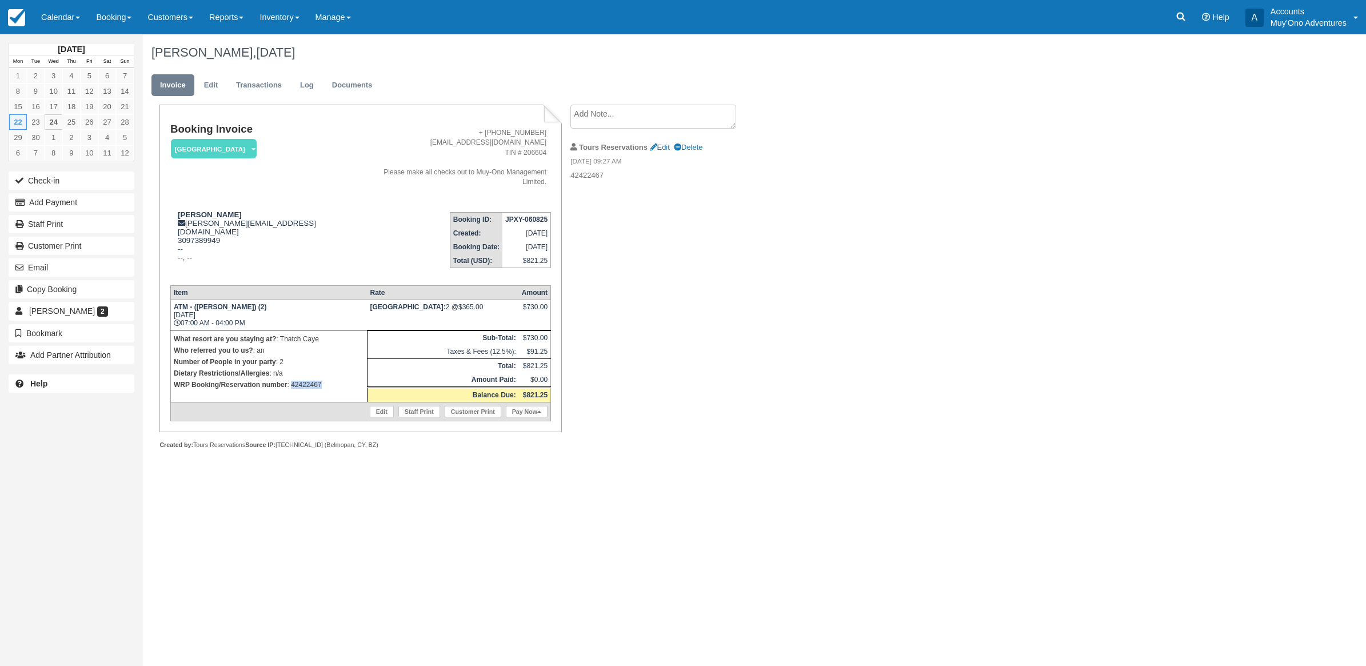
click at [292, 379] on p "WRP Booking/Reservation number : 42422467" at bounding box center [269, 384] width 190 height 11
copy p "42422467"
